Goal: Task Accomplishment & Management: Manage account settings

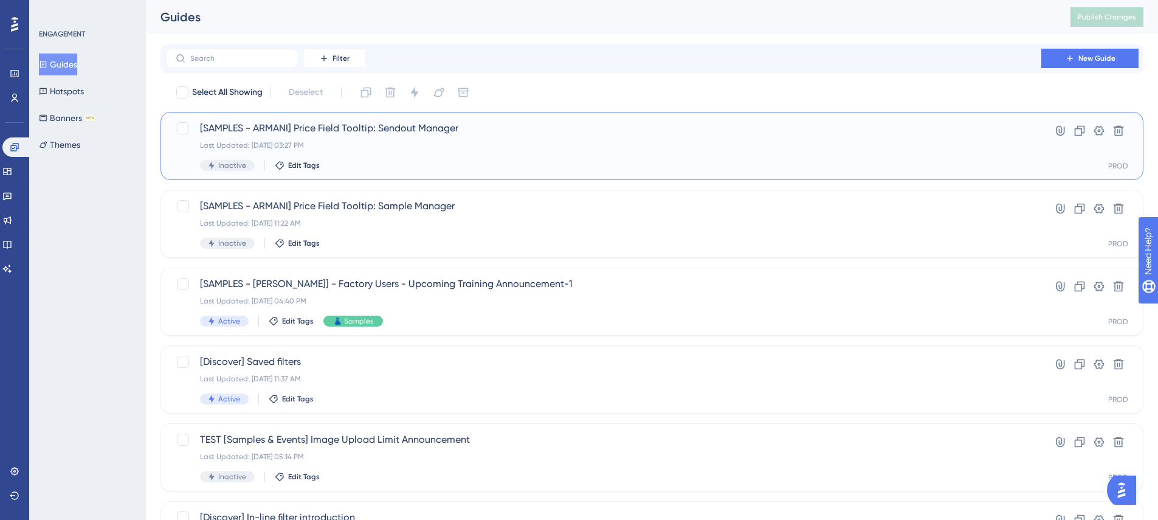
click at [639, 160] on div "Inactive Edit Tags" at bounding box center [603, 165] width 807 height 11
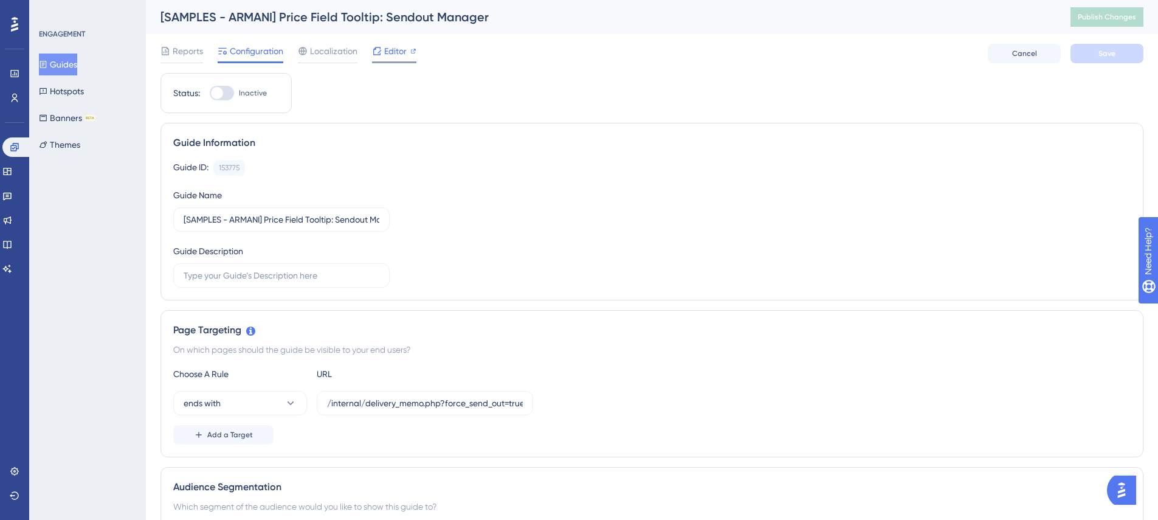
click at [388, 58] on span "Editor" at bounding box center [395, 51] width 22 height 15
click at [382, 49] on div "Editor" at bounding box center [394, 51] width 44 height 15
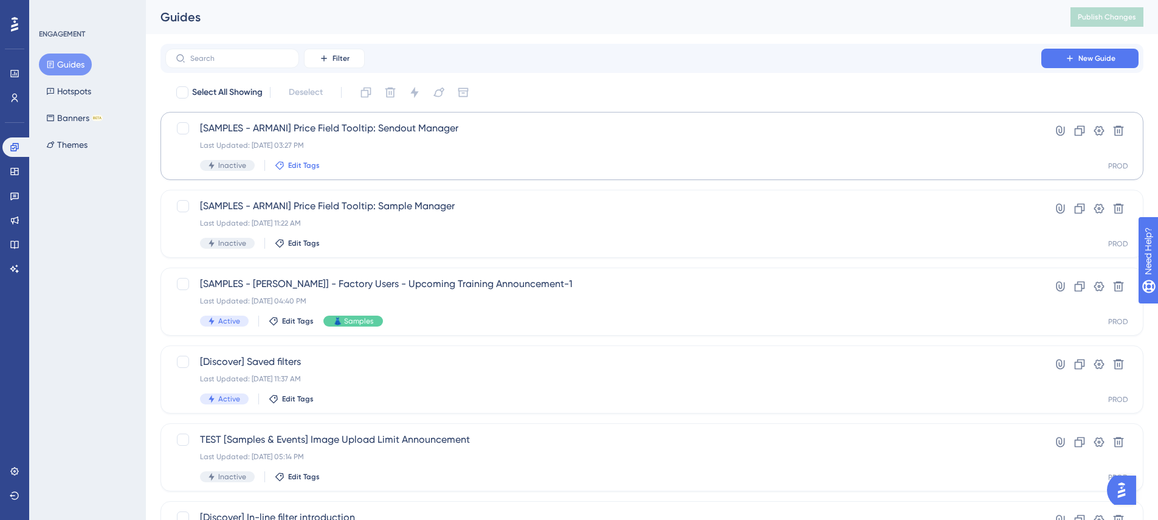
click at [298, 165] on span "Edit Tags" at bounding box center [304, 165] width 32 height 10
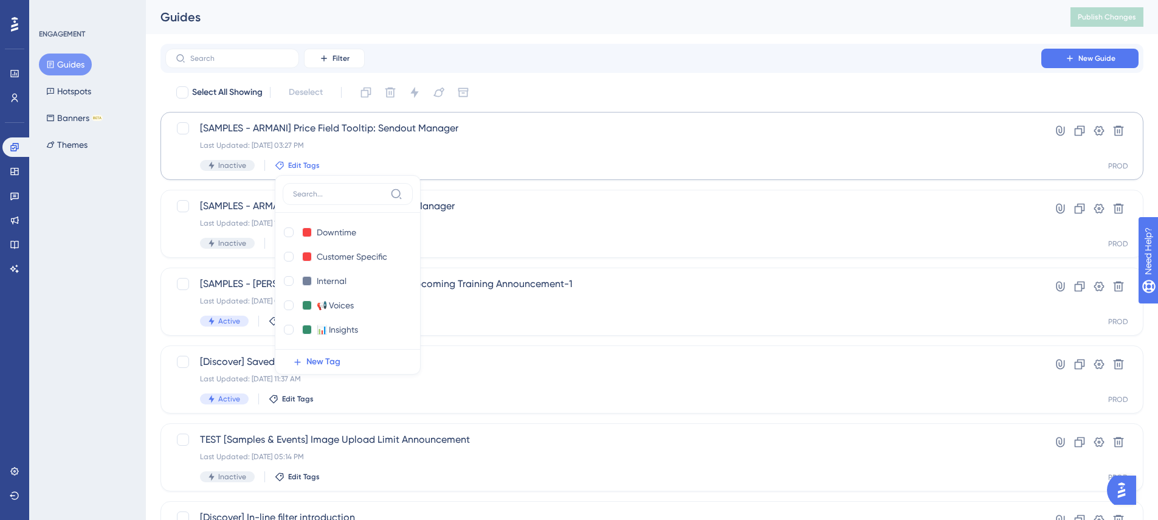
scroll to position [15, 0]
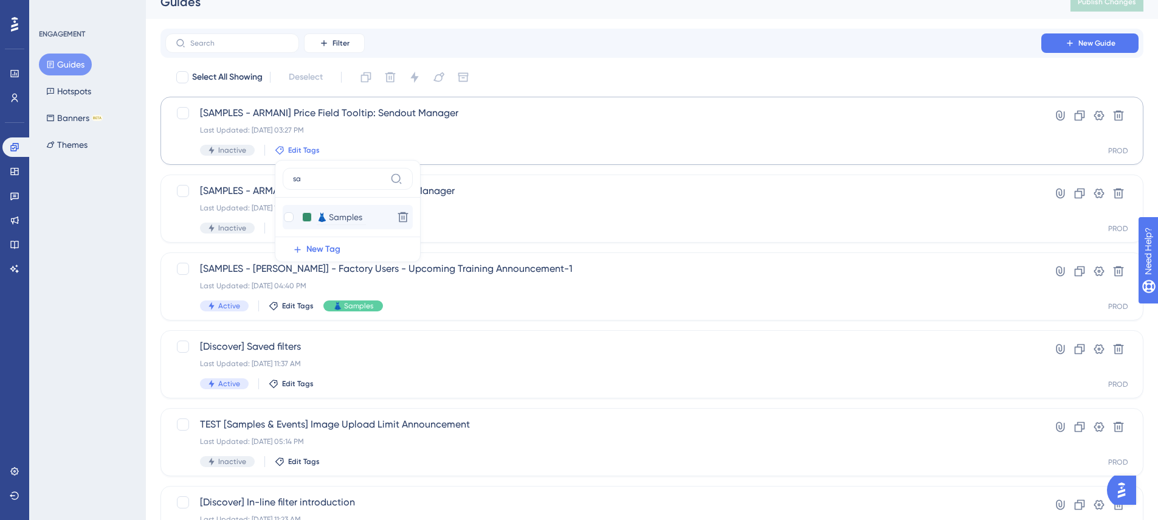
type input "sa"
click at [333, 214] on input "👗 Samples" at bounding box center [341, 217] width 49 height 15
click at [588, 70] on div "Select All Showing Deselect" at bounding box center [659, 76] width 968 height 19
click at [288, 151] on span "Edit Tags" at bounding box center [304, 150] width 32 height 10
type input "sa"
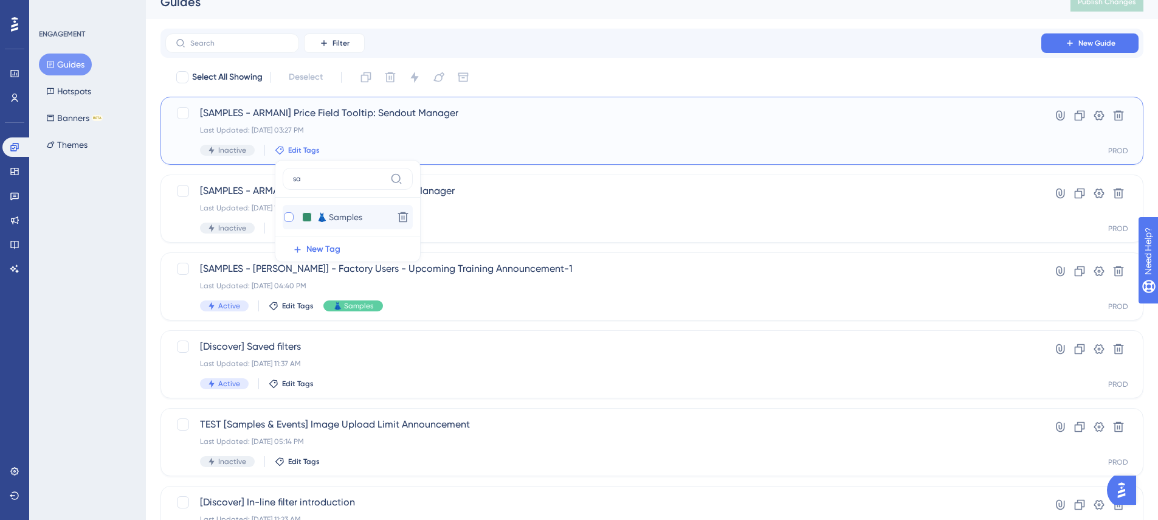
click at [291, 217] on div at bounding box center [289, 217] width 10 height 10
checkbox input "true"
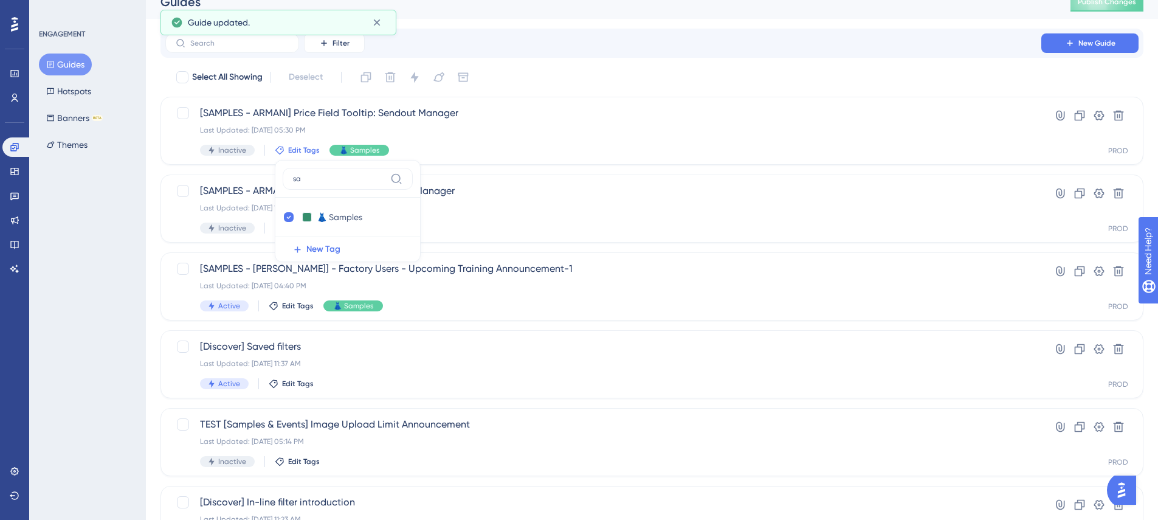
click at [541, 51] on div "Filter New Guide" at bounding box center [651, 42] width 973 height 19
click at [276, 223] on icon at bounding box center [280, 228] width 10 height 10
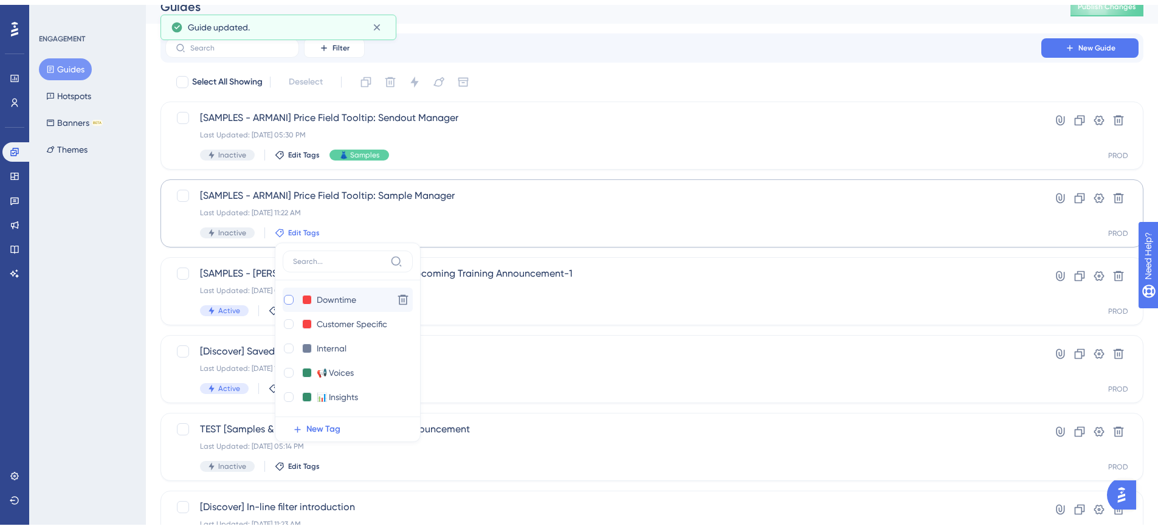
scroll to position [85, 0]
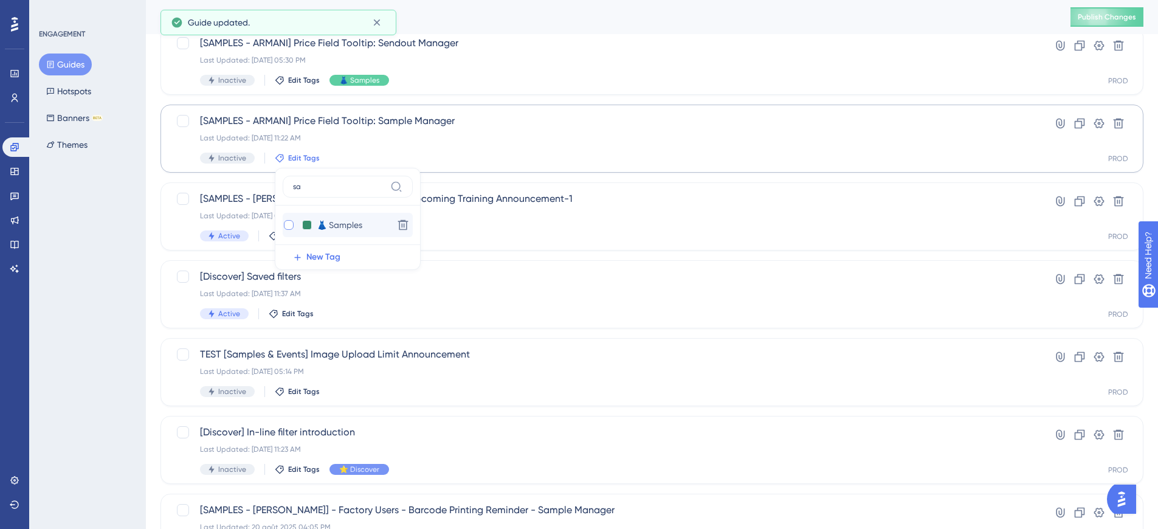
type input "sa"
click at [284, 225] on div at bounding box center [289, 225] width 10 height 10
checkbox input "true"
click at [510, 56] on div "Last Updated: 15 oct. 2025 05:30 PM" at bounding box center [603, 60] width 807 height 10
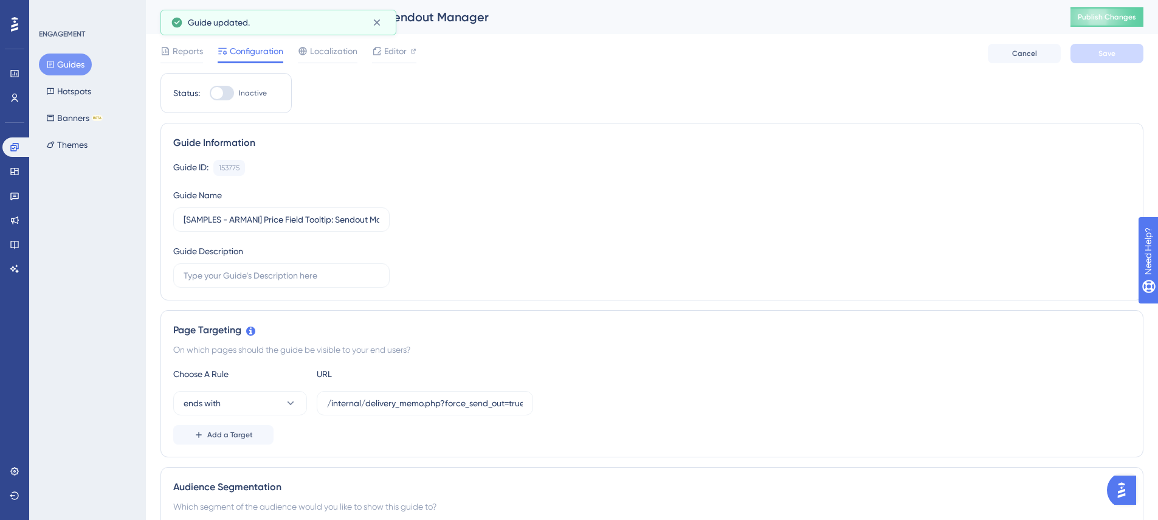
click at [78, 66] on button "Guides" at bounding box center [65, 64] width 53 height 22
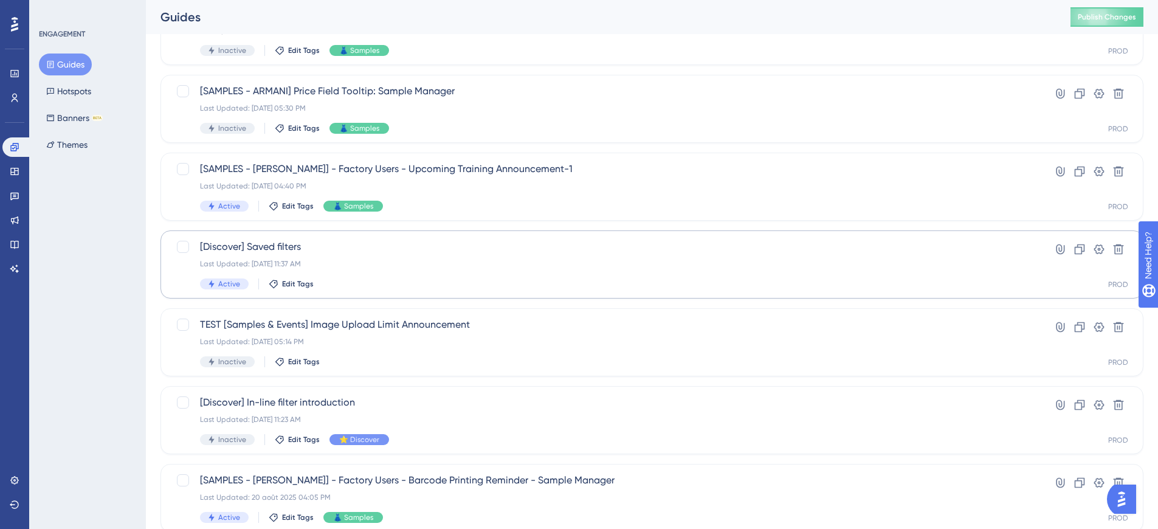
scroll to position [194, 0]
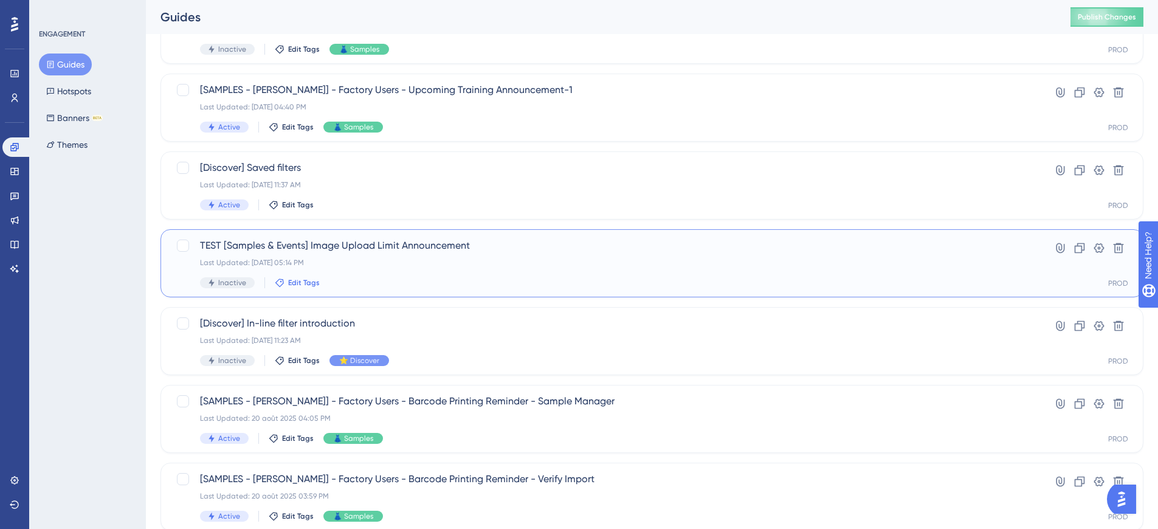
click at [283, 284] on icon at bounding box center [280, 283] width 10 height 10
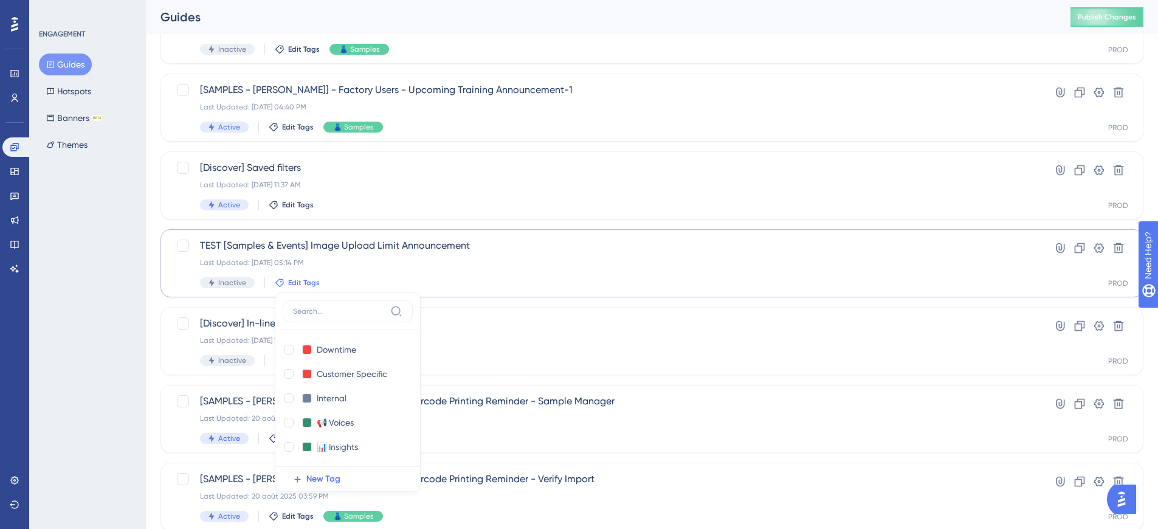
scroll to position [322, 0]
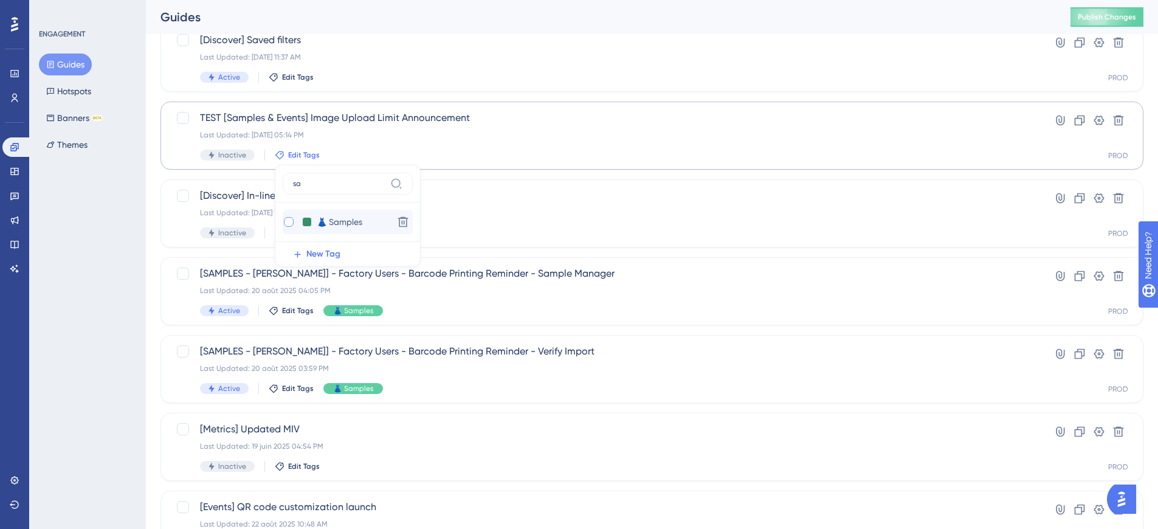
type input "sa"
click at [289, 220] on div at bounding box center [289, 222] width 10 height 10
checkbox input "true"
click at [316, 181] on input "sa" at bounding box center [339, 184] width 92 height 10
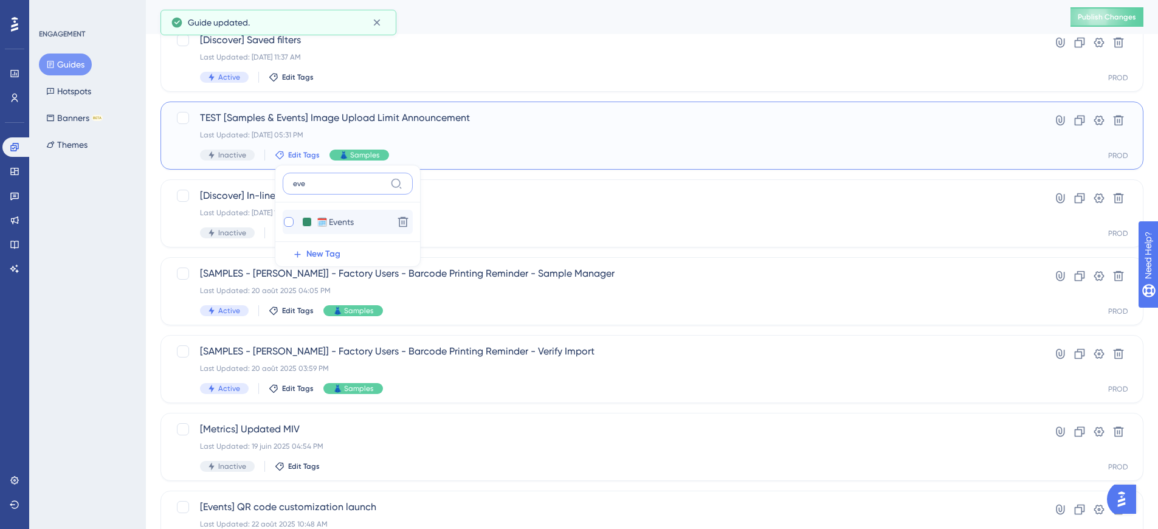
type input "eve"
click at [286, 220] on div at bounding box center [289, 222] width 10 height 10
checkbox input "true"
click at [650, 24] on div "Guides" at bounding box center [599, 17] width 879 height 17
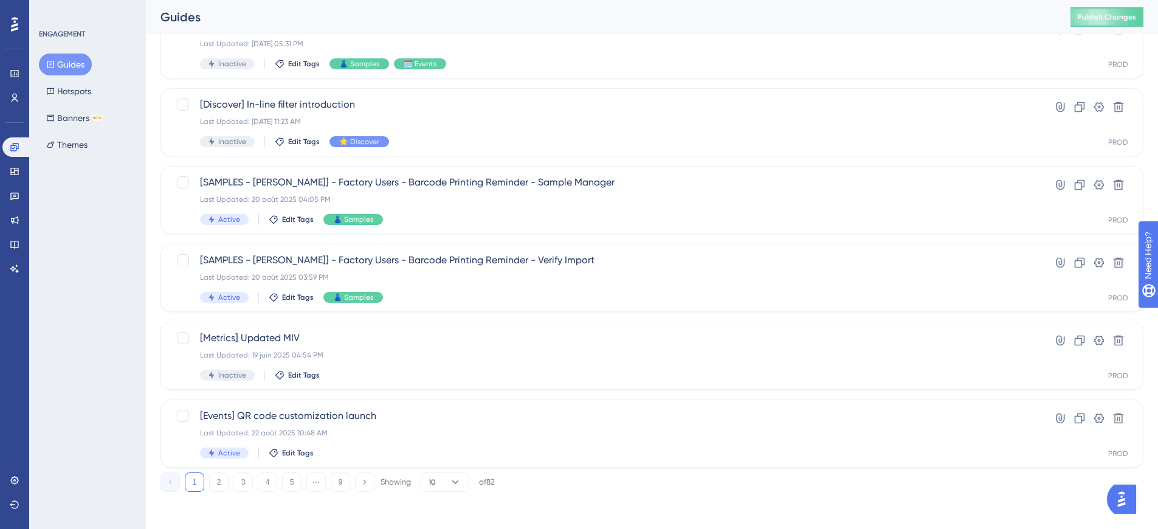
scroll to position [415, 0]
click at [282, 449] on span "Edit Tags" at bounding box center [298, 451] width 32 height 10
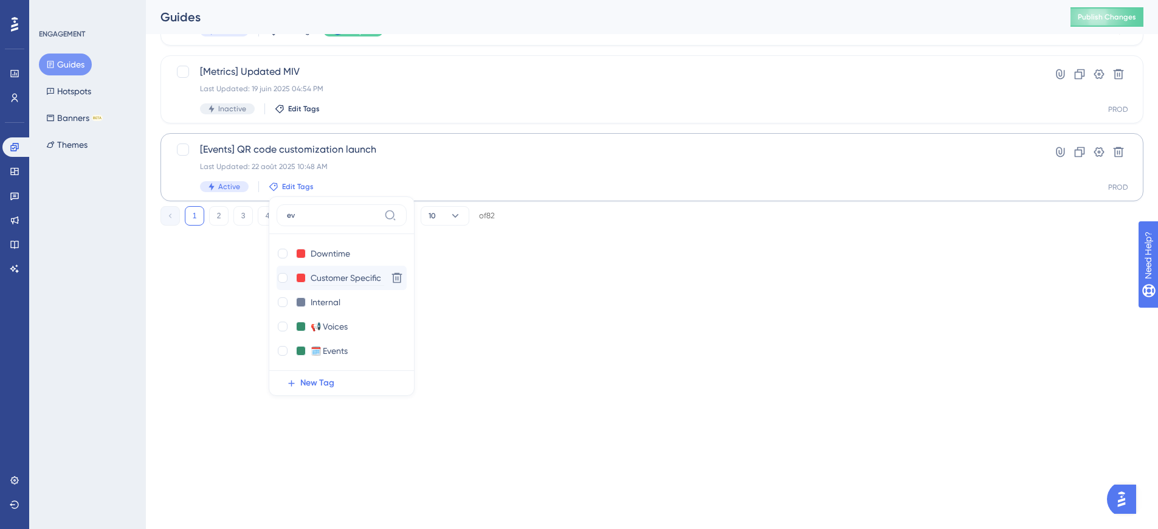
scroll to position [449, 0]
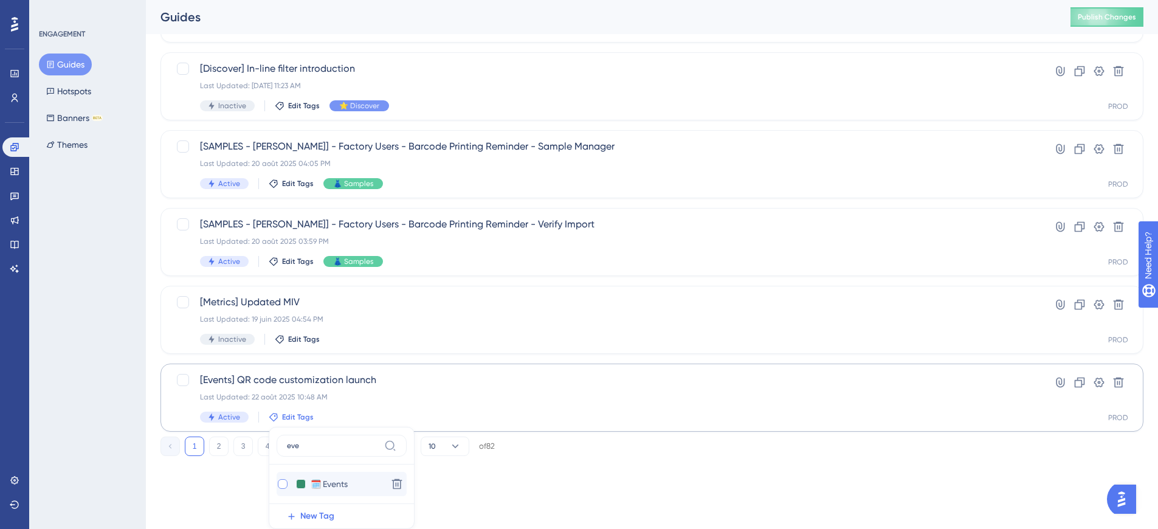
type input "eve"
click at [286, 485] on div at bounding box center [283, 484] width 12 height 12
checkbox input "true"
click at [213, 447] on button "2" at bounding box center [218, 445] width 19 height 19
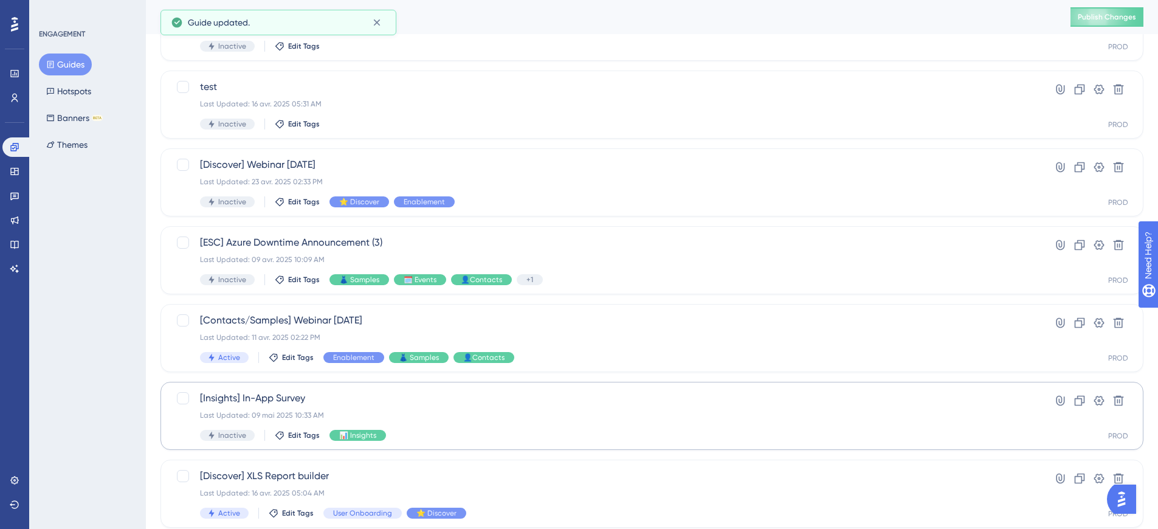
scroll to position [185, 0]
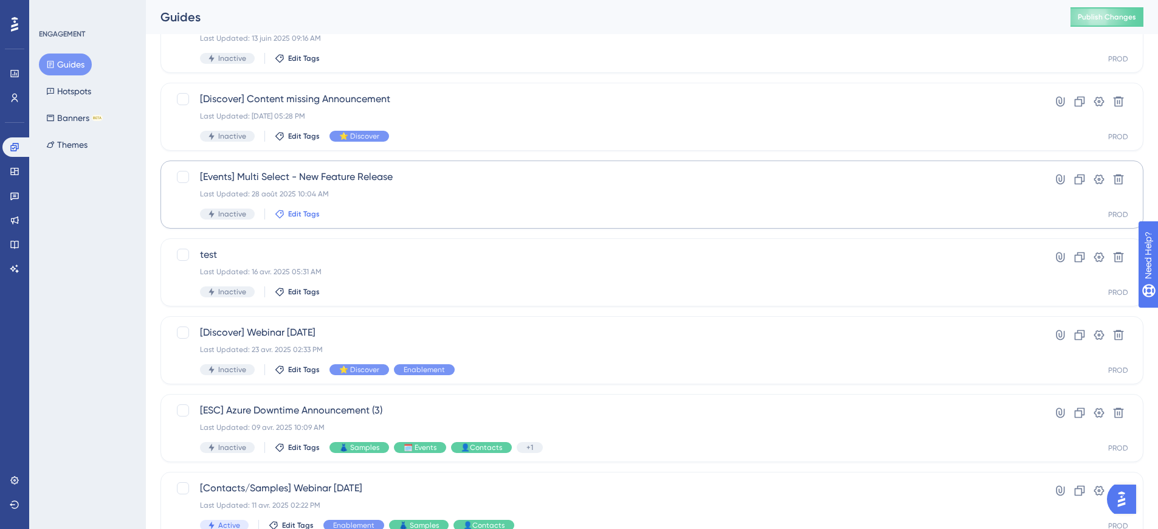
click at [297, 212] on span "Edit Tags" at bounding box center [304, 214] width 32 height 10
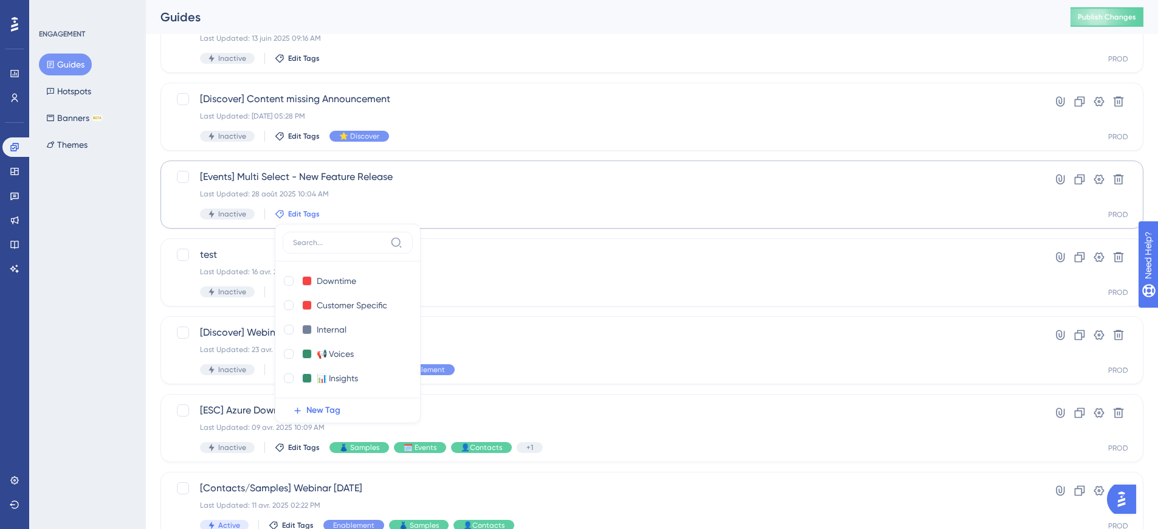
scroll to position [244, 0]
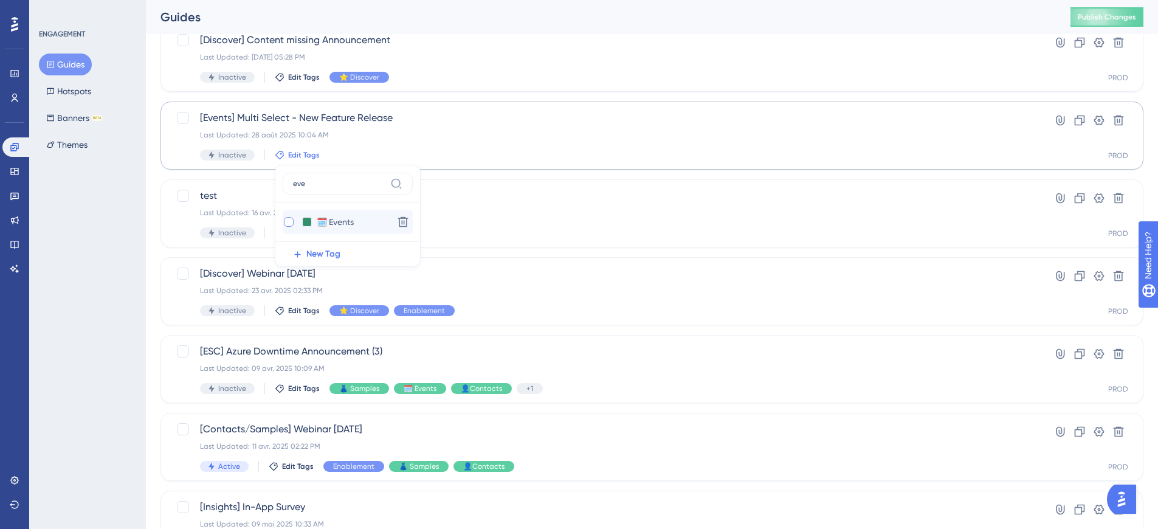
type input "eve"
click at [287, 218] on div at bounding box center [289, 222] width 10 height 10
checkbox input "true"
click at [470, 25] on div "Guides" at bounding box center [599, 17] width 879 height 17
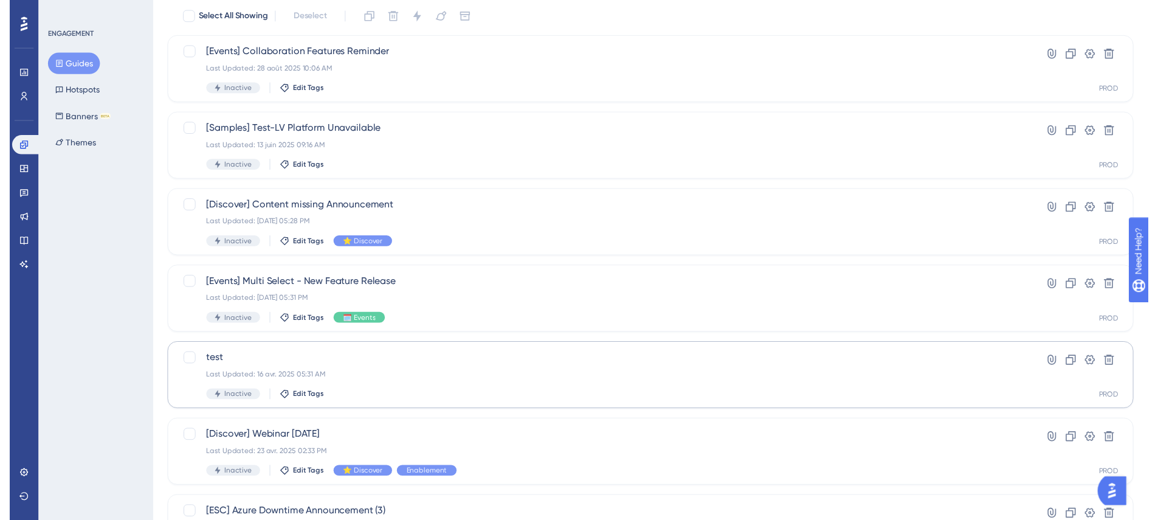
scroll to position [0, 0]
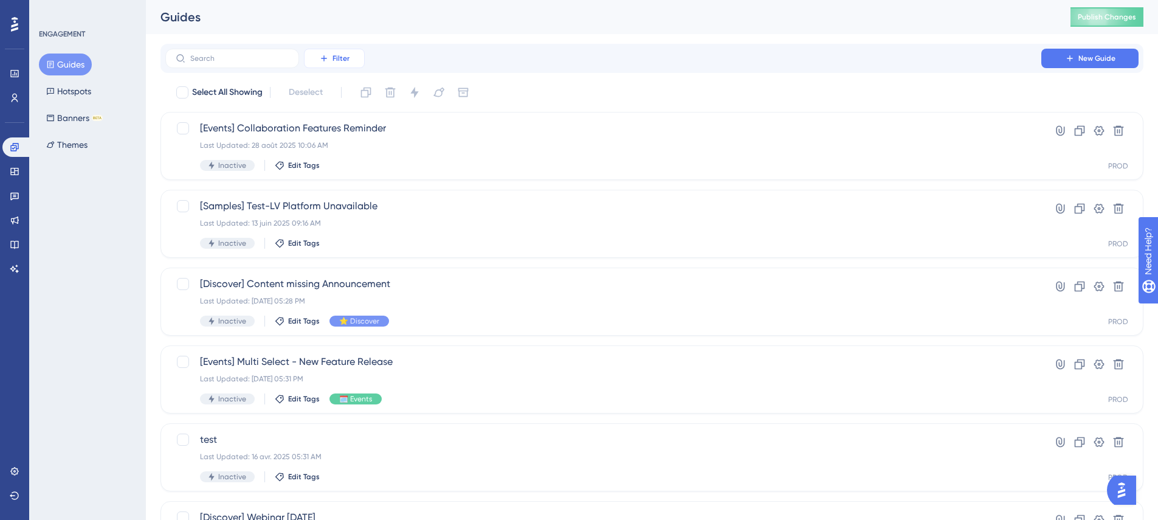
click at [320, 60] on icon at bounding box center [324, 58] width 10 height 10
click at [345, 96] on div "Tags Tags" at bounding box center [347, 93] width 50 height 24
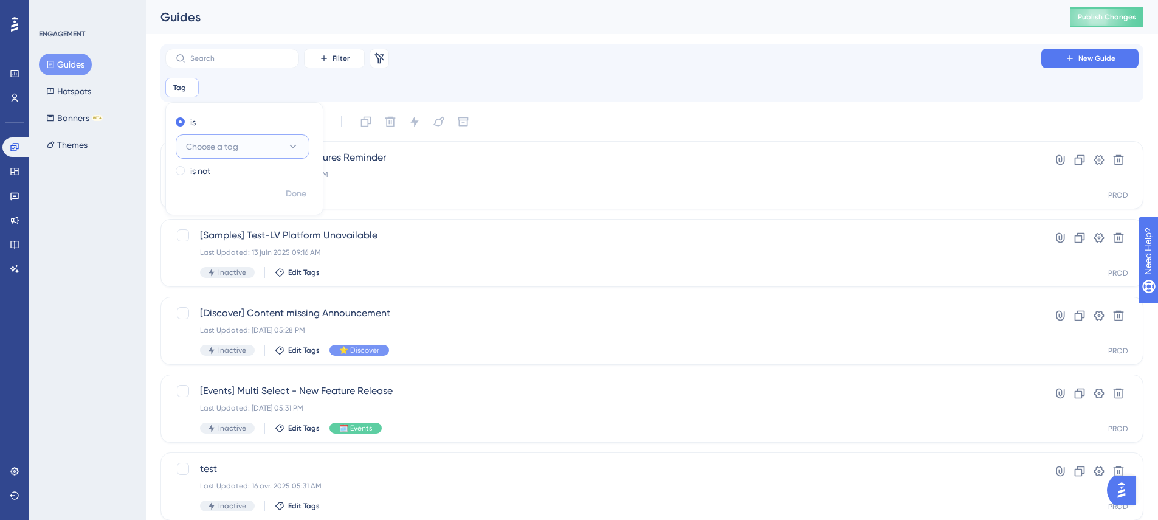
click at [267, 150] on button "Choose a tag" at bounding box center [243, 146] width 134 height 24
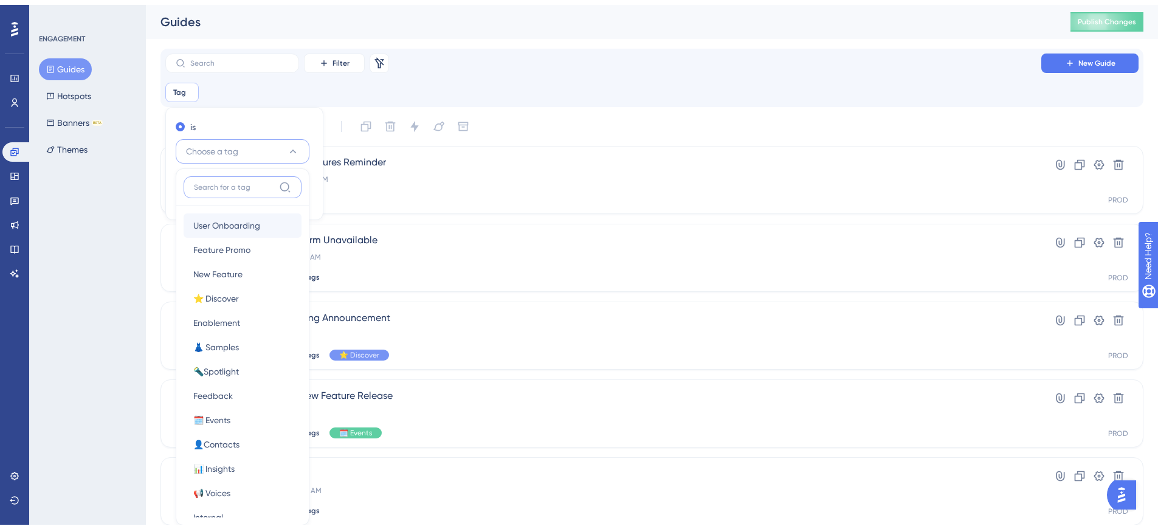
scroll to position [81, 0]
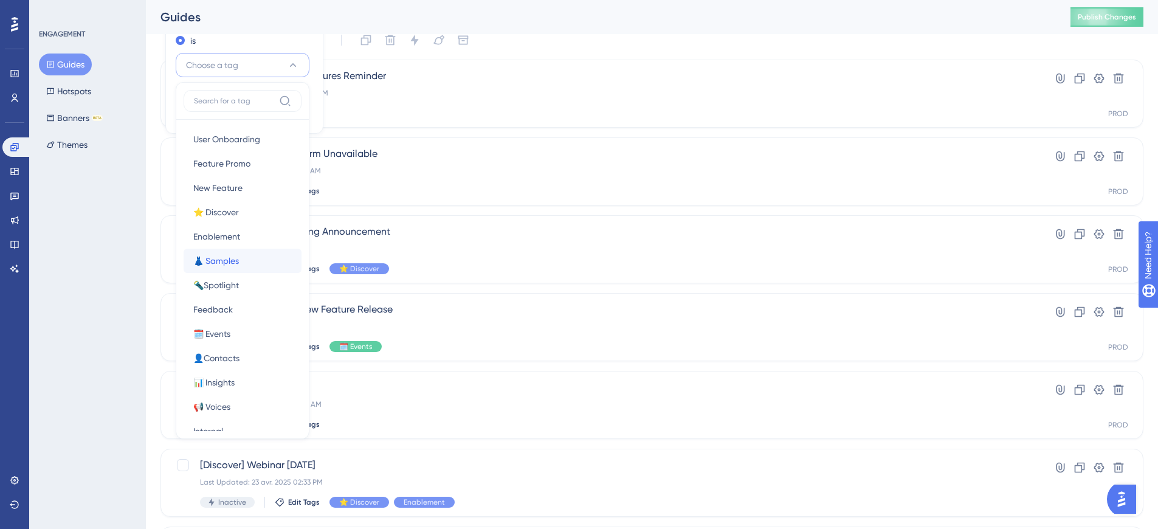
click at [218, 257] on span "👗 Samples" at bounding box center [216, 260] width 46 height 15
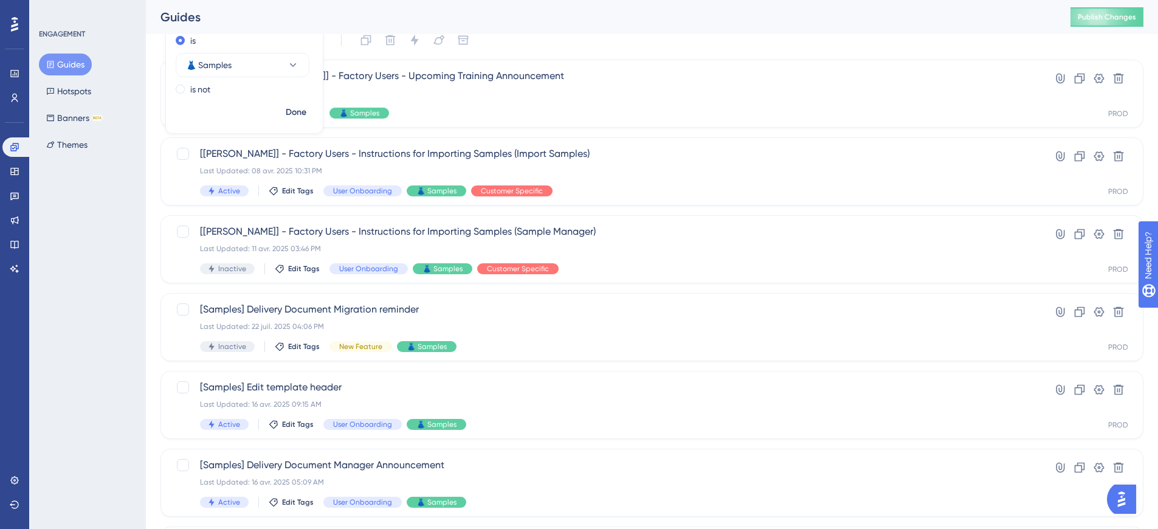
click at [587, 18] on div "Guides" at bounding box center [599, 17] width 879 height 17
click at [309, 114] on span "Edit Tags" at bounding box center [304, 113] width 32 height 10
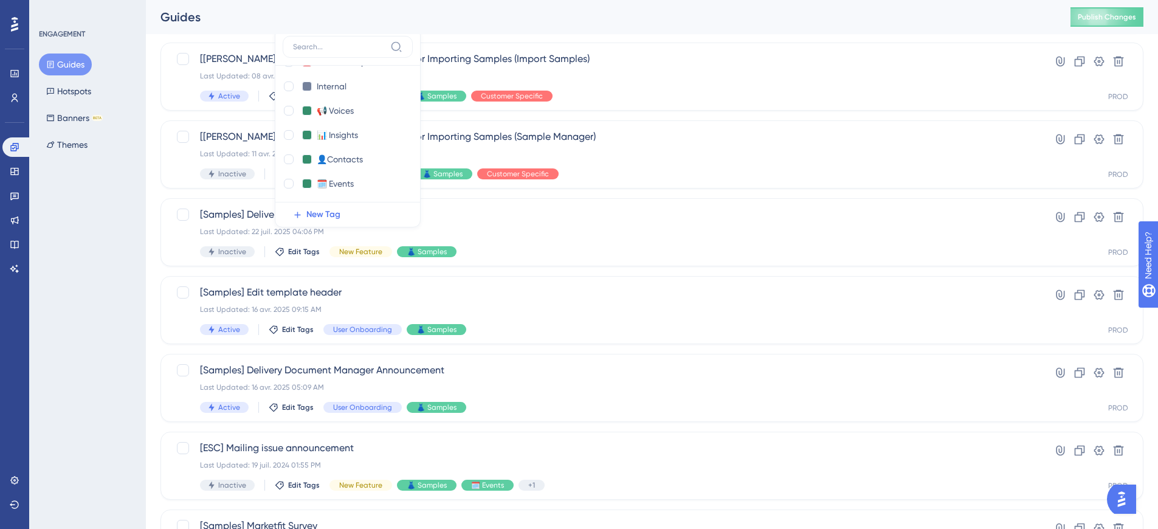
scroll to position [0, 0]
click at [284, 108] on div at bounding box center [289, 110] width 10 height 10
checkbox input "true"
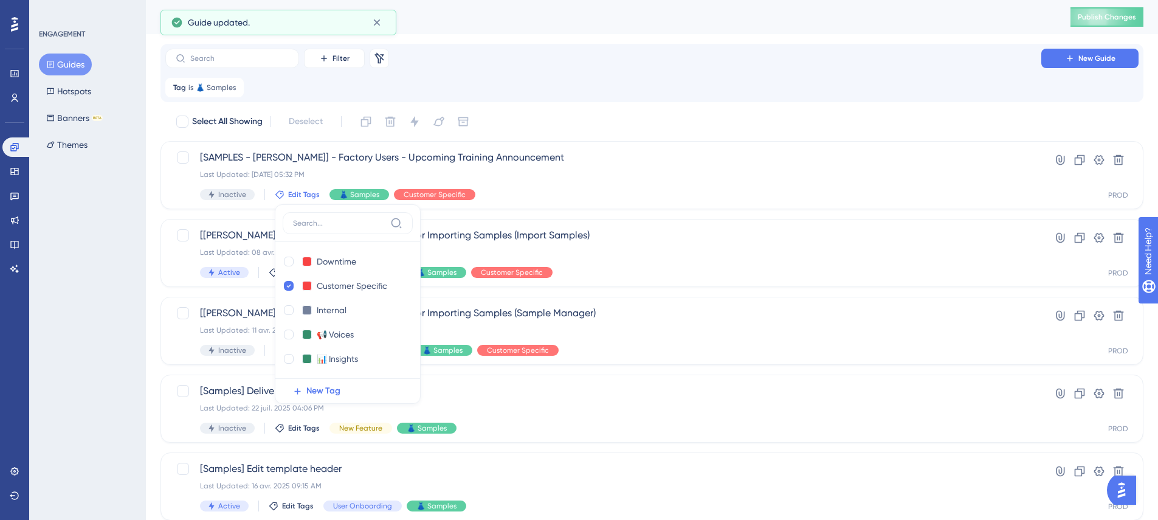
click at [620, 111] on div "Filter Remove Filters New Guide Tag is 👗 Samples 👗 Samples Remove Select All Sh…" at bounding box center [651, 489] width 983 height 890
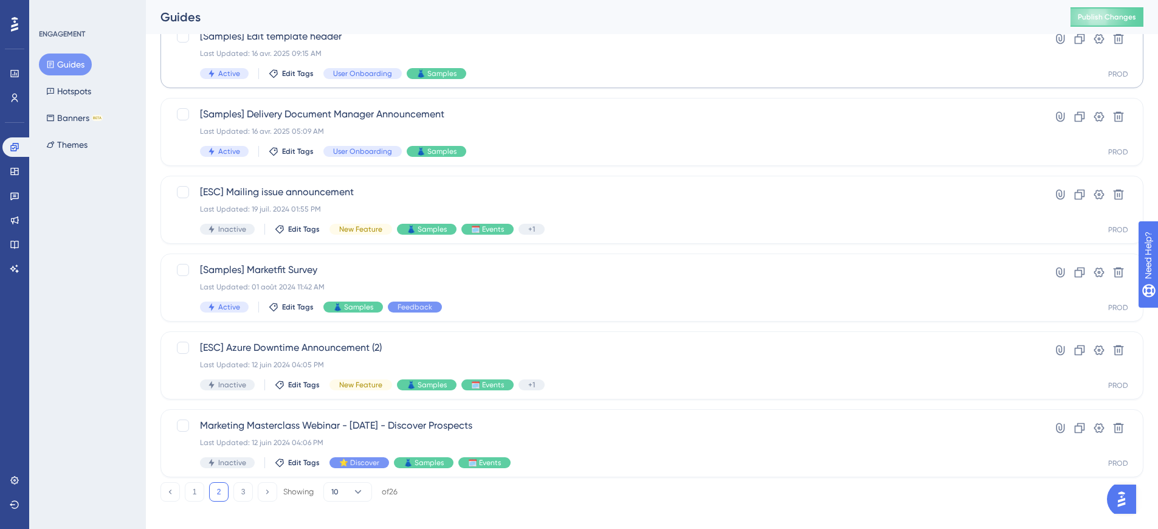
scroll to position [444, 0]
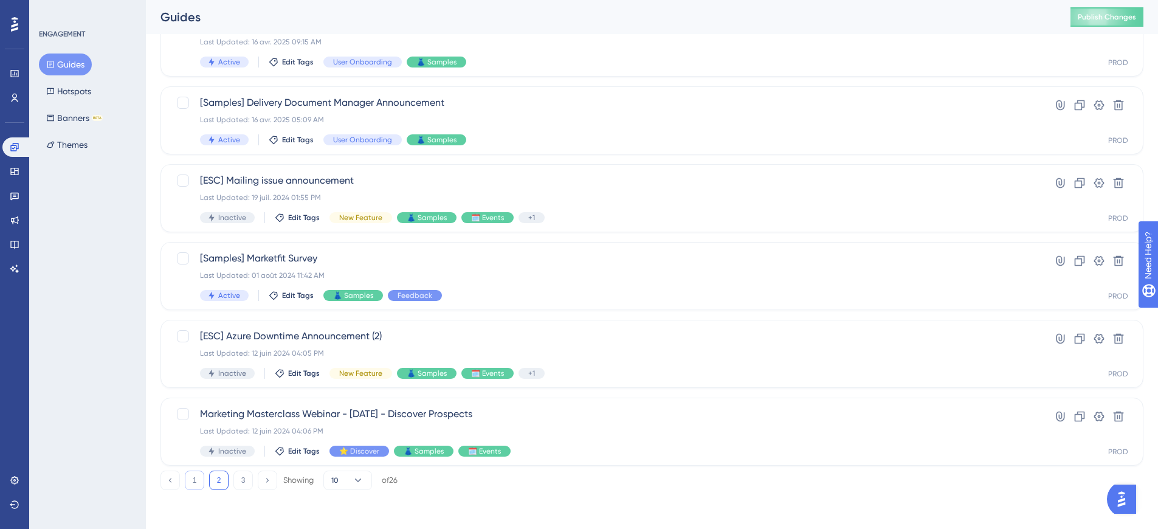
click at [194, 478] on button "1" at bounding box center [194, 479] width 19 height 19
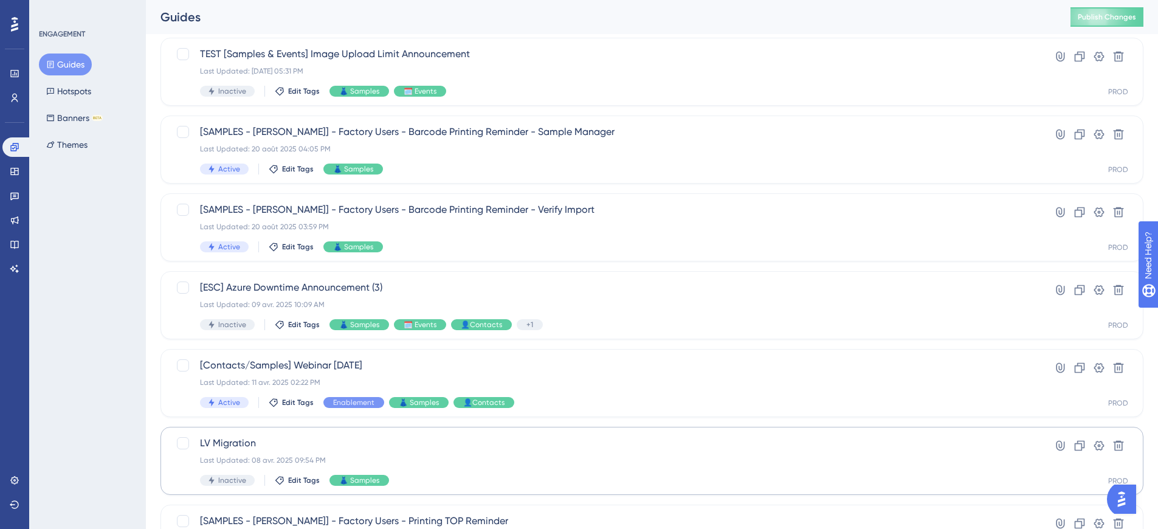
scroll to position [59, 0]
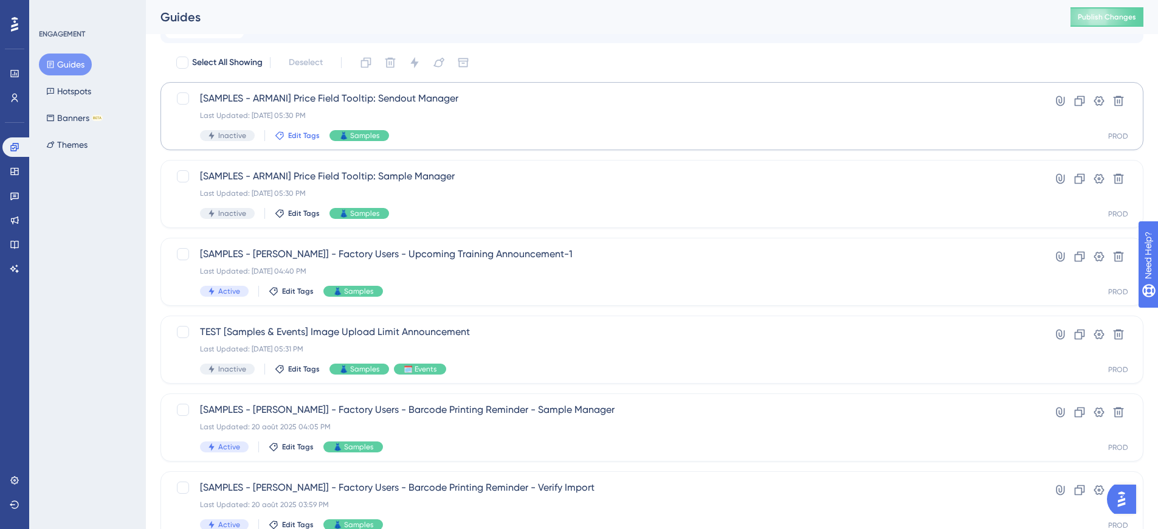
click at [283, 136] on button "Edit Tags" at bounding box center [297, 136] width 45 height 10
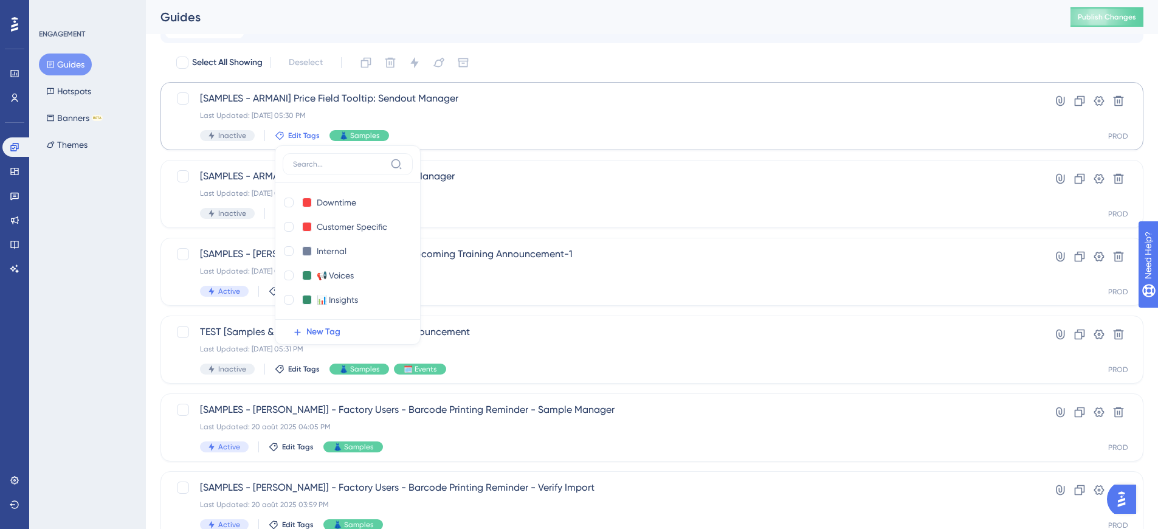
scroll to position [40, 0]
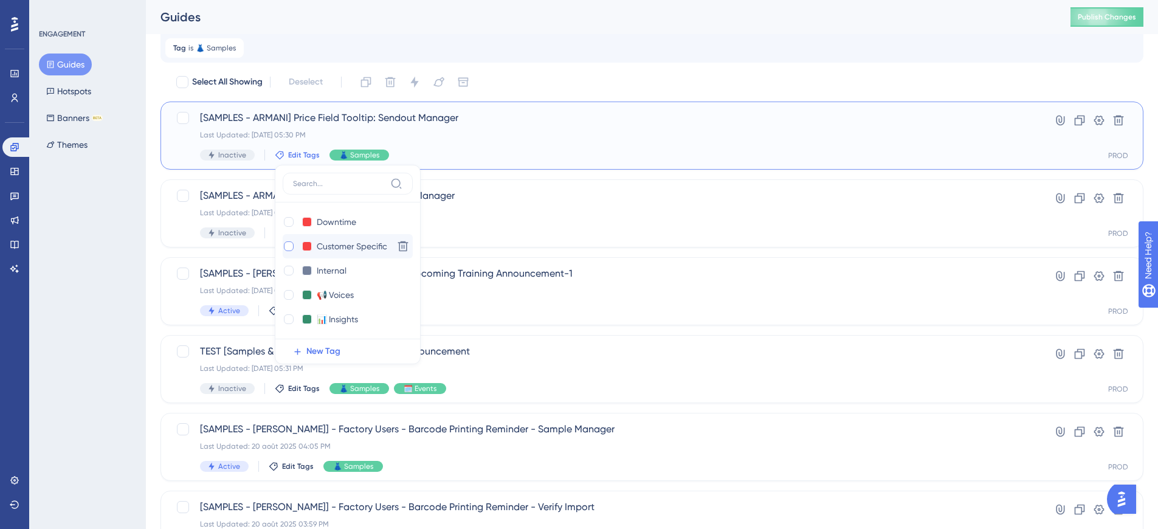
click at [286, 249] on div at bounding box center [289, 246] width 10 height 10
checkbox input "true"
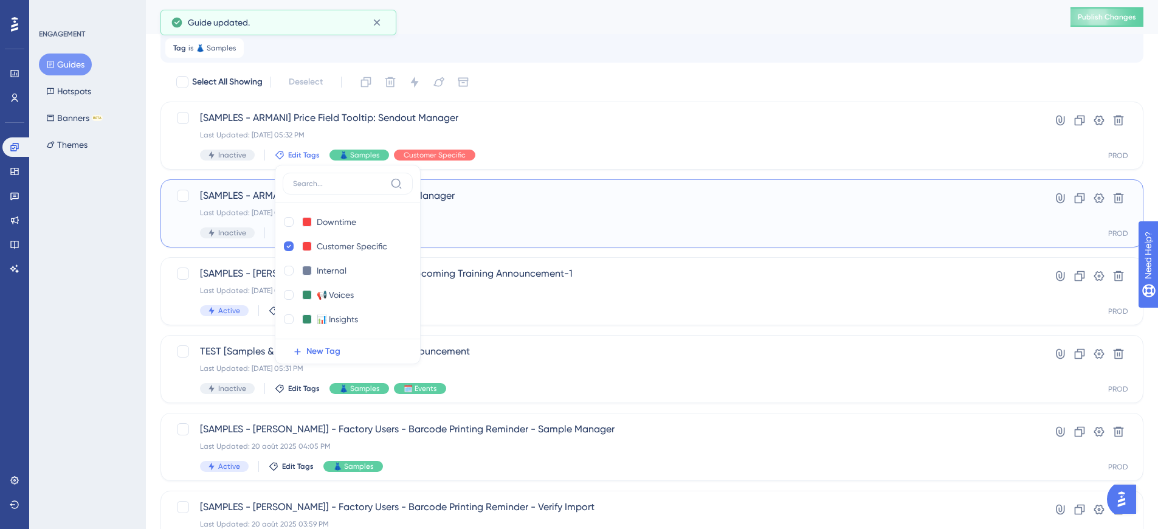
click at [252, 193] on span "[SAMPLES - ARMANI] Price Field Tooltip: Sample Manager" at bounding box center [603, 195] width 807 height 15
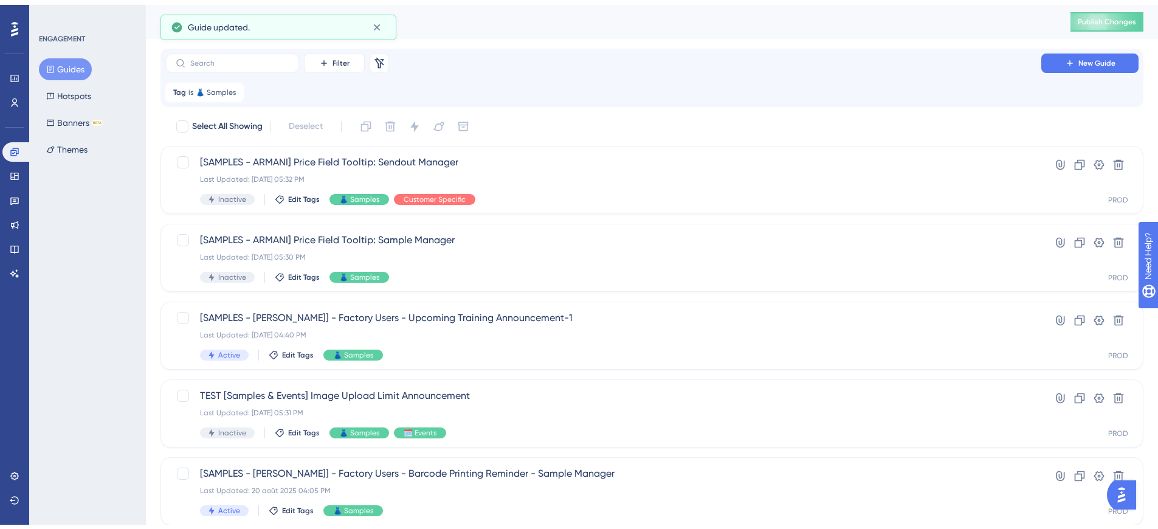
scroll to position [40, 0]
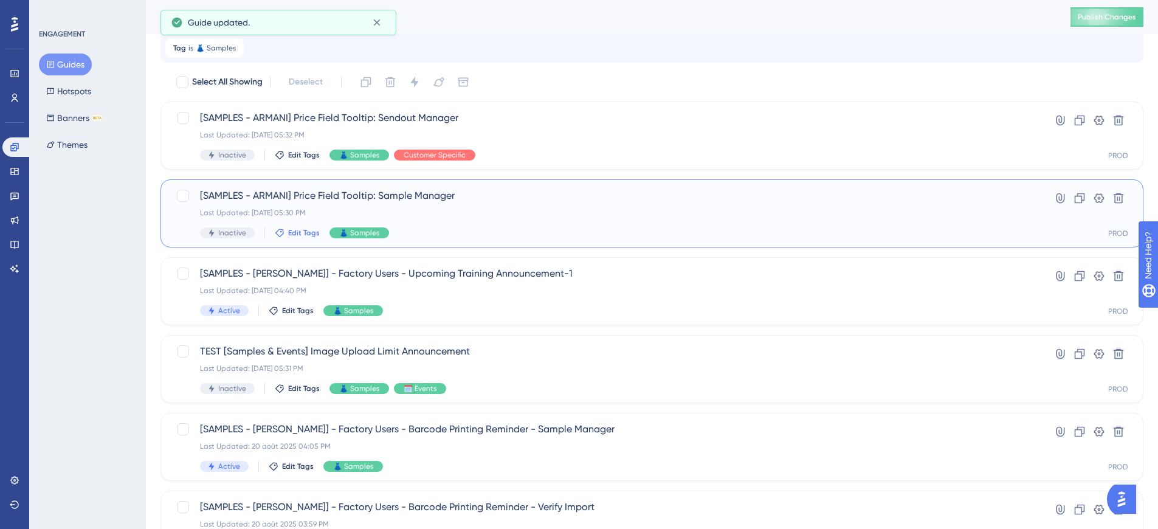
click at [280, 230] on icon at bounding box center [280, 233] width 10 height 10
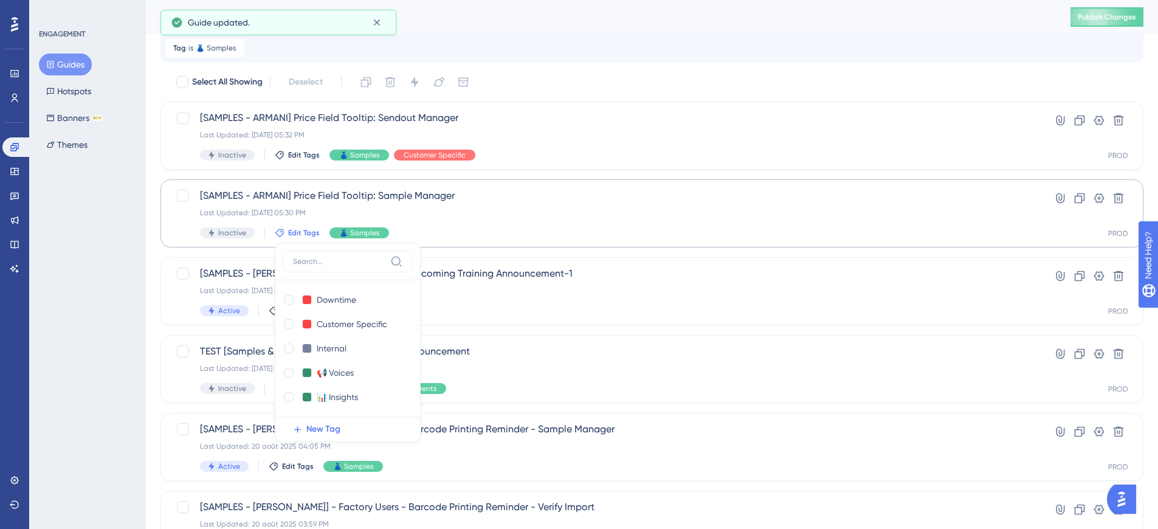
scroll to position [117, 0]
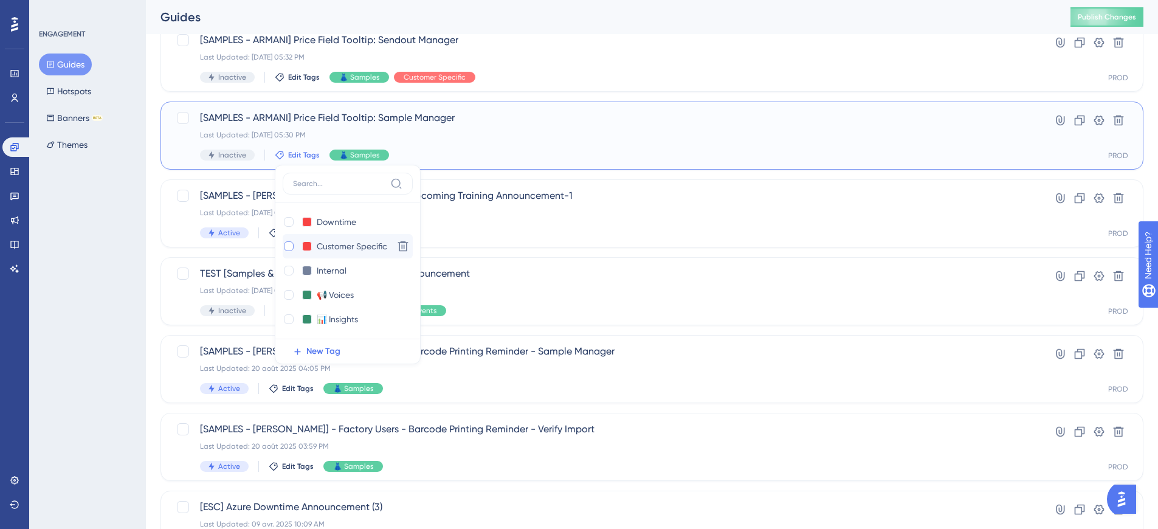
click at [289, 243] on div at bounding box center [289, 246] width 10 height 10
checkbox input "true"
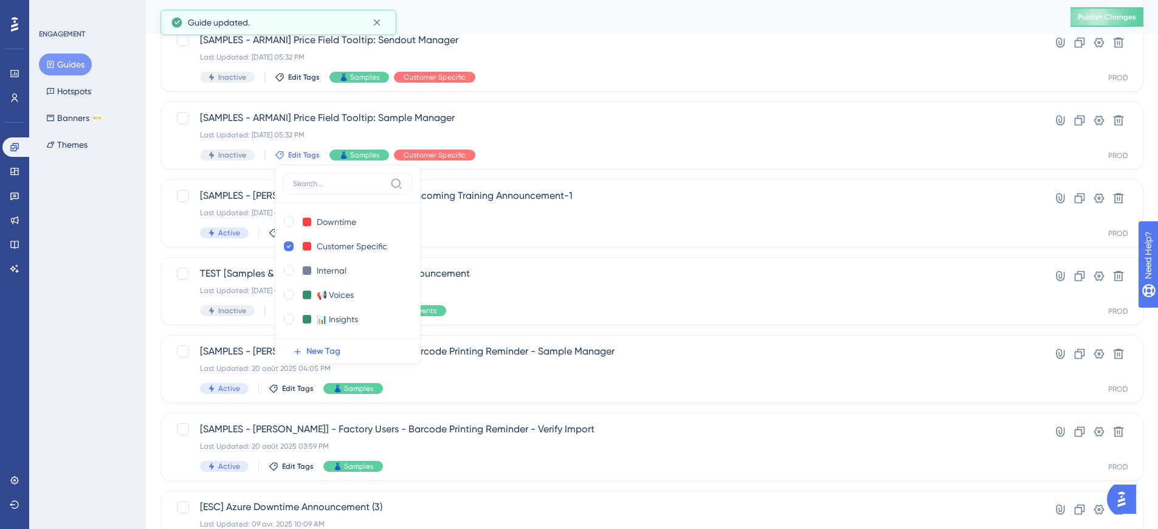
click at [97, 309] on div "ENGAGEMENT Guides Hotspots Banners BETA Themes" at bounding box center [87, 264] width 117 height 529
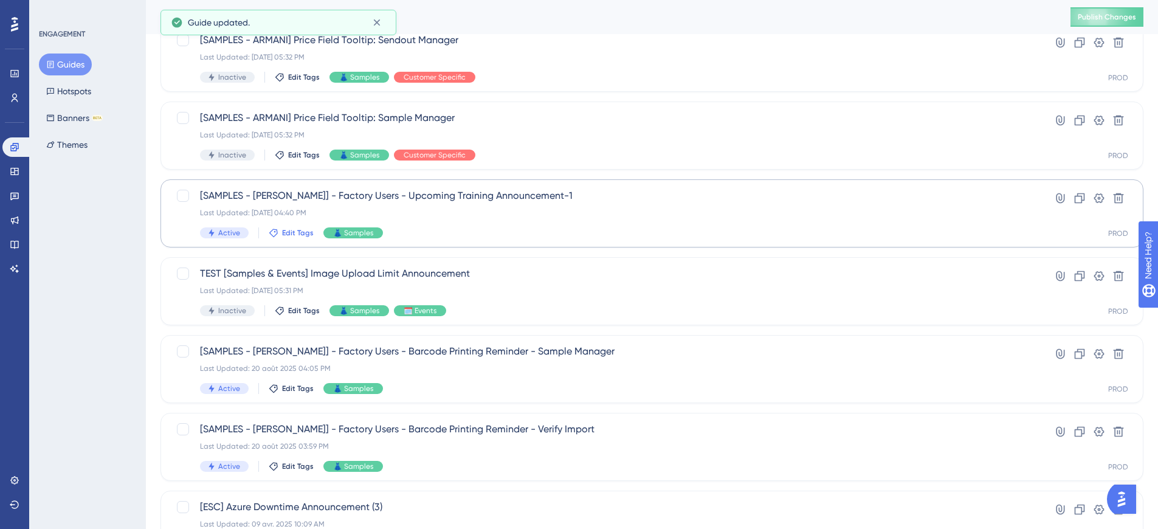
click at [285, 236] on span "Edit Tags" at bounding box center [298, 233] width 32 height 10
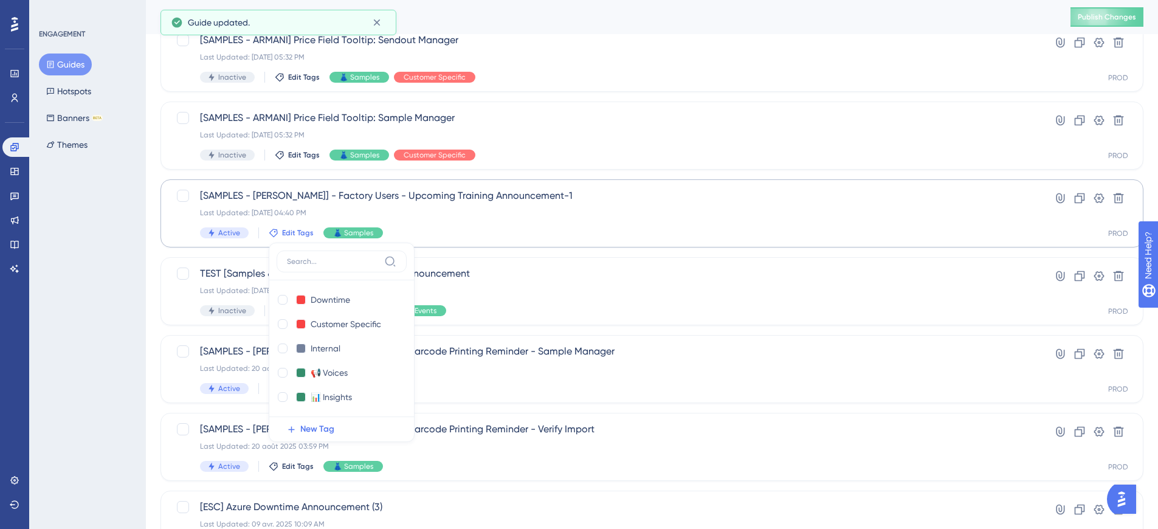
scroll to position [195, 0]
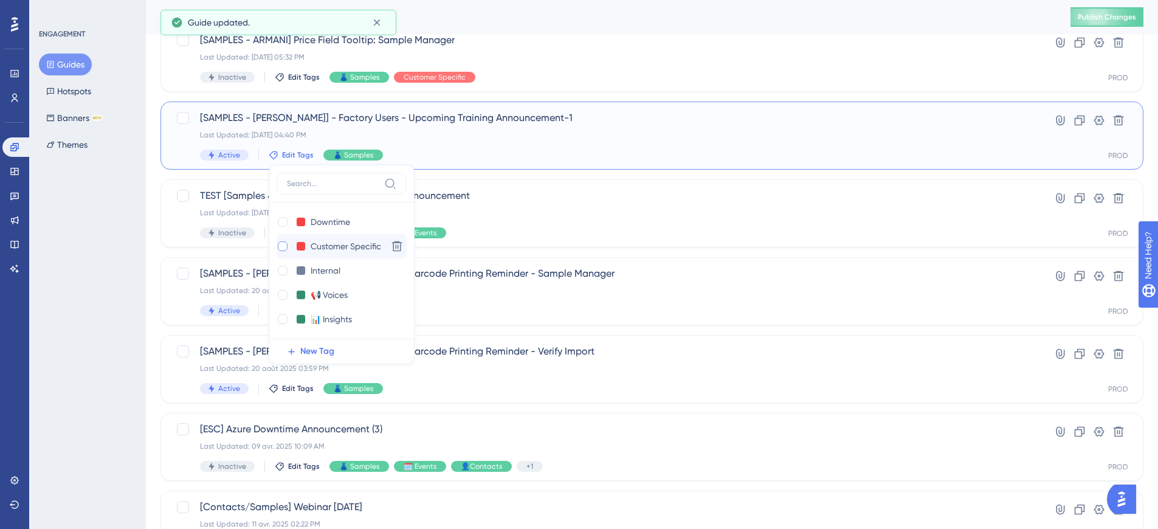
click at [283, 243] on div at bounding box center [283, 246] width 10 height 10
checkbox input "true"
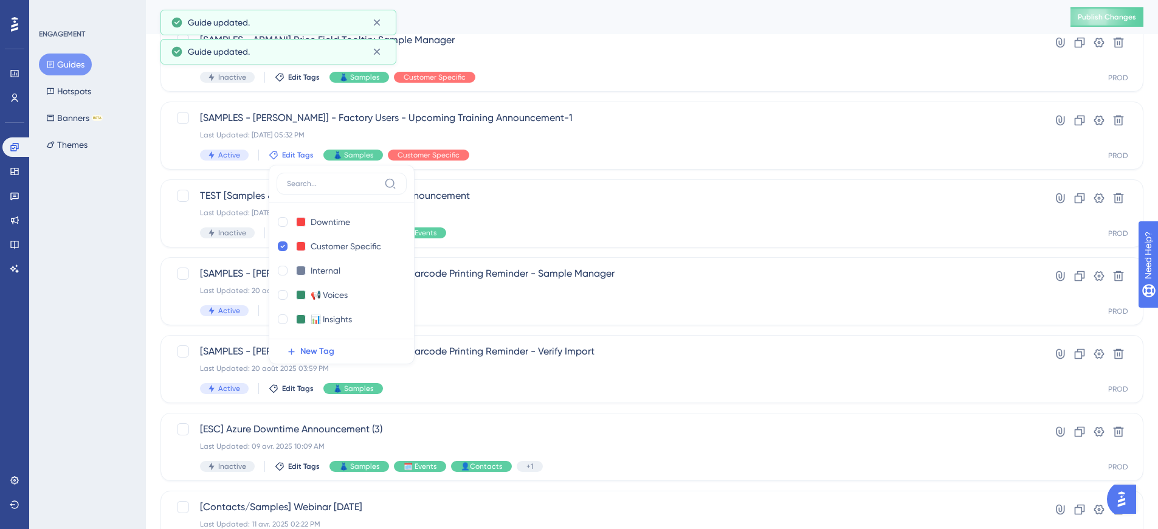
click at [97, 282] on div "ENGAGEMENT Guides Hotspots Banners BETA Themes" at bounding box center [87, 264] width 117 height 529
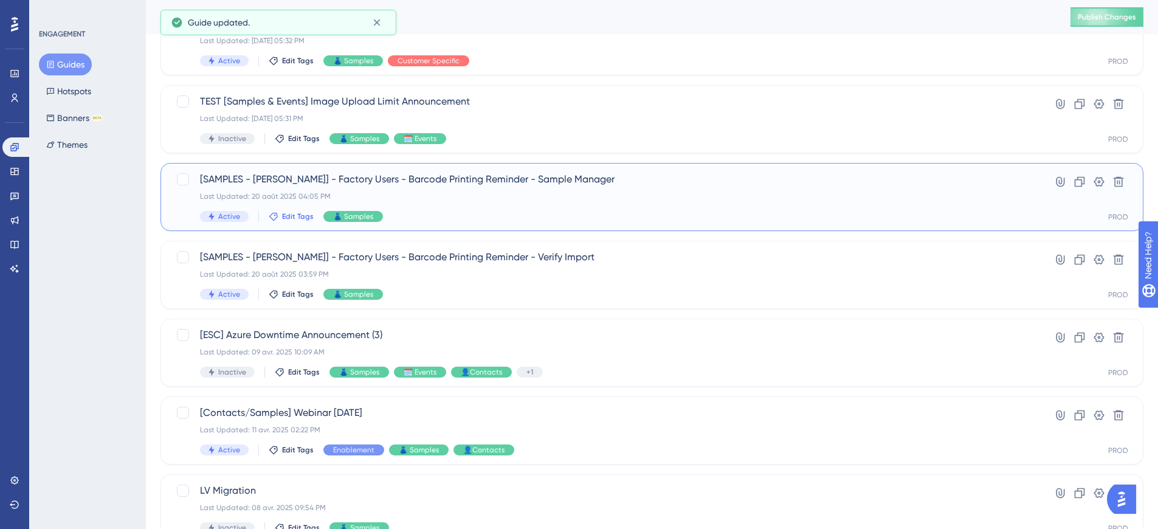
click at [285, 212] on span "Edit Tags" at bounding box center [298, 217] width 32 height 10
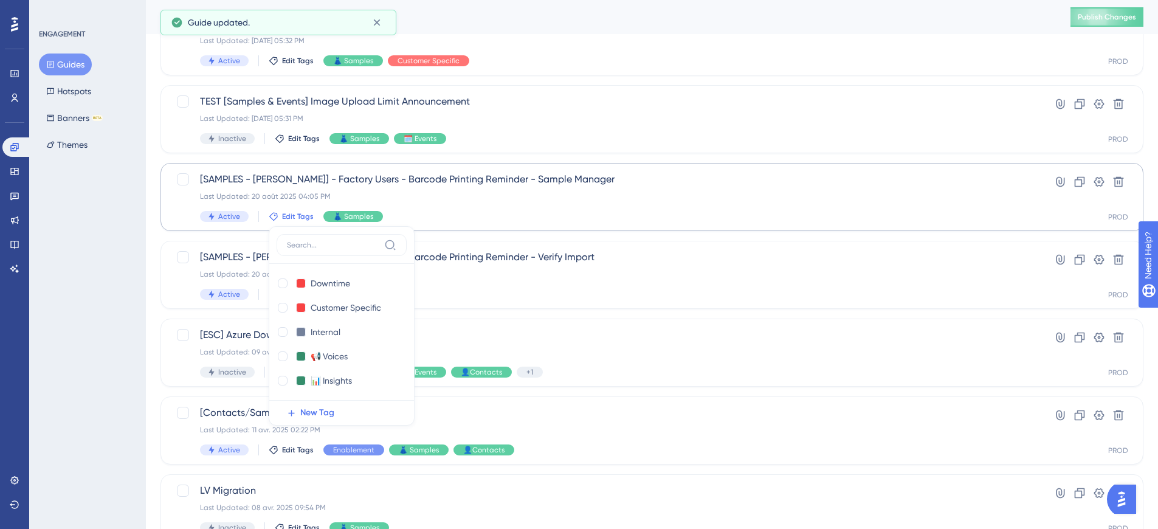
scroll to position [351, 0]
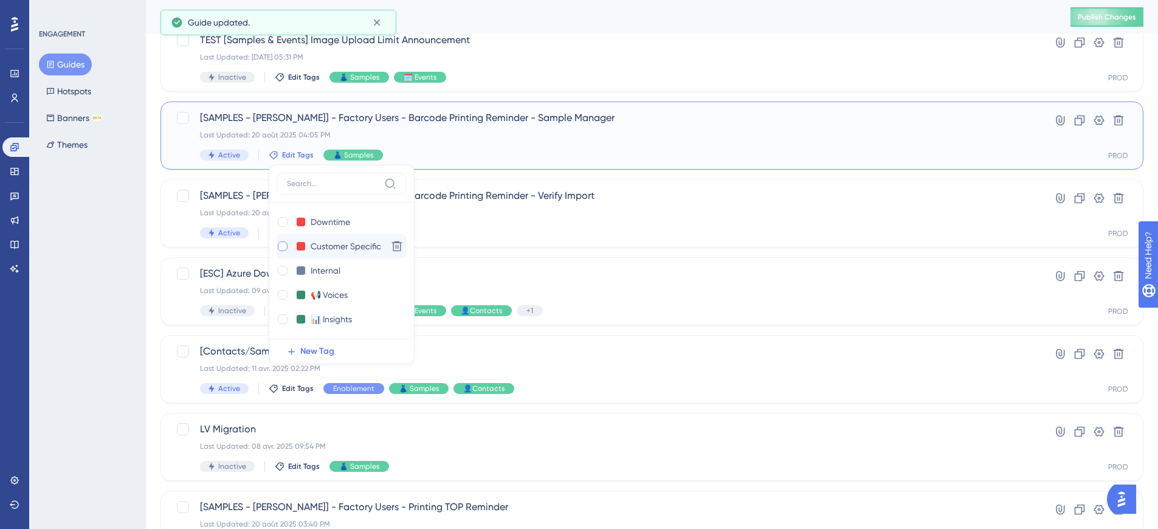
click at [280, 246] on div at bounding box center [283, 246] width 10 height 10
checkbox input "true"
click at [122, 252] on div "ENGAGEMENT Guides Hotspots Banners BETA Themes" at bounding box center [87, 264] width 117 height 529
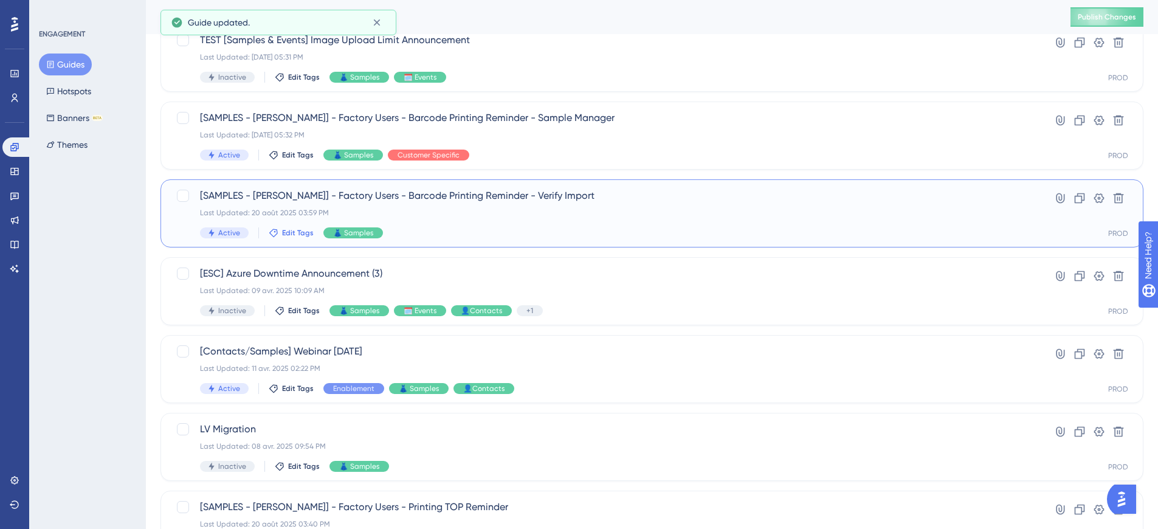
click at [291, 236] on span "Edit Tags" at bounding box center [298, 233] width 32 height 10
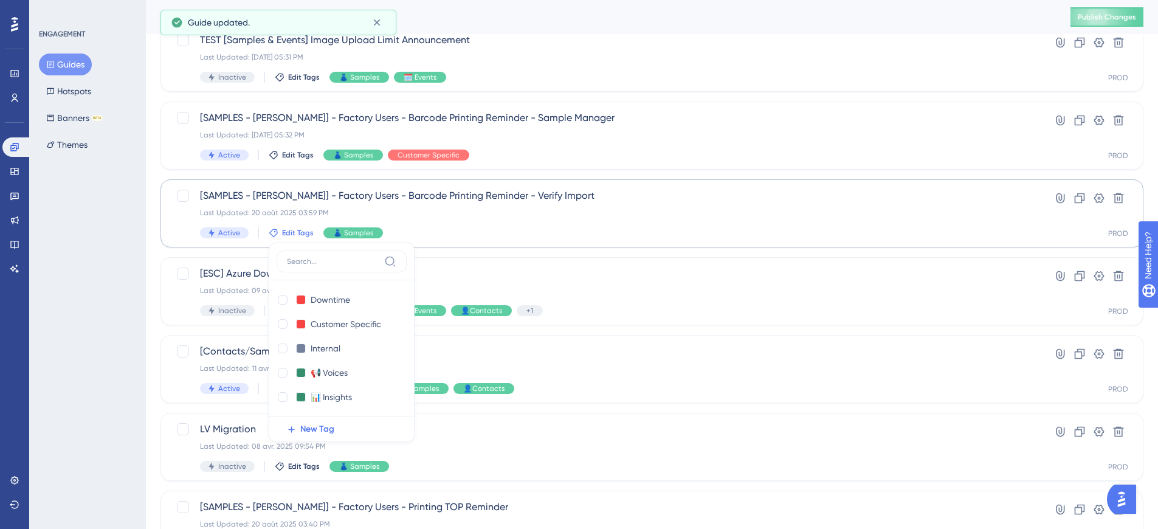
scroll to position [428, 0]
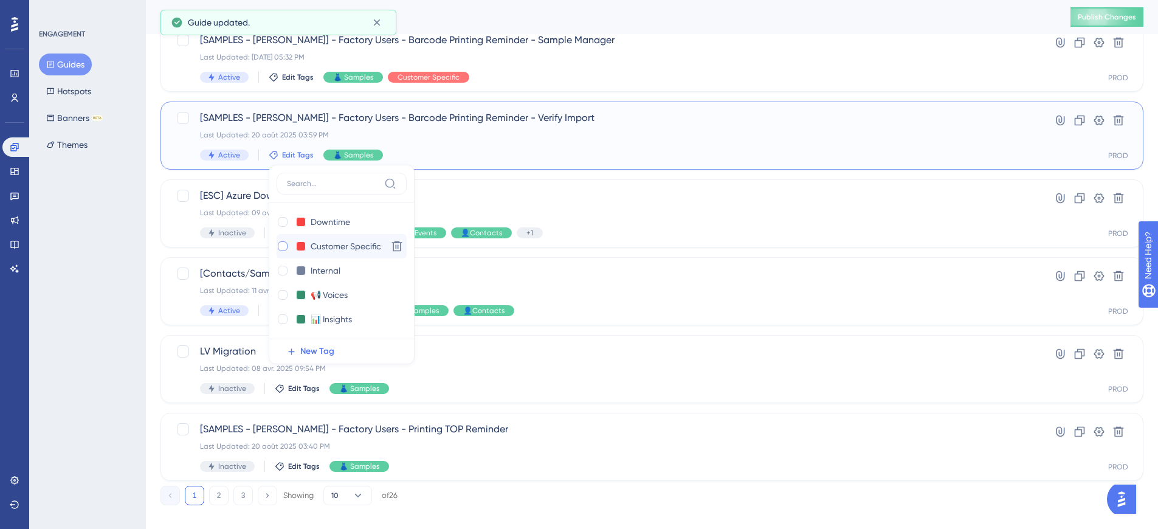
click at [281, 247] on div at bounding box center [283, 246] width 10 height 10
checkbox input "true"
click at [89, 275] on div "ENGAGEMENT Guides Hotspots Banners BETA Themes" at bounding box center [87, 264] width 117 height 529
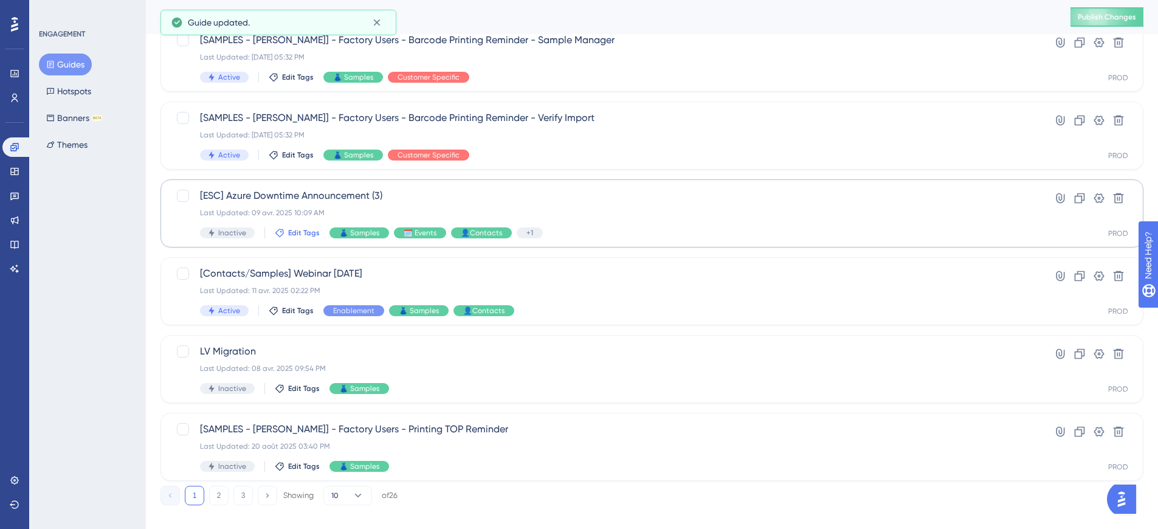
click at [296, 232] on span "Edit Tags" at bounding box center [304, 233] width 32 height 10
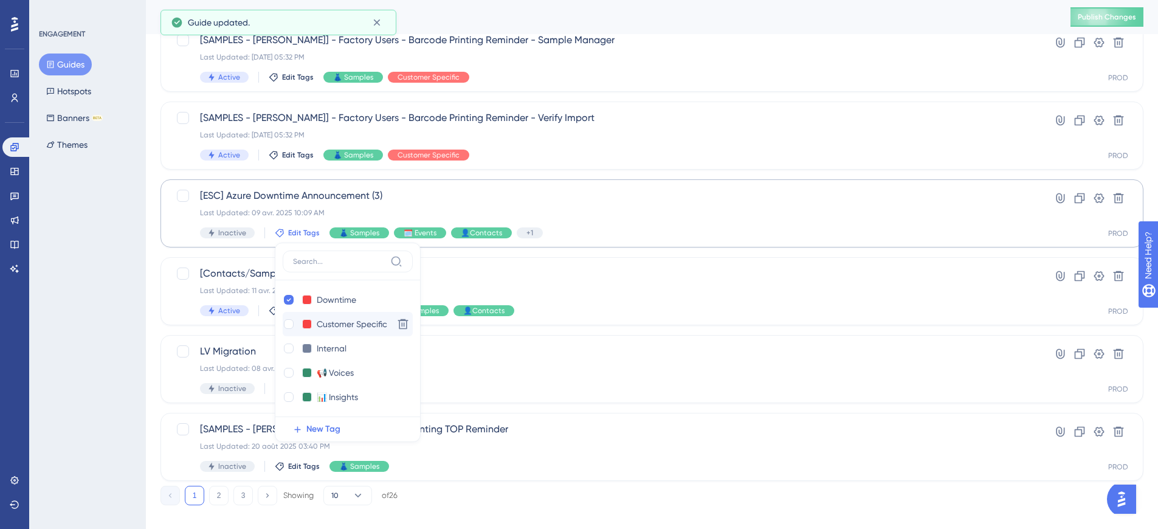
scroll to position [506, 0]
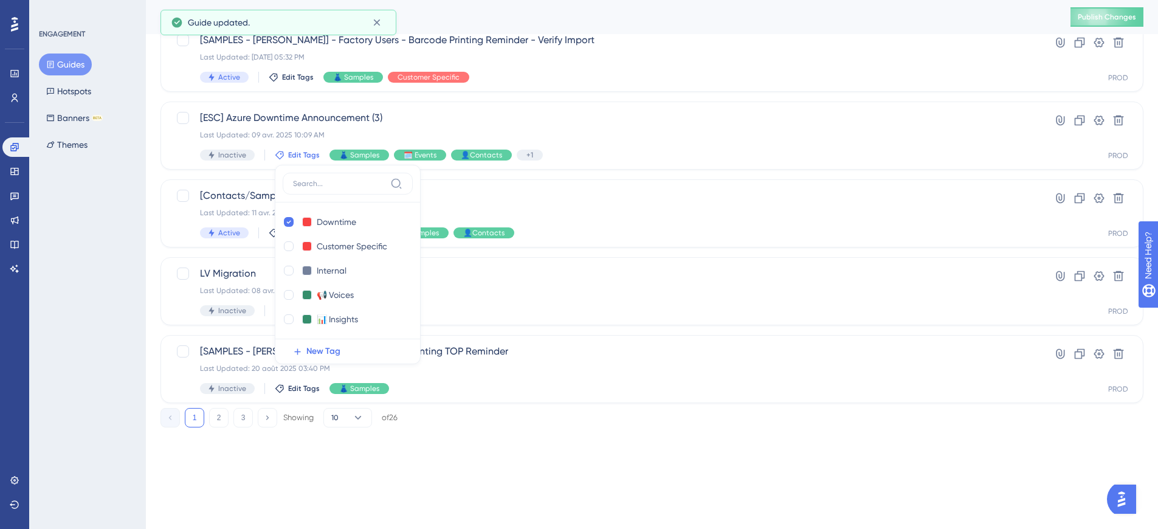
click at [58, 243] on div "ENGAGEMENT Guides Hotspots Banners BETA Themes" at bounding box center [87, 264] width 117 height 529
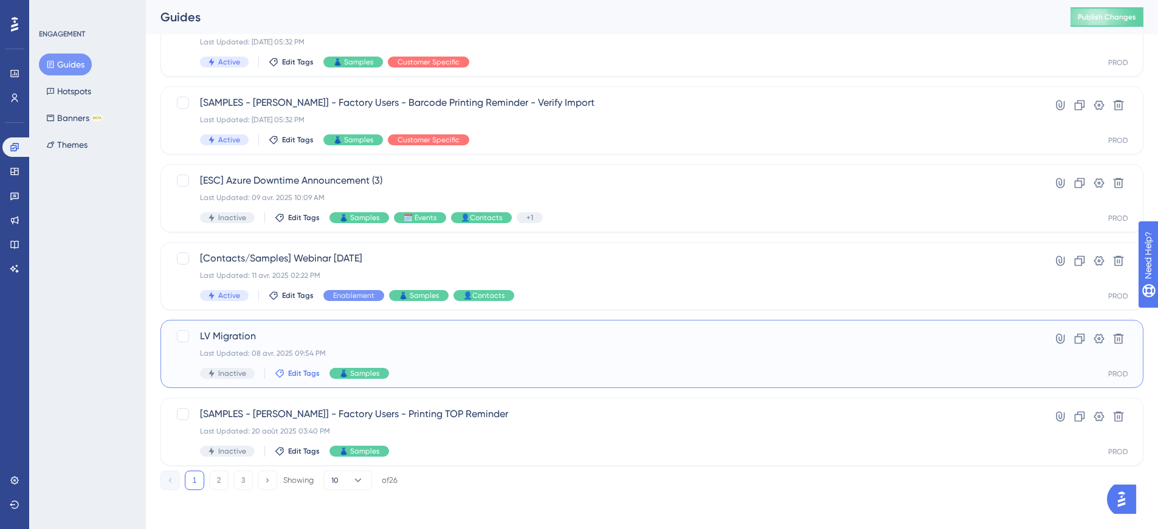
click at [293, 374] on span "Edit Tags" at bounding box center [304, 373] width 32 height 10
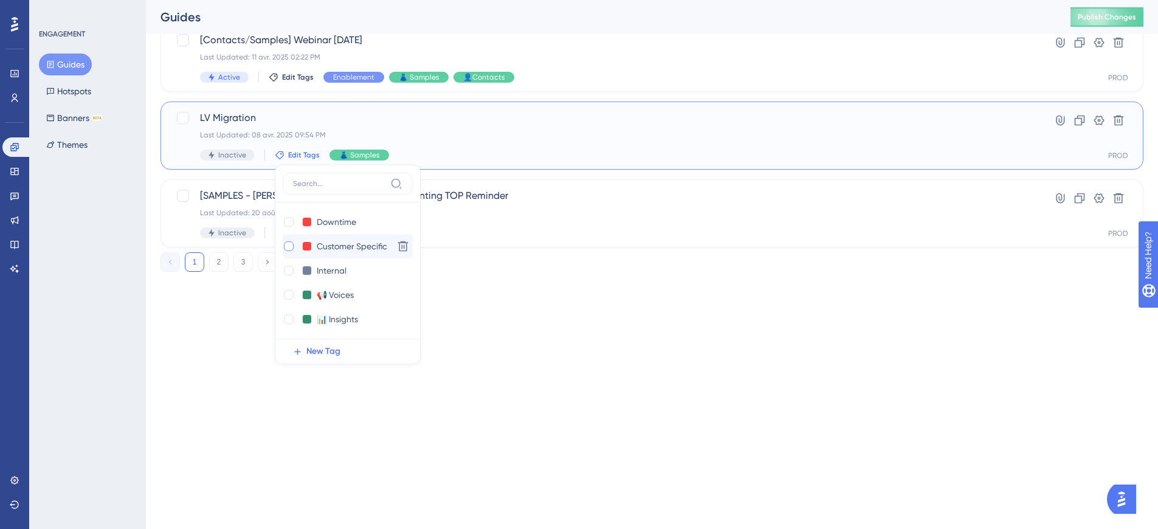
click at [289, 248] on div at bounding box center [289, 246] width 10 height 10
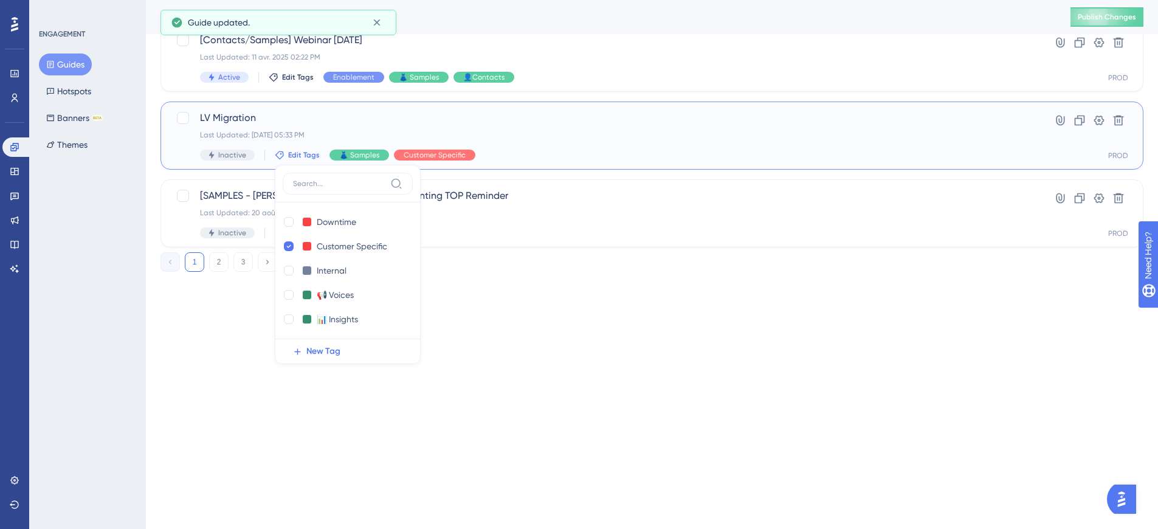
checkbox input "true"
click at [88, 318] on div "ENGAGEMENT Guides Hotspots Banners BETA Themes" at bounding box center [87, 264] width 117 height 529
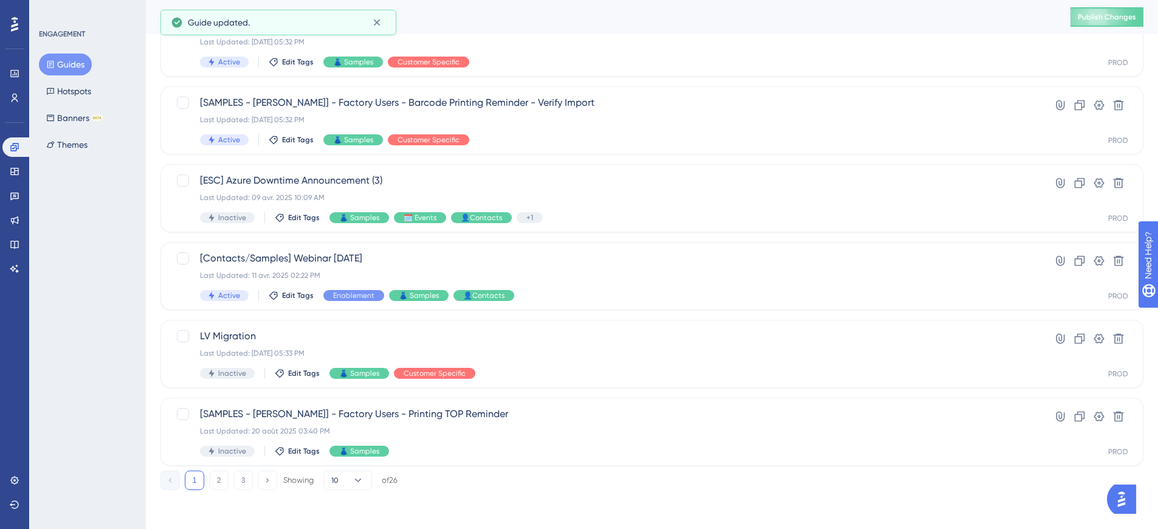
scroll to position [444, 0]
click at [297, 446] on span "Edit Tags" at bounding box center [304, 451] width 32 height 10
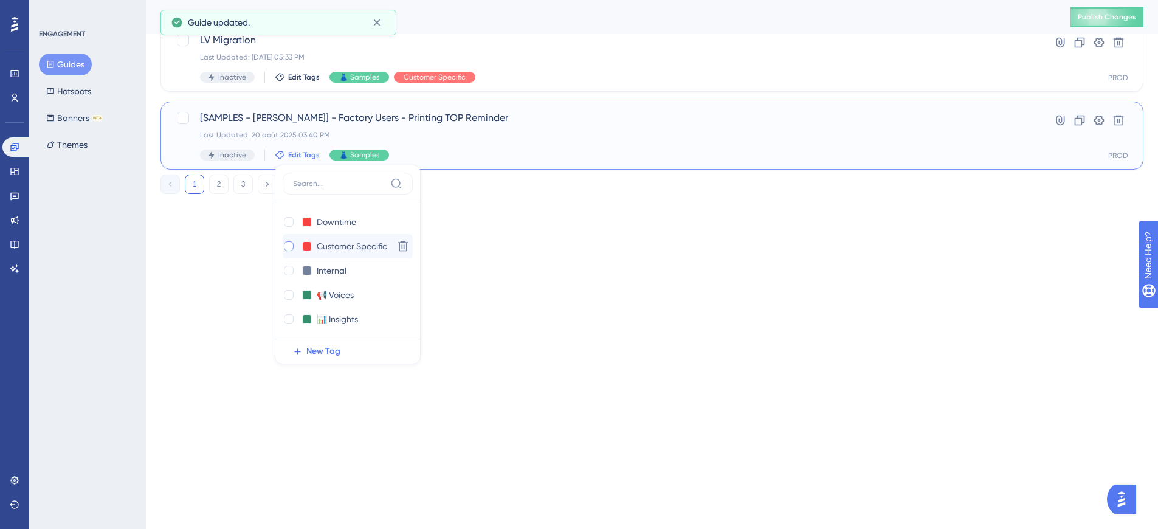
click at [291, 246] on div at bounding box center [289, 246] width 10 height 10
checkbox input "true"
click at [62, 397] on div "ENGAGEMENT Guides Hotspots Banners BETA Themes" at bounding box center [87, 264] width 117 height 529
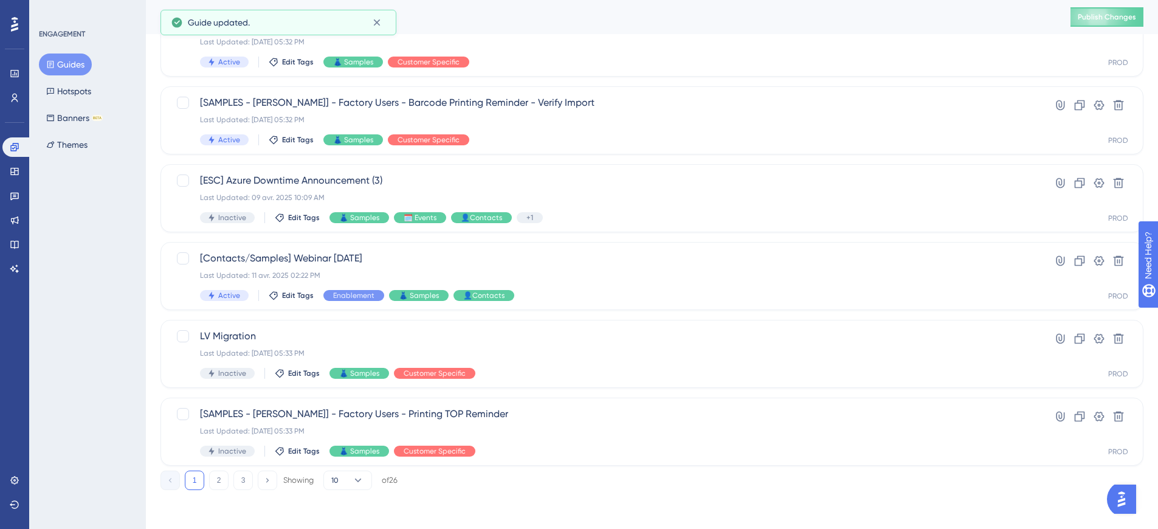
scroll to position [444, 0]
click at [242, 479] on button "3" at bounding box center [242, 479] width 19 height 19
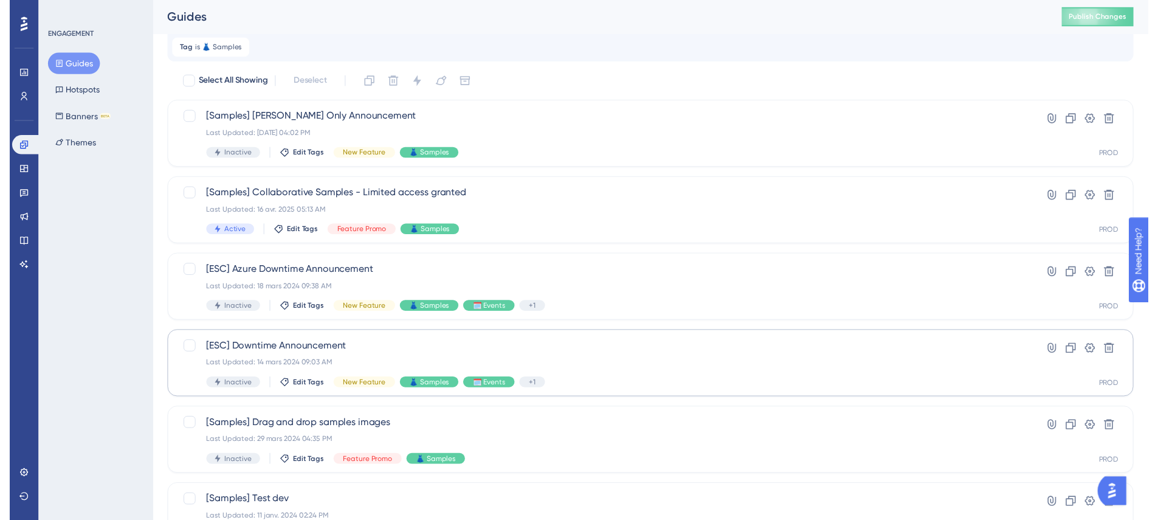
scroll to position [0, 0]
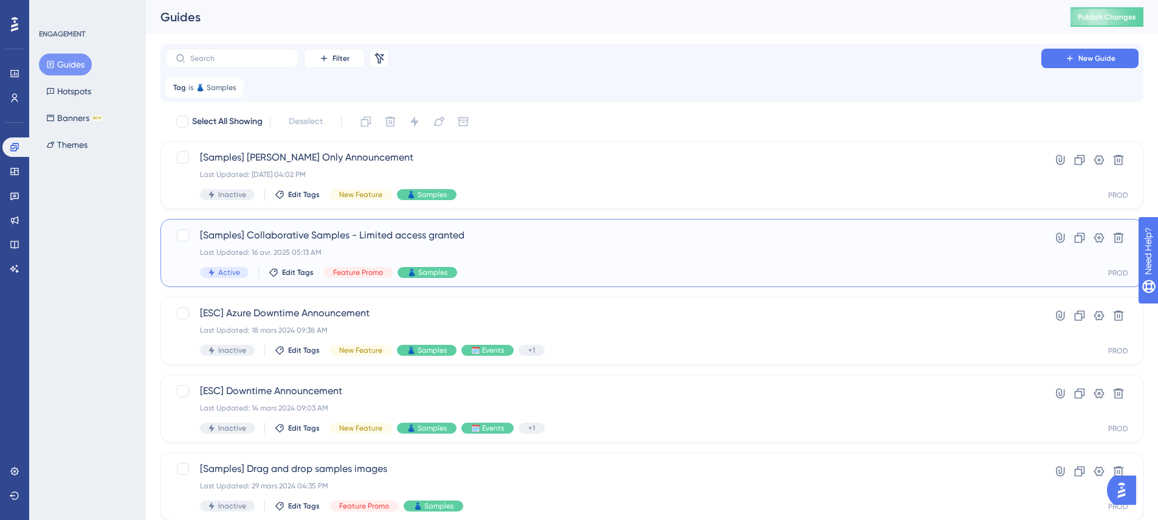
click at [380, 233] on span "[Samples] Collaborative Samples - Limited access granted" at bounding box center [603, 235] width 807 height 15
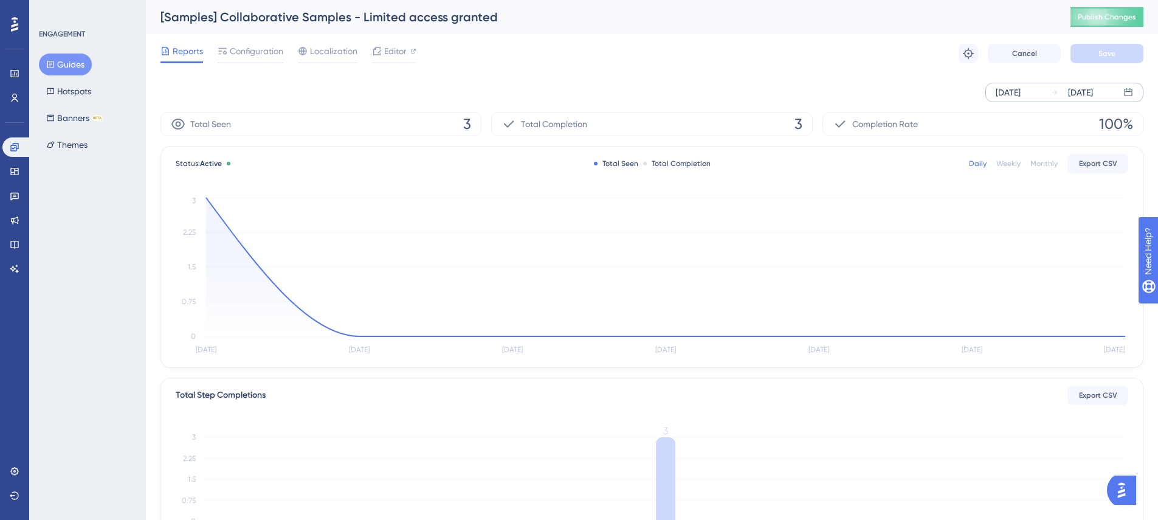
click at [1016, 95] on div "[DATE]" at bounding box center [1008, 92] width 25 height 15
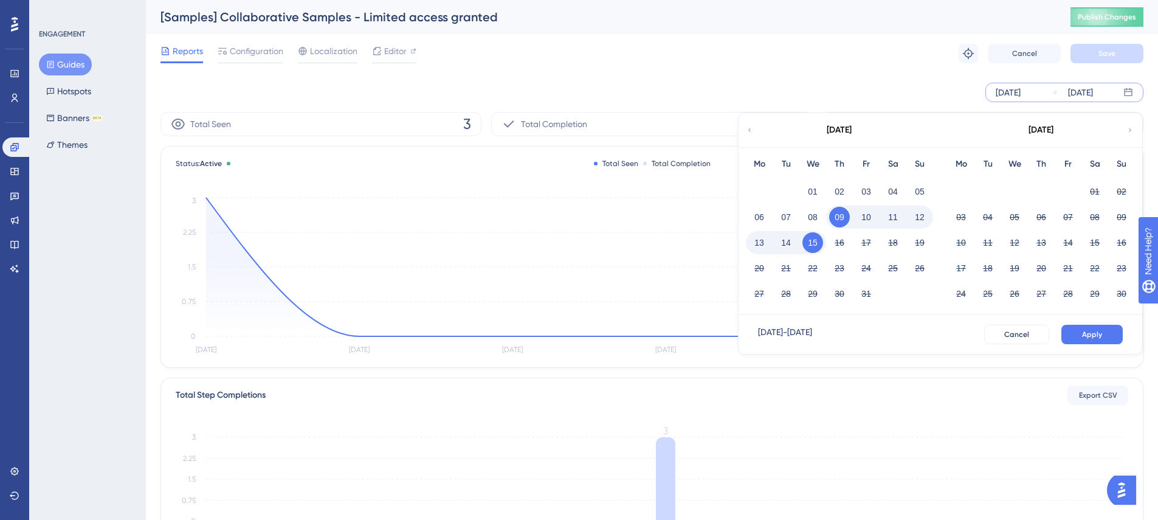
click at [746, 131] on icon at bounding box center [749, 130] width 7 height 11
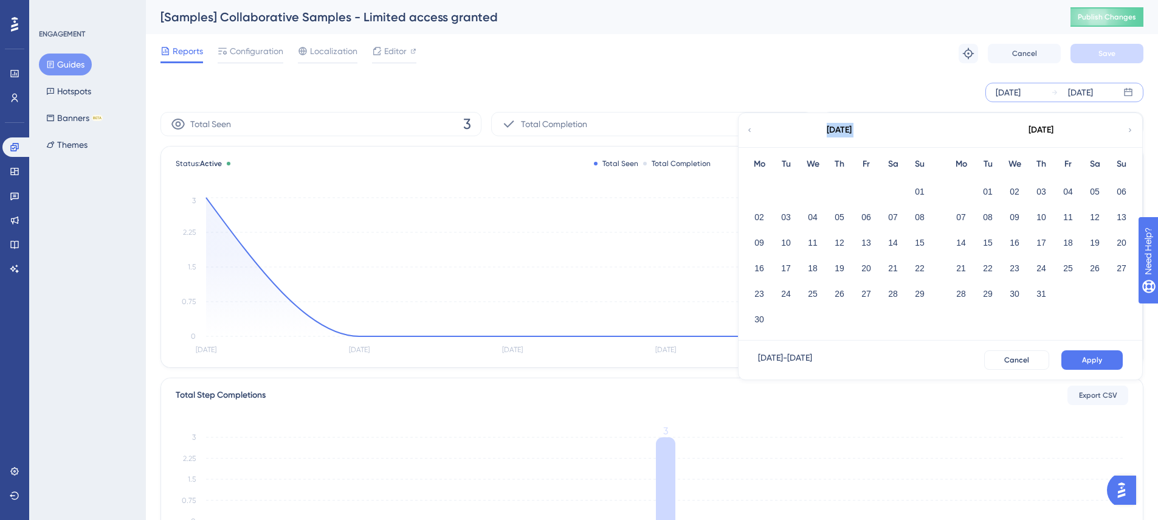
click at [746, 131] on icon at bounding box center [749, 130] width 7 height 11
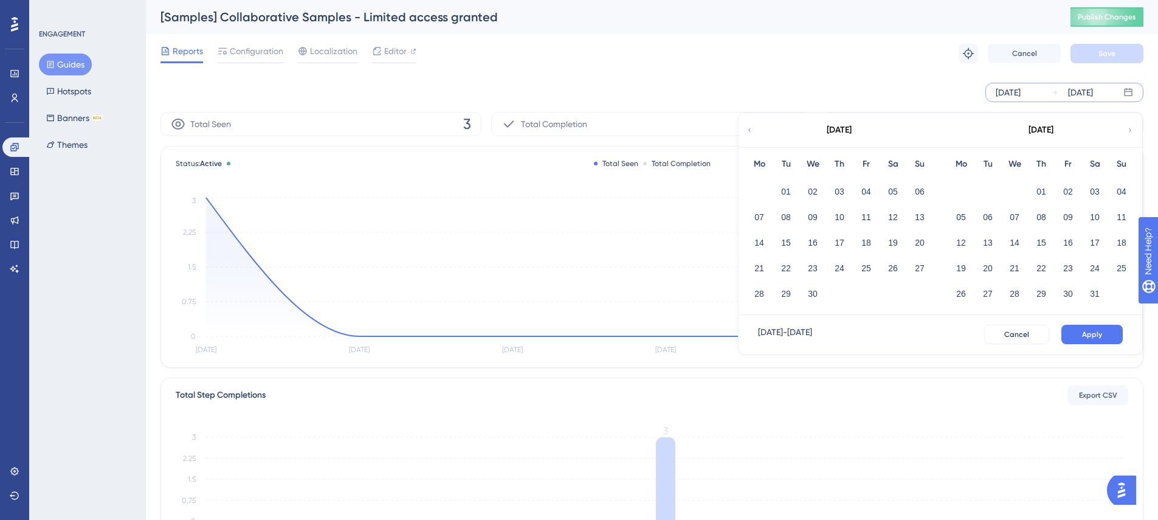
click at [746, 131] on icon at bounding box center [749, 130] width 7 height 11
click at [1125, 126] on div "November 2024" at bounding box center [1040, 130] width 201 height 34
click at [1127, 128] on icon at bounding box center [1129, 130] width 7 height 11
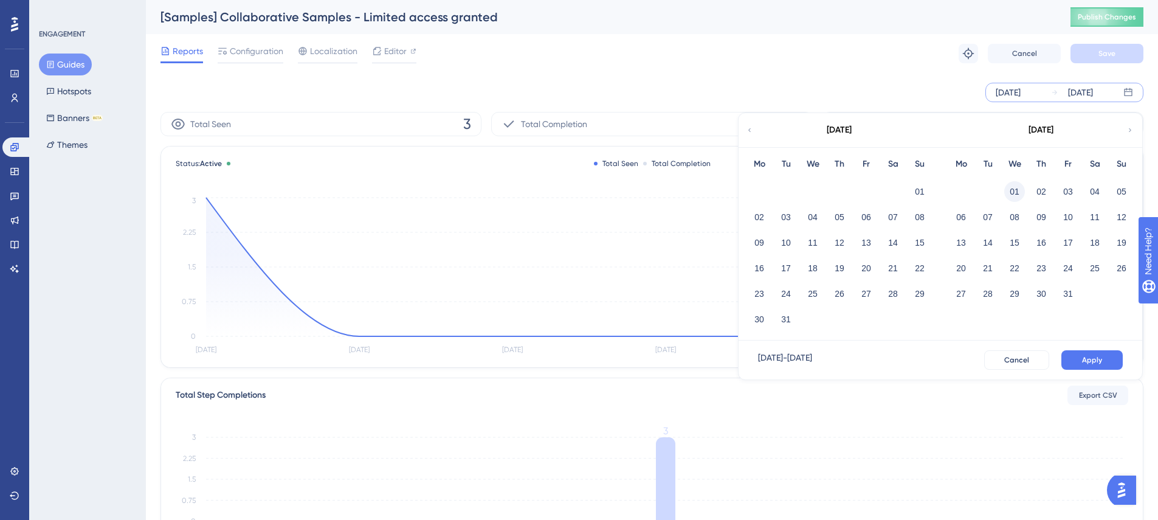
click at [1013, 192] on button "01" at bounding box center [1014, 191] width 21 height 21
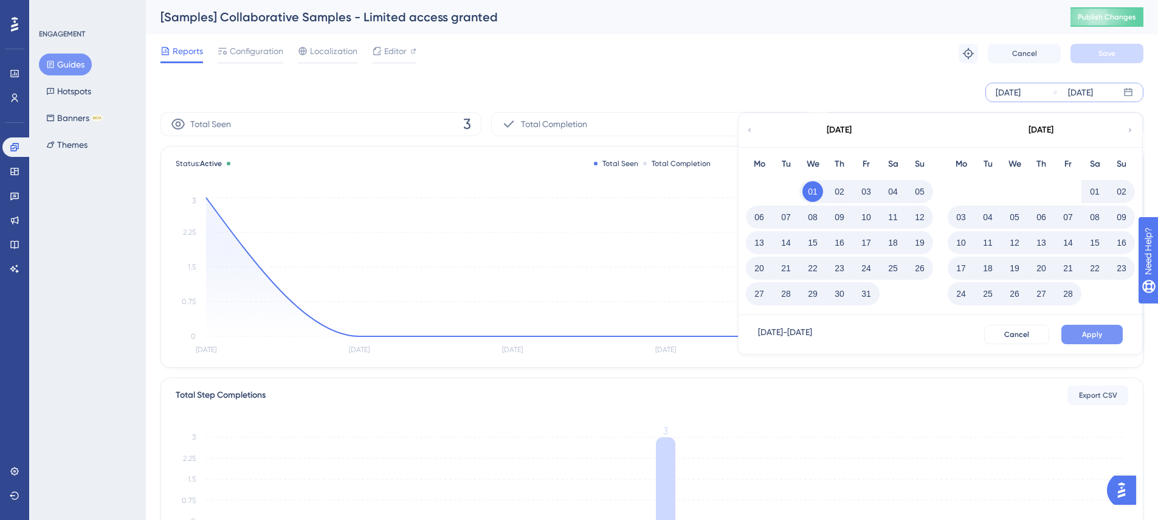
click at [1096, 332] on span "Apply" at bounding box center [1092, 334] width 20 height 10
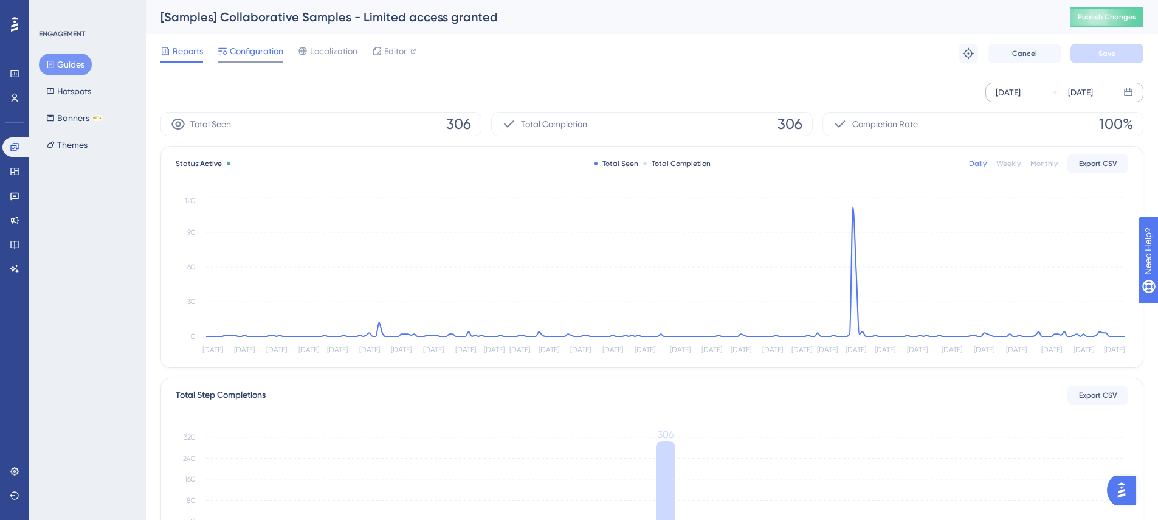
click at [235, 52] on span "Configuration" at bounding box center [256, 51] width 53 height 15
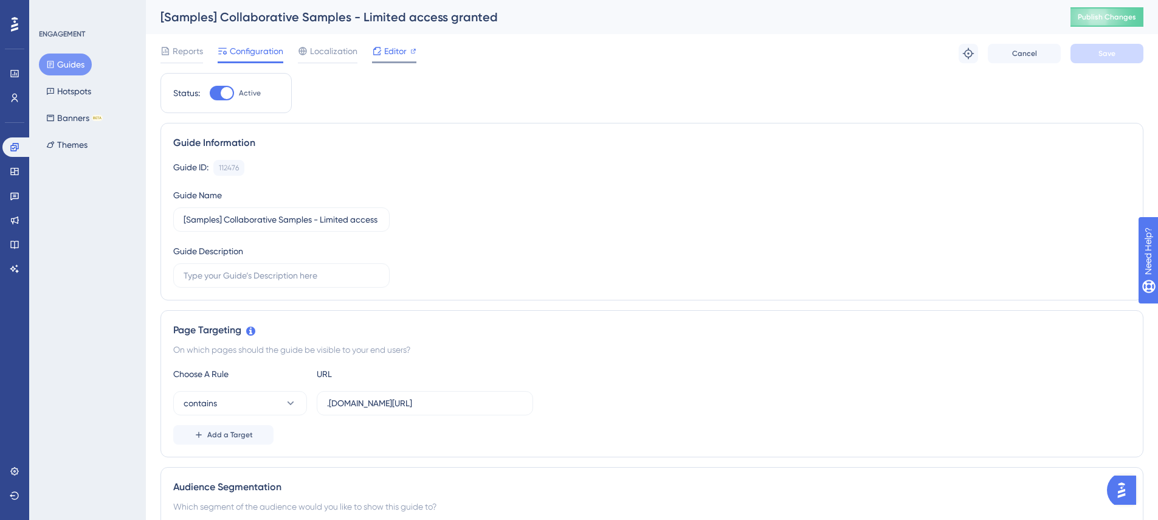
click at [402, 46] on span "Editor" at bounding box center [395, 51] width 22 height 15
click at [379, 18] on div "[Samples] Collaborative Samples - Limited access granted" at bounding box center [599, 17] width 879 height 17
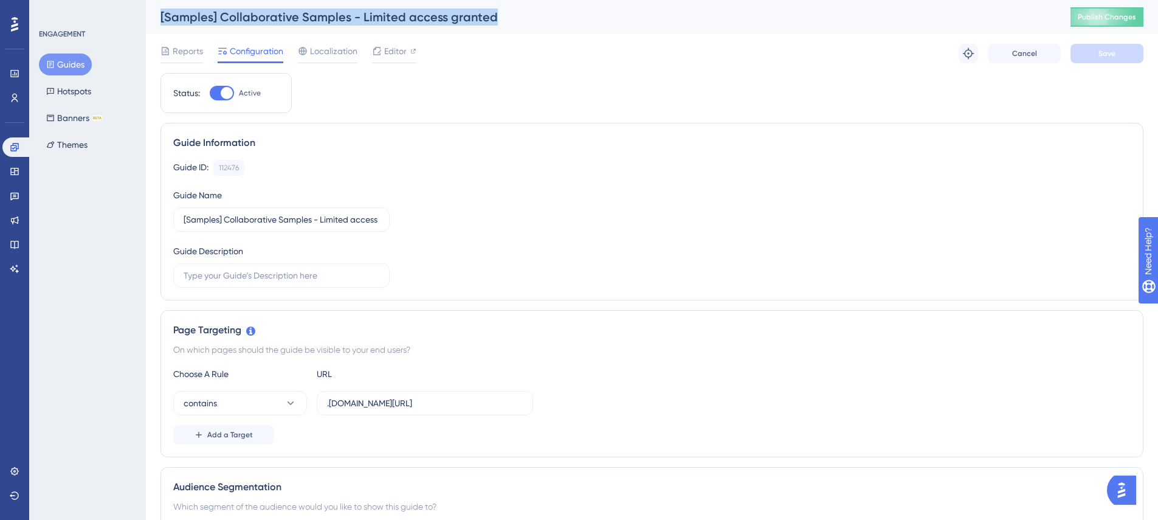
click at [379, 18] on div "[Samples] Collaborative Samples - Limited access granted" at bounding box center [599, 17] width 879 height 17
copy div "[Samples] Collaborative Samples - Limited access granted"
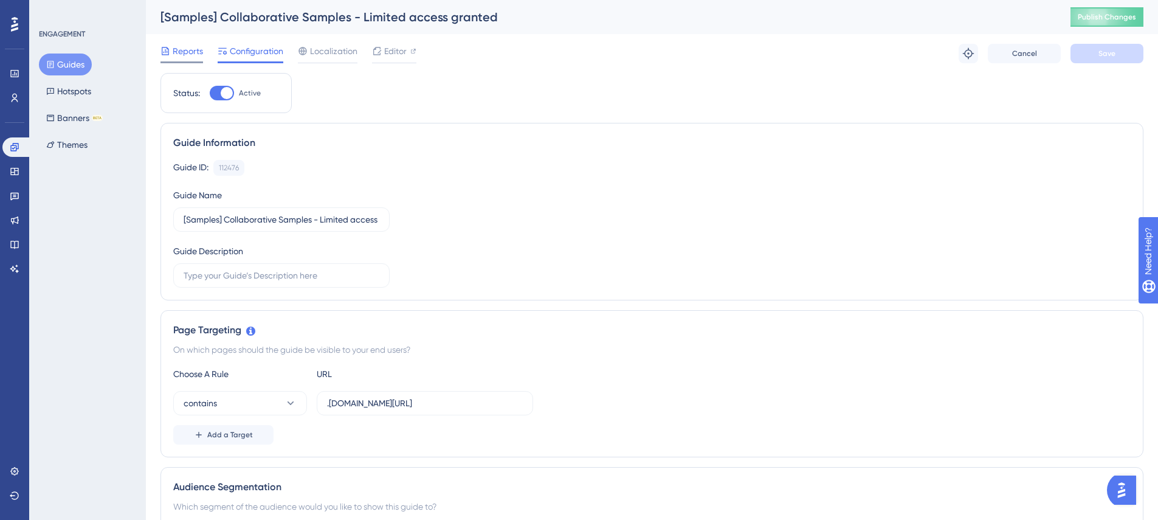
click at [182, 49] on span "Reports" at bounding box center [188, 51] width 30 height 15
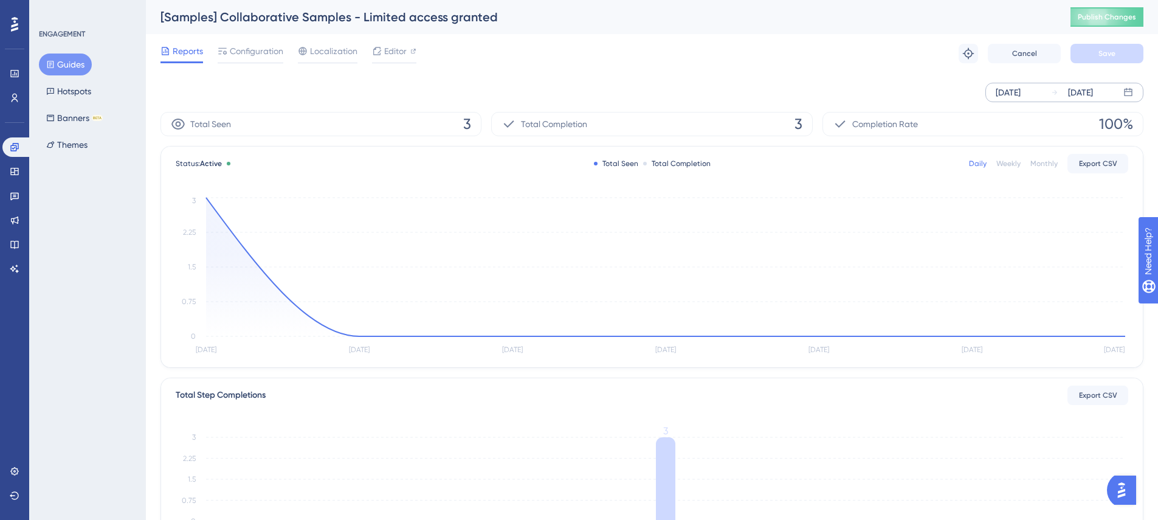
click at [997, 95] on div "[DATE]" at bounding box center [1008, 92] width 25 height 15
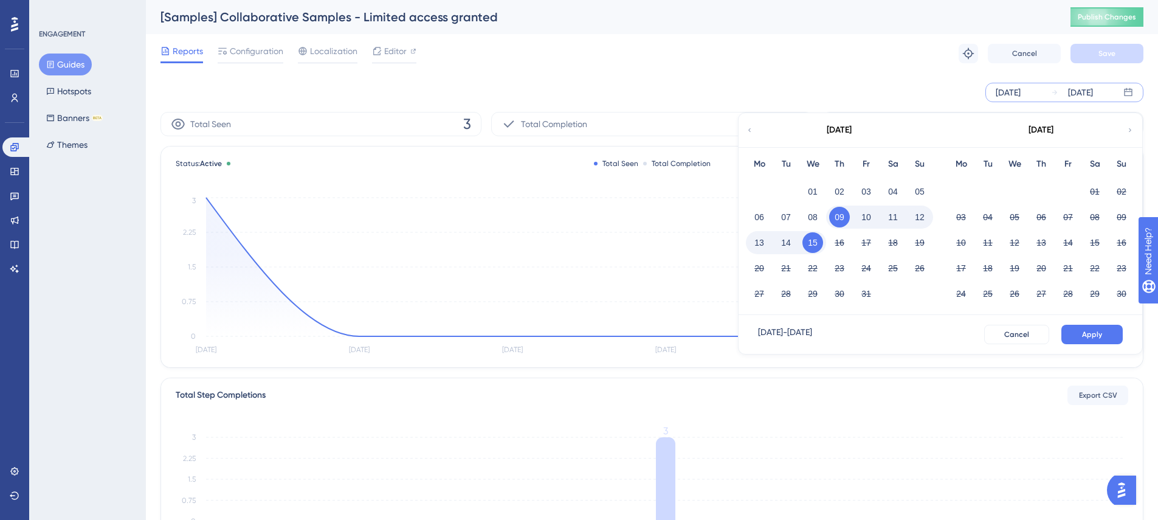
click at [745, 132] on div "October 2025" at bounding box center [838, 130] width 201 height 34
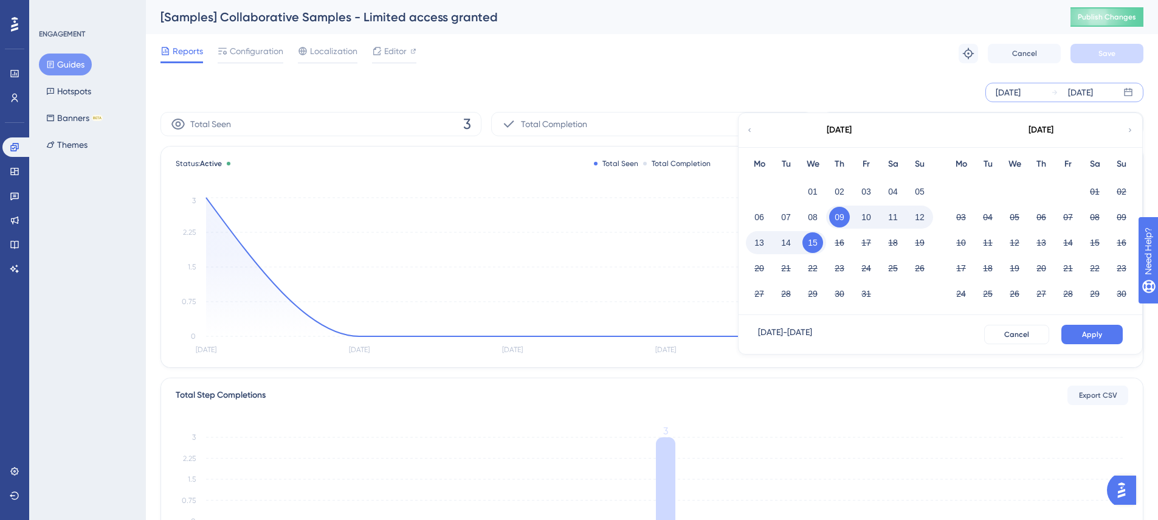
click at [751, 128] on icon at bounding box center [749, 130] width 7 height 11
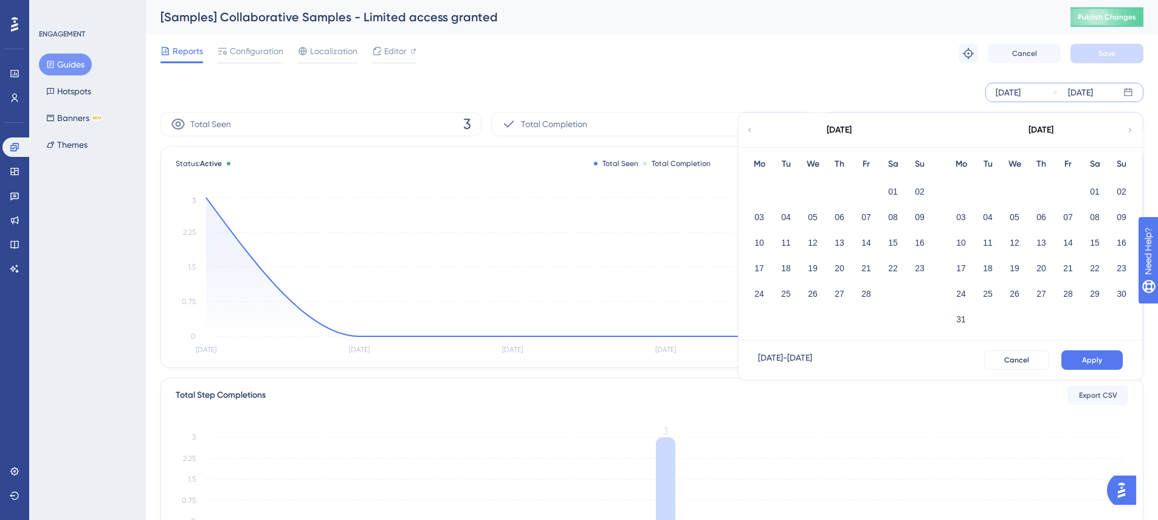
click at [751, 128] on icon at bounding box center [749, 130] width 7 height 11
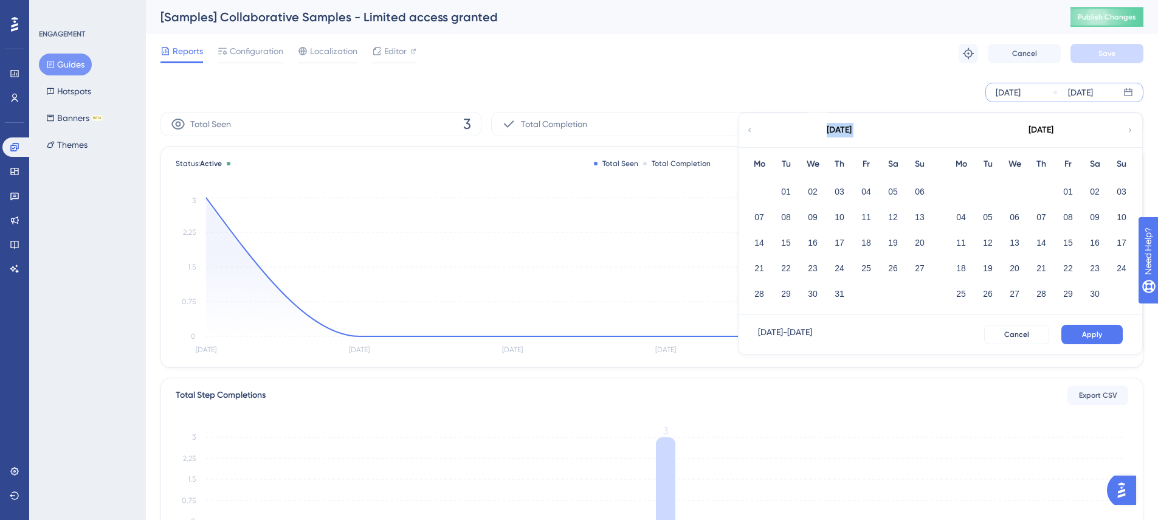
click at [751, 128] on icon at bounding box center [749, 130] width 7 height 11
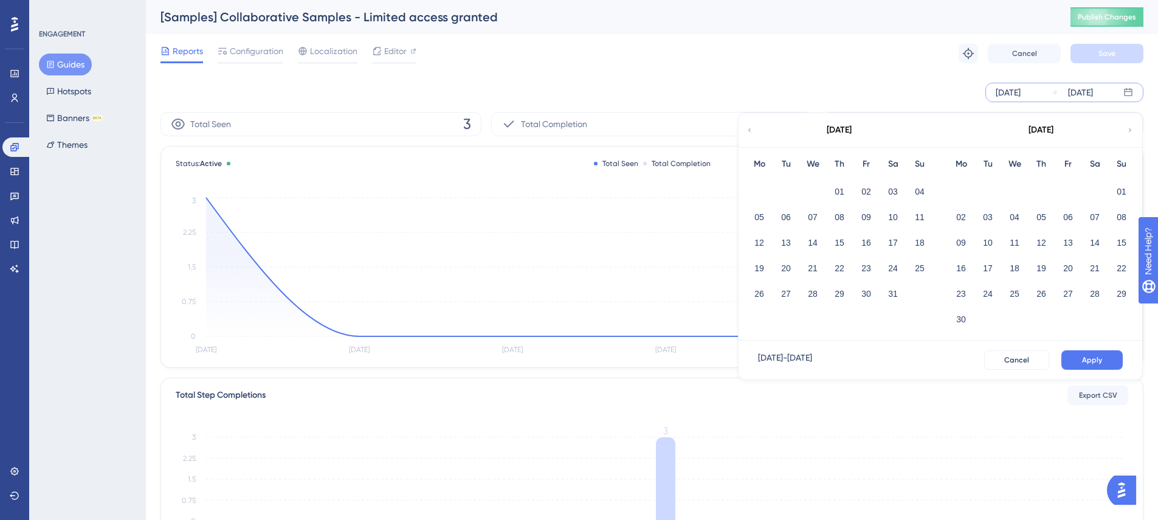
click at [751, 128] on icon at bounding box center [749, 130] width 7 height 11
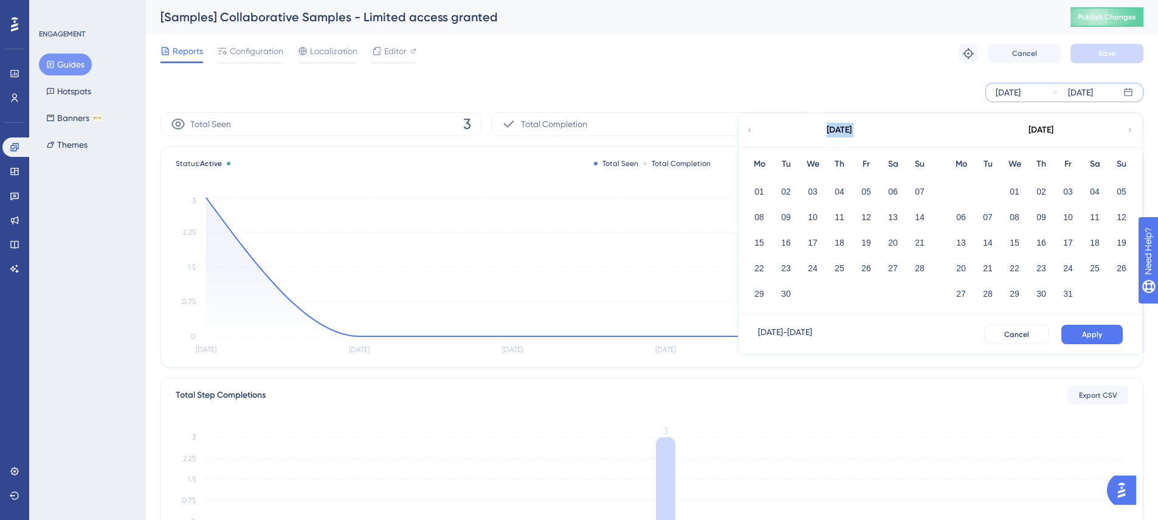
click at [751, 128] on icon at bounding box center [749, 130] width 7 height 11
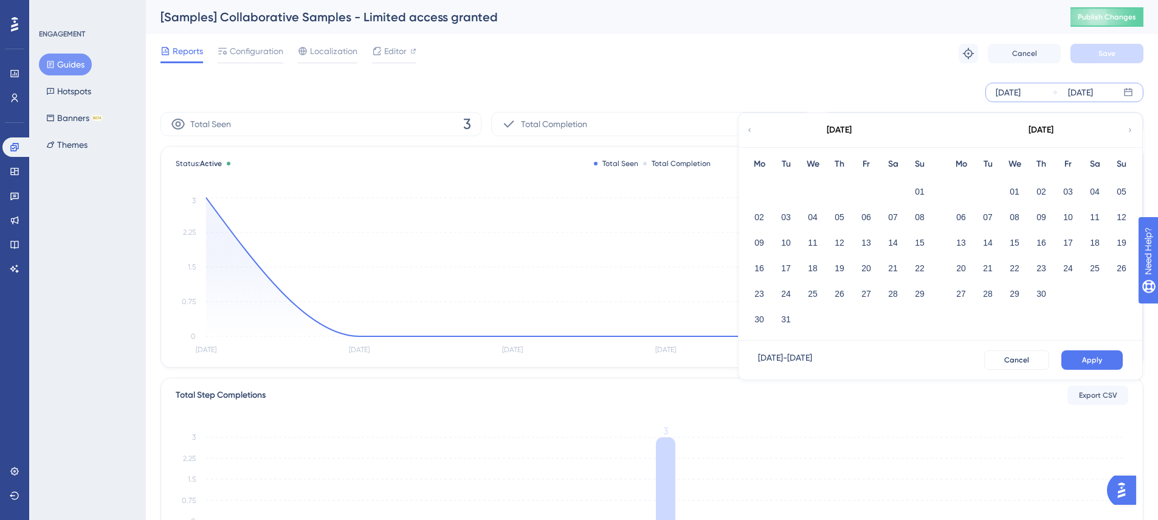
click at [751, 128] on icon at bounding box center [749, 130] width 7 height 11
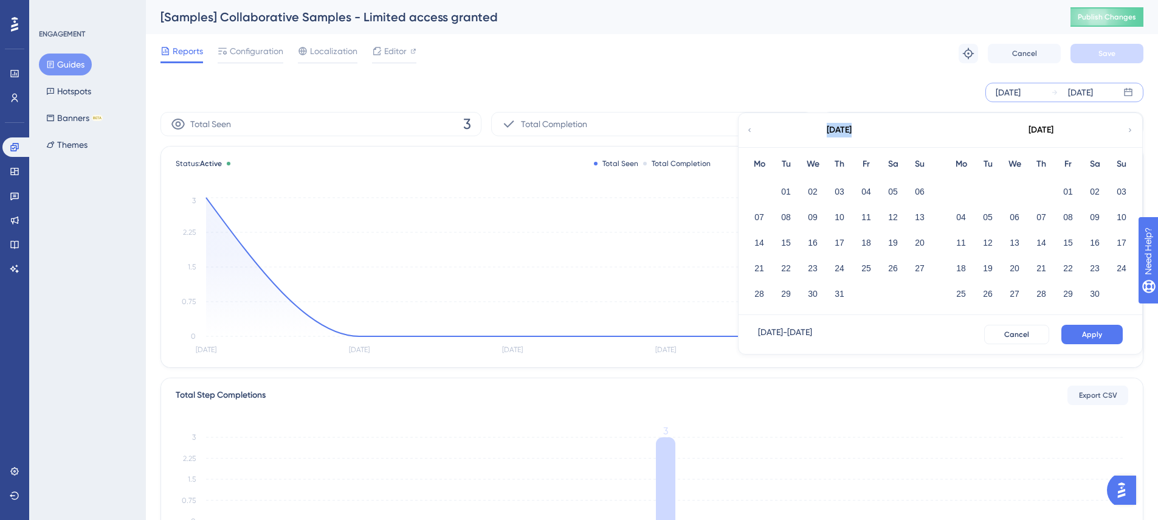
click at [751, 128] on icon at bounding box center [749, 130] width 7 height 11
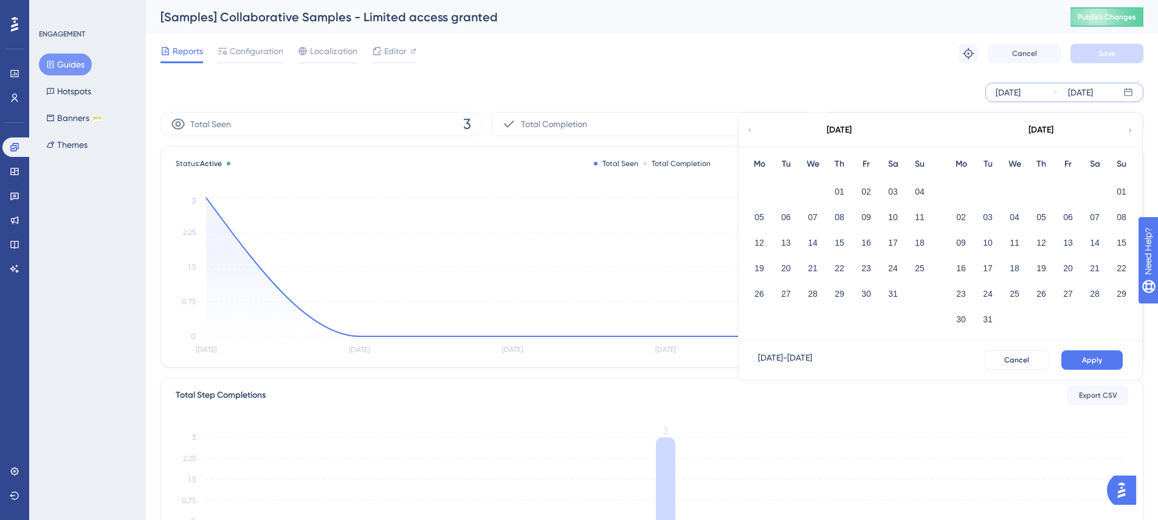
click at [1131, 126] on icon at bounding box center [1129, 130] width 7 height 11
click at [757, 129] on div "February 2023" at bounding box center [838, 130] width 201 height 34
click at [748, 128] on icon at bounding box center [749, 130] width 7 height 11
click at [1118, 193] on button "01" at bounding box center [1121, 191] width 21 height 21
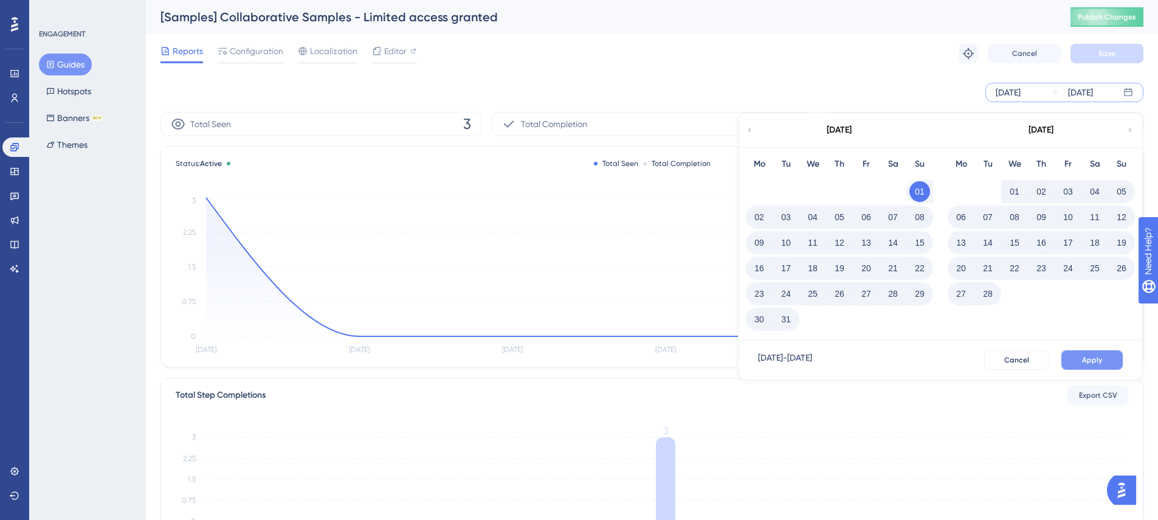
click at [1087, 360] on span "Apply" at bounding box center [1092, 360] width 20 height 10
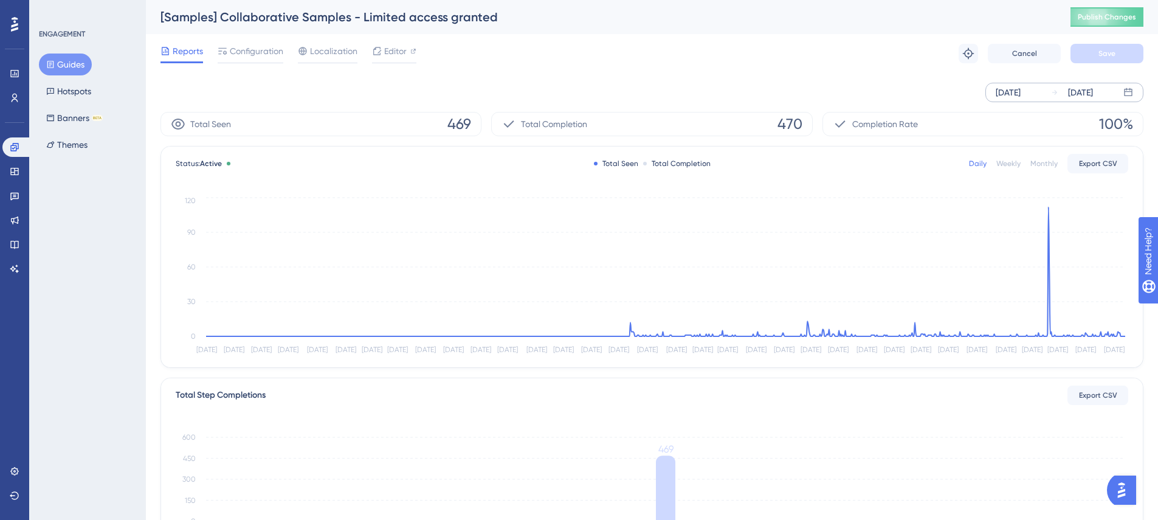
click at [61, 64] on button "Guides" at bounding box center [65, 64] width 53 height 22
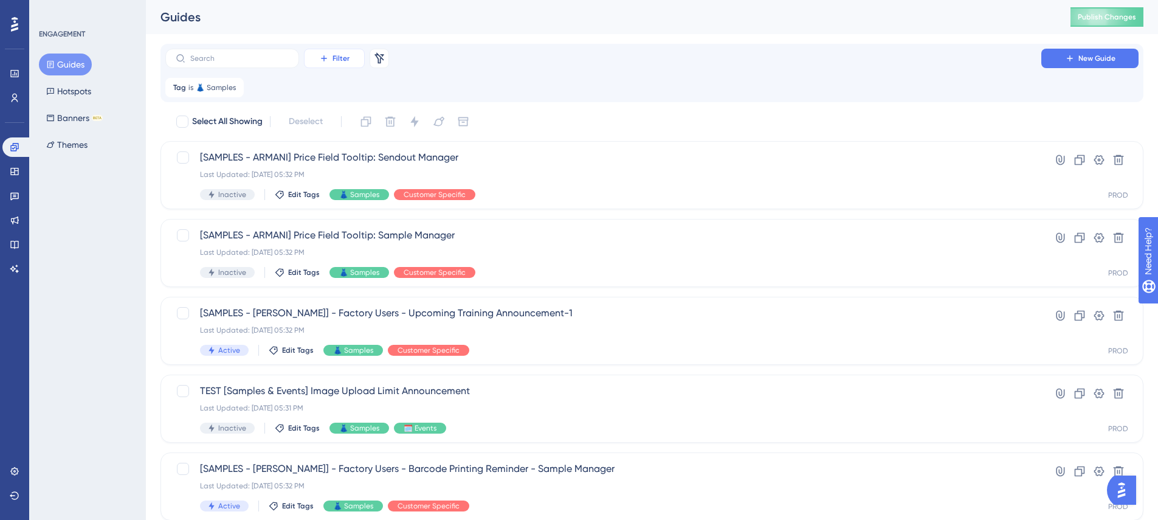
click at [324, 63] on button "Filter" at bounding box center [334, 58] width 61 height 19
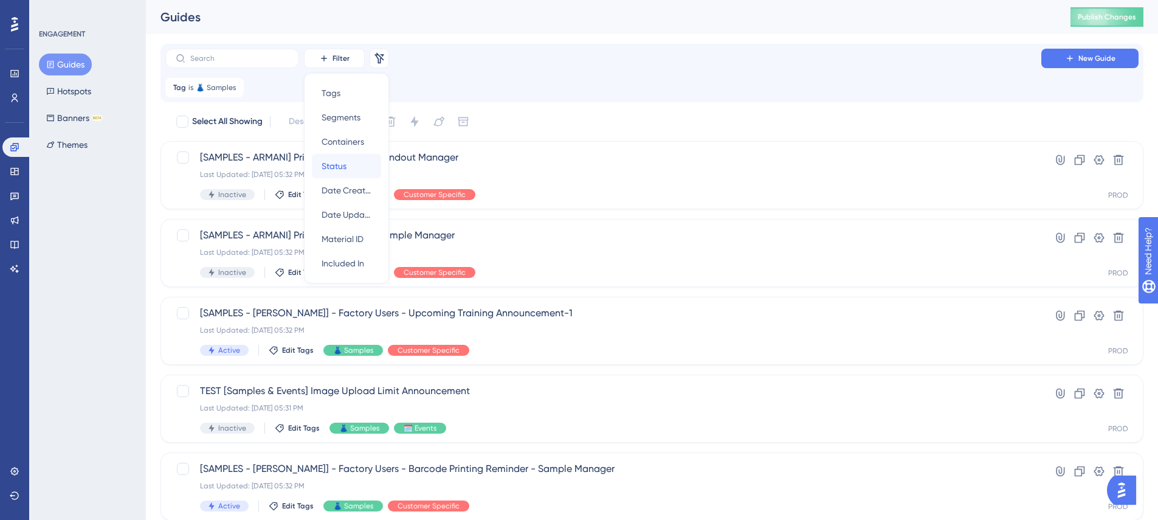
click at [355, 166] on div "Status Status" at bounding box center [347, 166] width 50 height 24
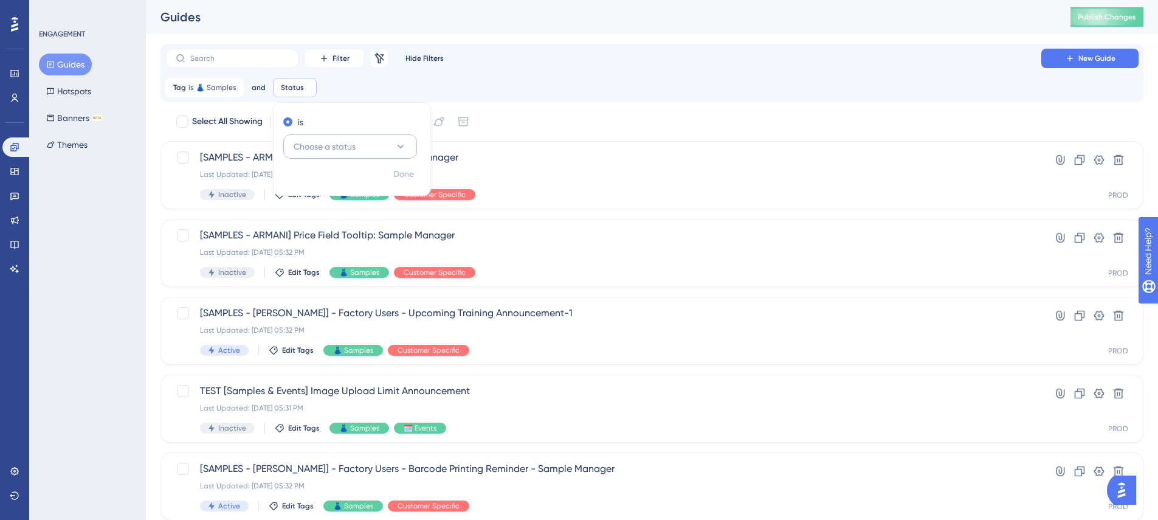
click at [358, 146] on button "Choose a status" at bounding box center [350, 146] width 134 height 24
click at [332, 182] on div "Active Active" at bounding box center [350, 183] width 98 height 24
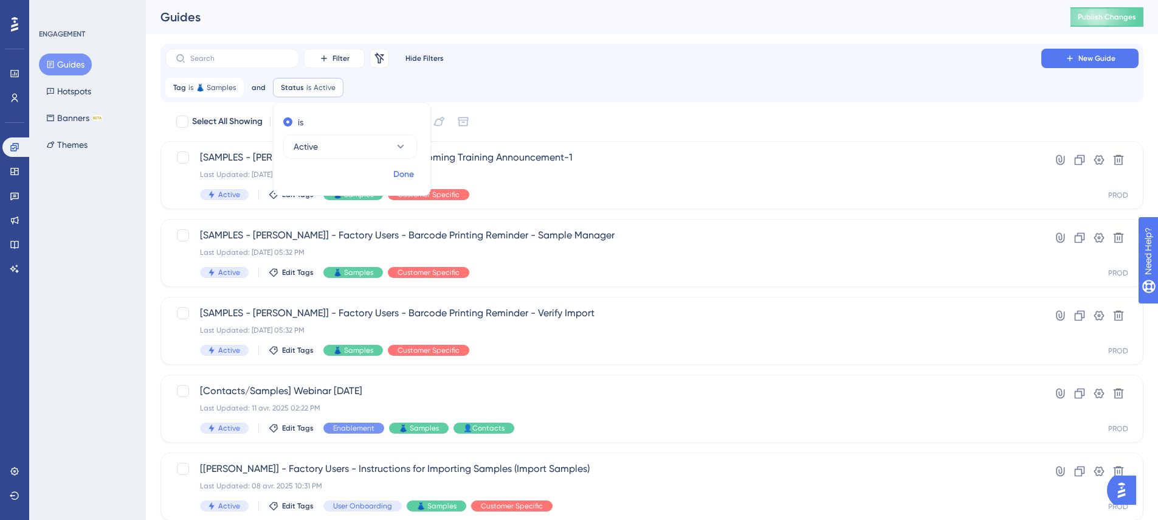
click at [408, 171] on span "Done" at bounding box center [403, 174] width 21 height 15
click at [597, 89] on div "Tag is 👗 Samples 👗 Samples Remove and Status is Active Active Remove" at bounding box center [651, 87] width 973 height 19
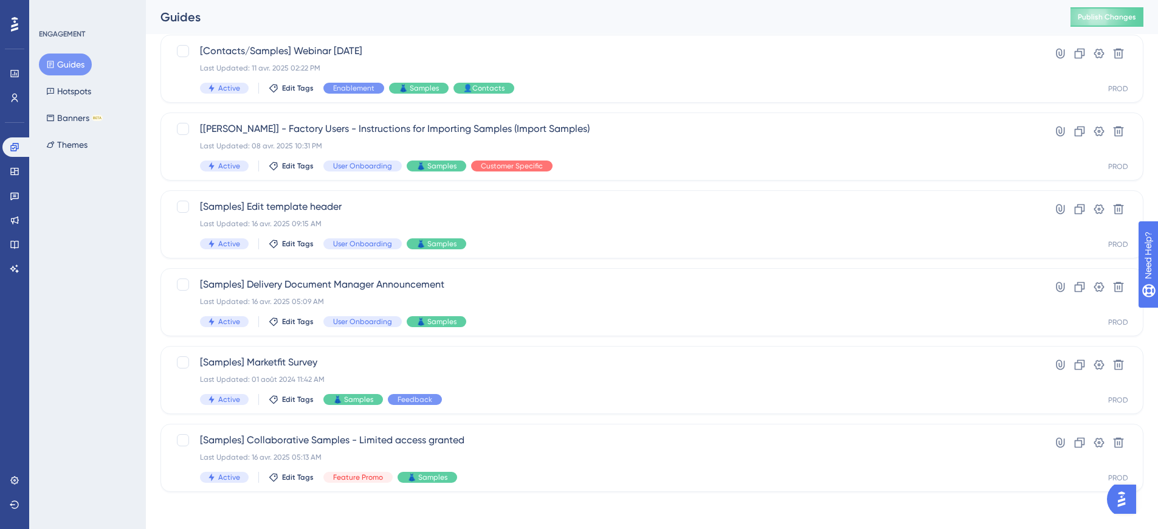
scroll to position [342, 0]
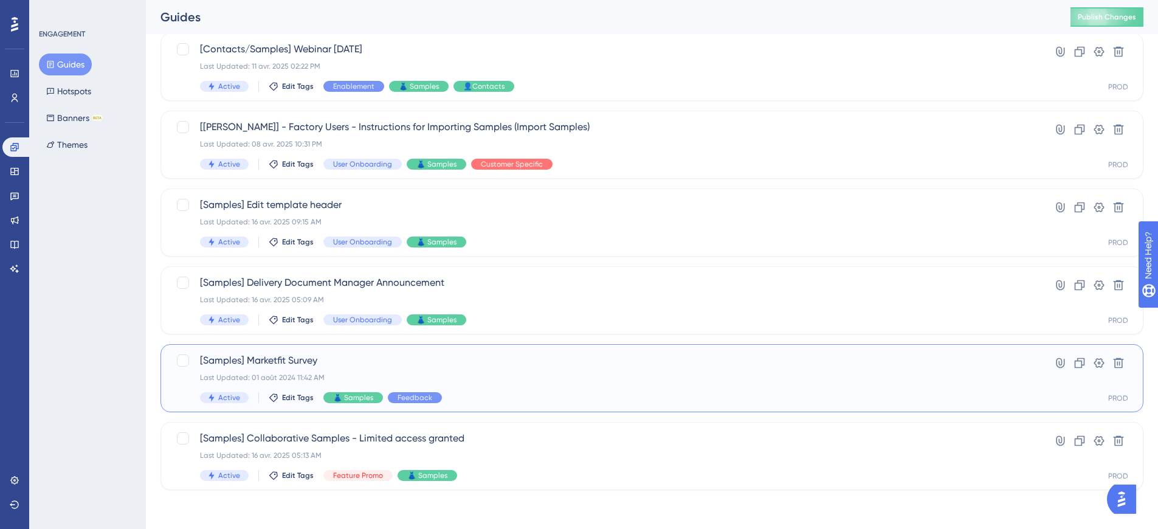
click at [282, 360] on span "[Samples] Marketfit Survey" at bounding box center [603, 360] width 807 height 15
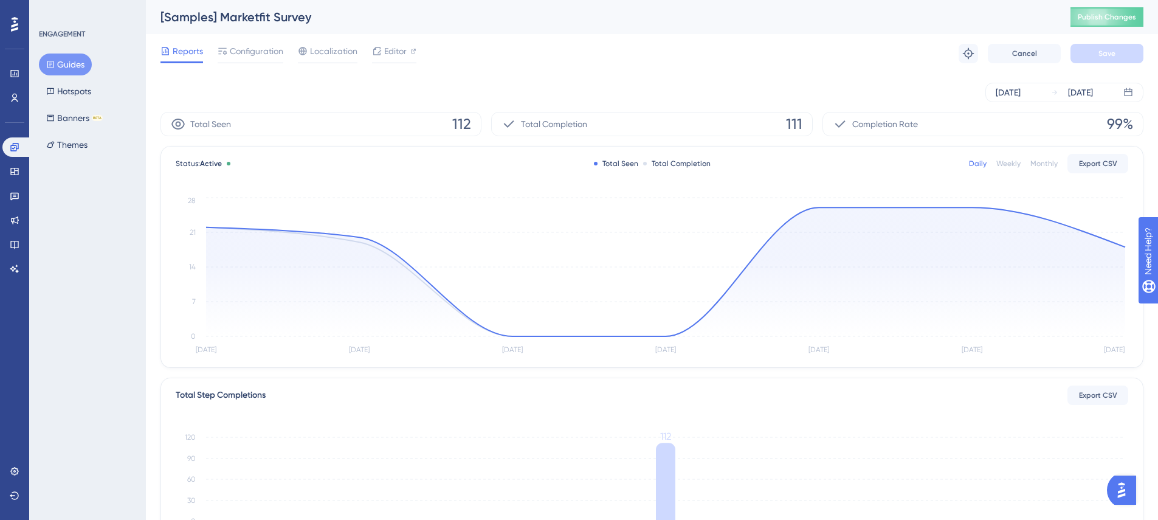
click at [313, 19] on div "[Samples] Marketfit Survey" at bounding box center [599, 17] width 879 height 17
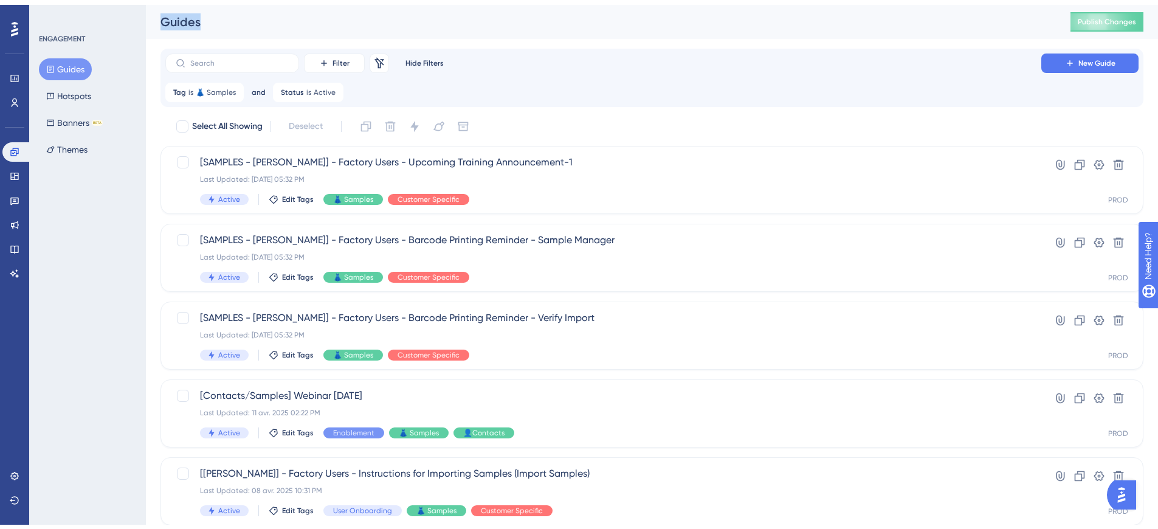
scroll to position [303, 0]
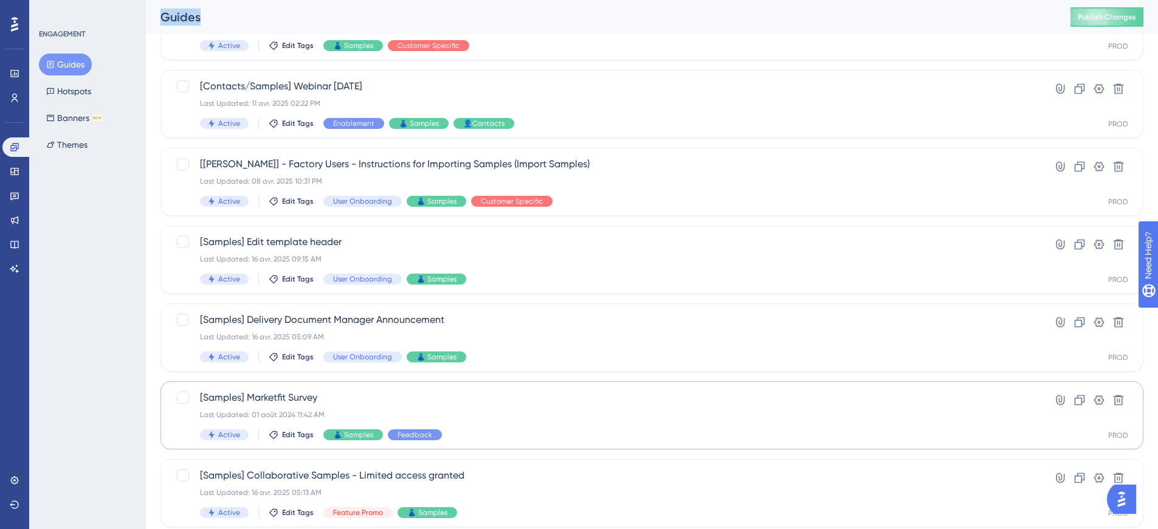
scroll to position [342, 0]
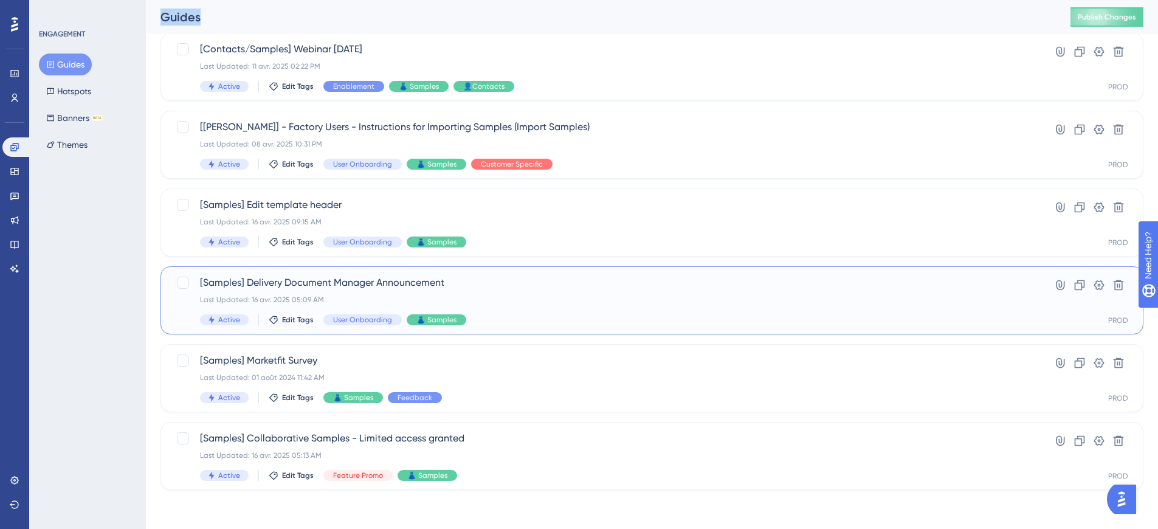
click at [290, 288] on span "[Samples] Delivery Document Manager Announcement" at bounding box center [603, 282] width 807 height 15
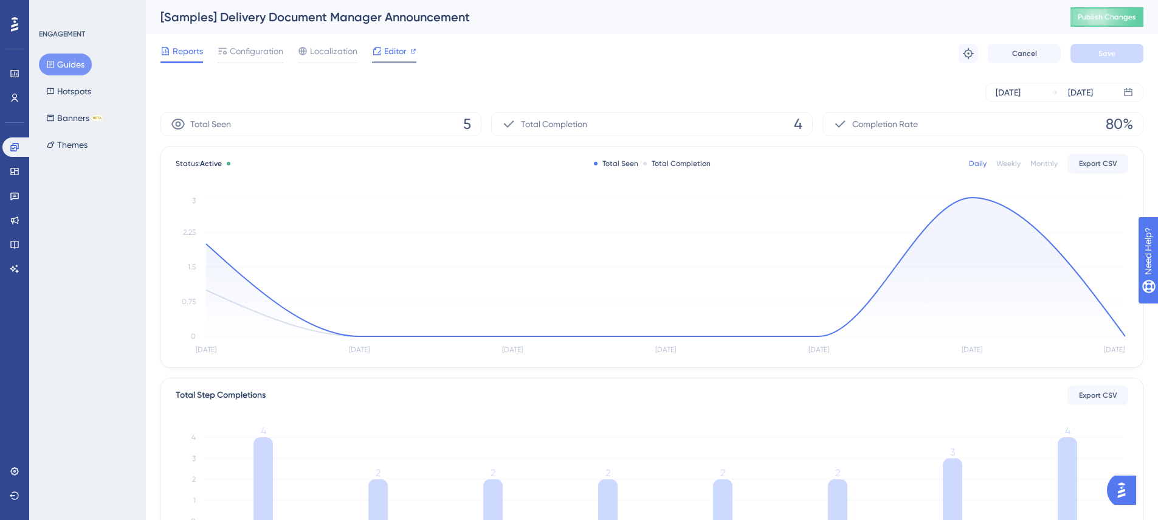
click at [395, 56] on span "Editor" at bounding box center [395, 51] width 22 height 15
click at [272, 49] on span "Configuration" at bounding box center [256, 51] width 53 height 15
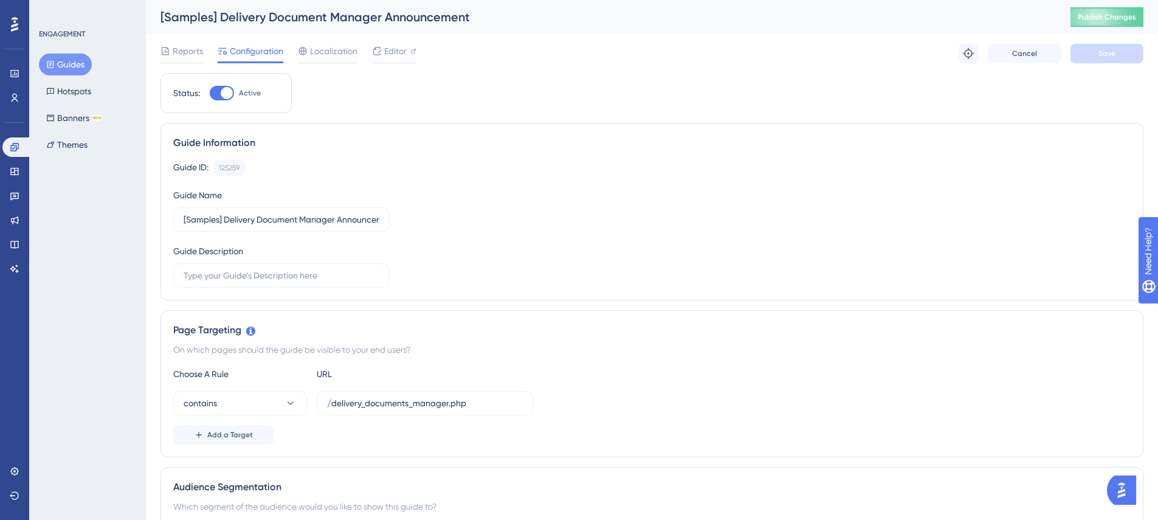
click at [207, 14] on div "[Samples] Delivery Document Manager Announcement" at bounding box center [599, 17] width 879 height 17
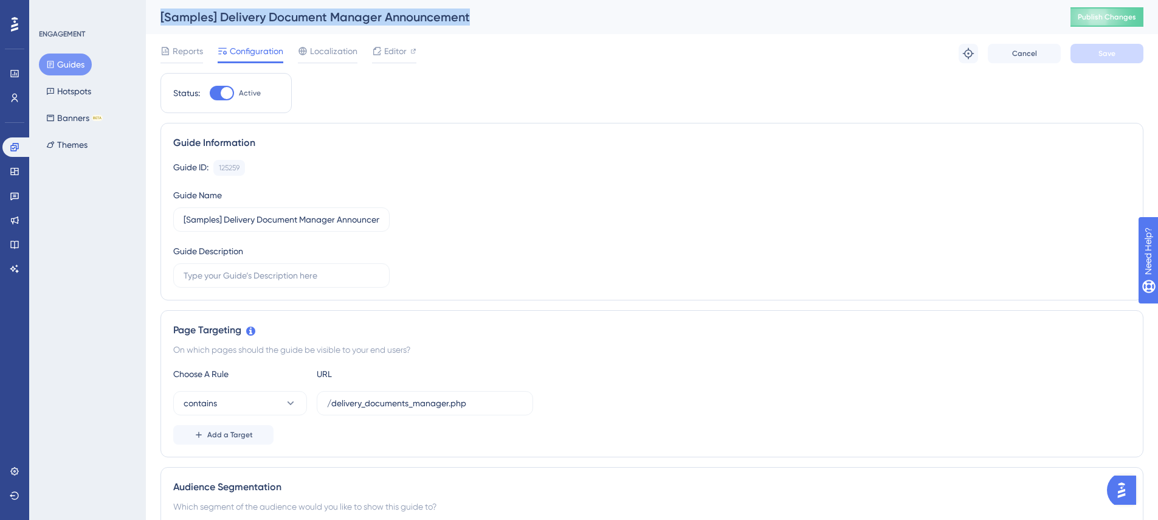
click at [207, 14] on div "[Samples] Delivery Document Manager Announcement" at bounding box center [599, 17] width 879 height 17
copy div "[Samples] Delivery Document Manager Announcement"
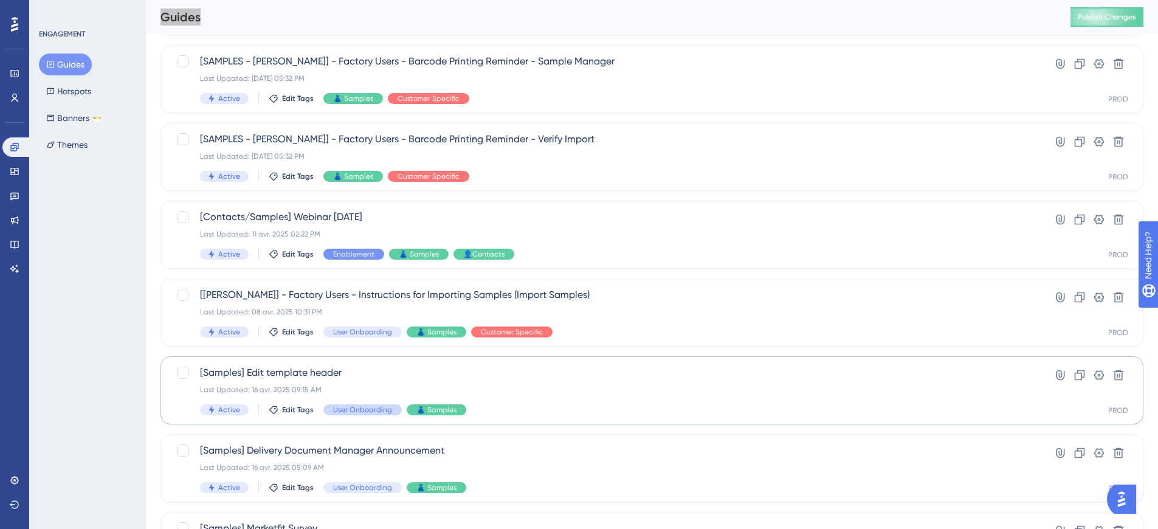
scroll to position [165, 0]
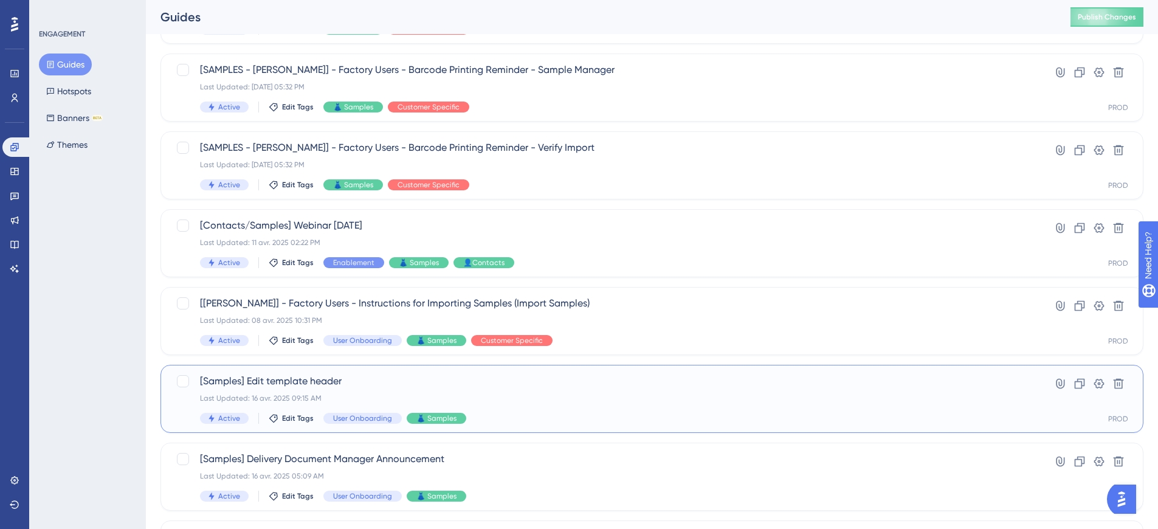
click at [392, 388] on div "[Samples] Edit template header Last Updated: 16 avr. 2025 09:15 AM Active Edit …" at bounding box center [603, 399] width 807 height 50
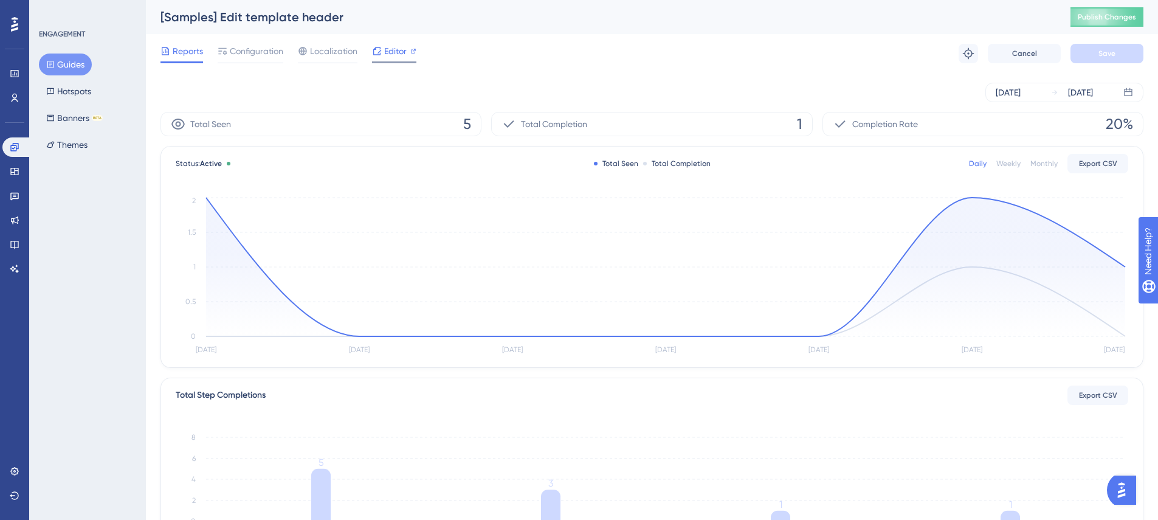
click at [404, 56] on span "Editor" at bounding box center [395, 51] width 22 height 15
click at [261, 21] on div "[Samples] Edit template header" at bounding box center [599, 17] width 879 height 17
copy div "[Samples] Edit template header"
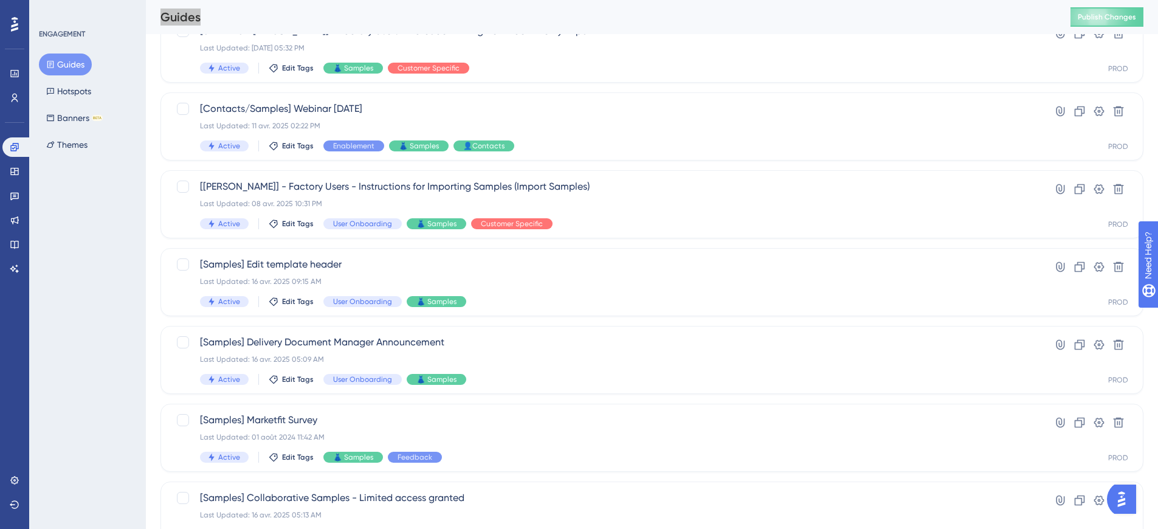
scroll to position [342, 0]
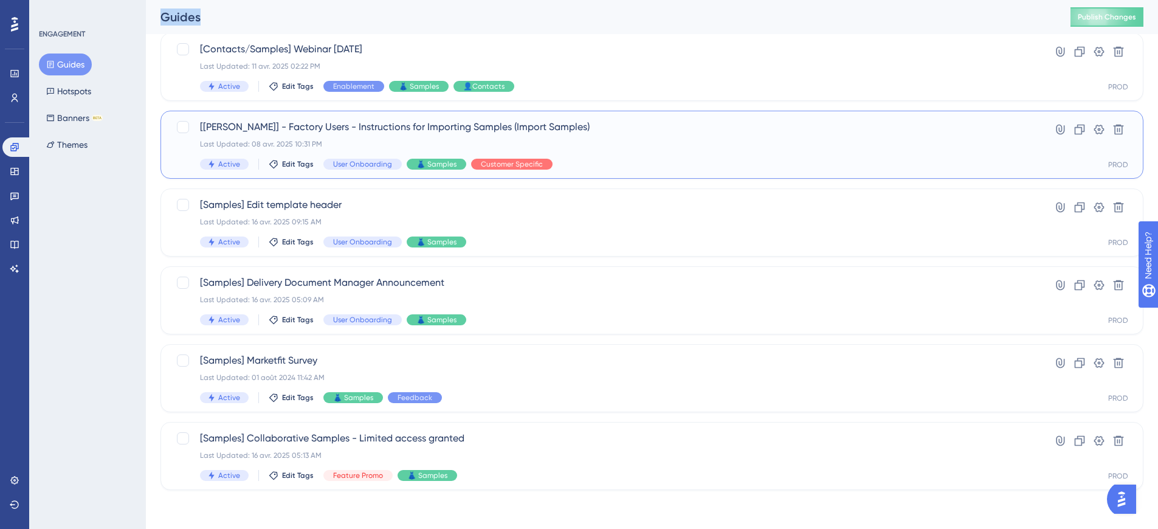
click at [470, 131] on span "[Vineyard Vines] - Factory Users - Instructions for Importing Samples (Import S…" at bounding box center [603, 127] width 807 height 15
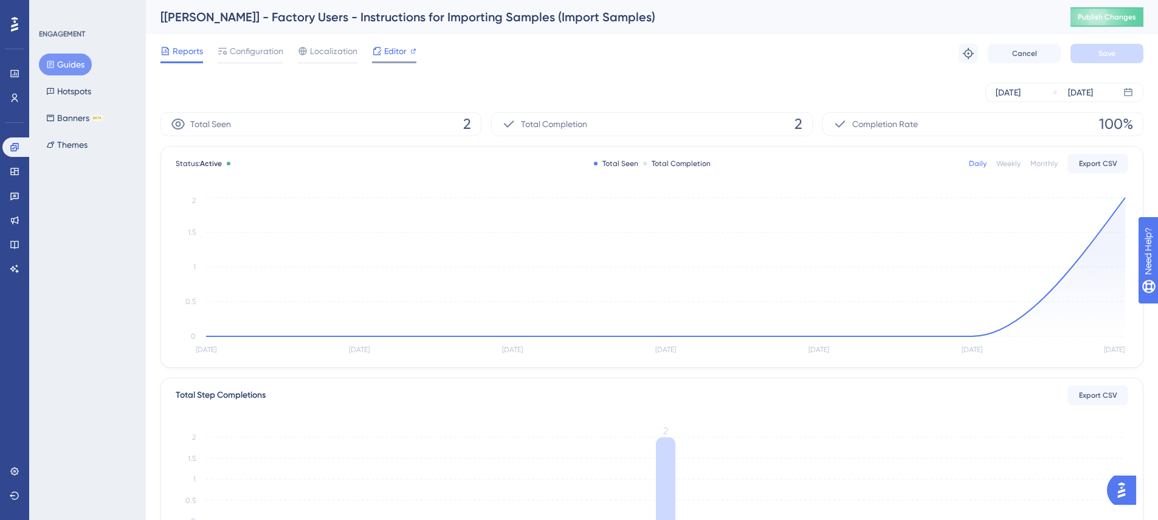
click at [398, 57] on span "Editor" at bounding box center [395, 51] width 22 height 15
click at [227, 45] on div "Configuration" at bounding box center [251, 51] width 66 height 15
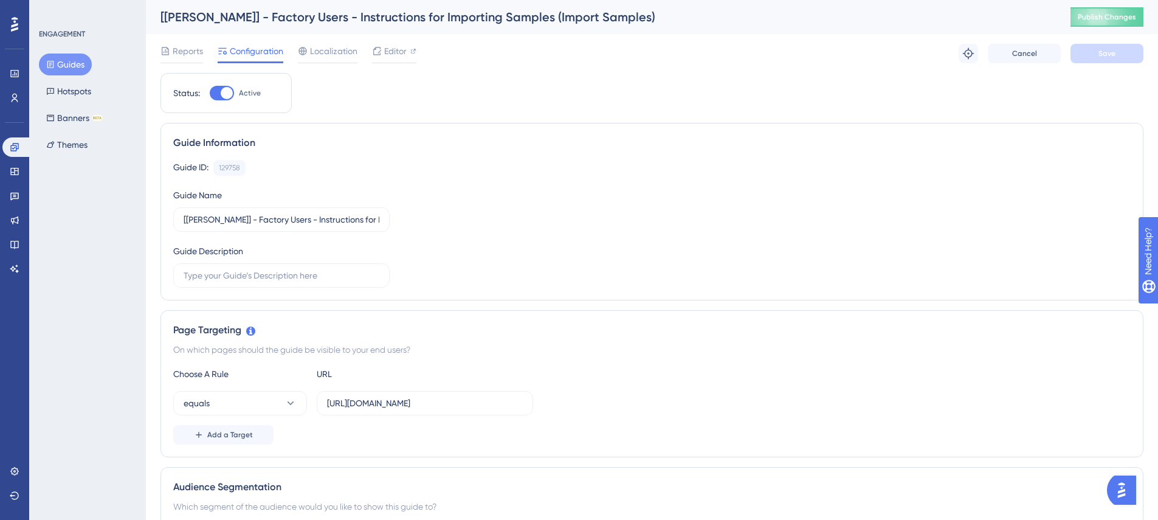
click at [331, 18] on div "[Vineyard Vines] - Factory Users - Instructions for Importing Samples (Import S…" at bounding box center [599, 17] width 879 height 17
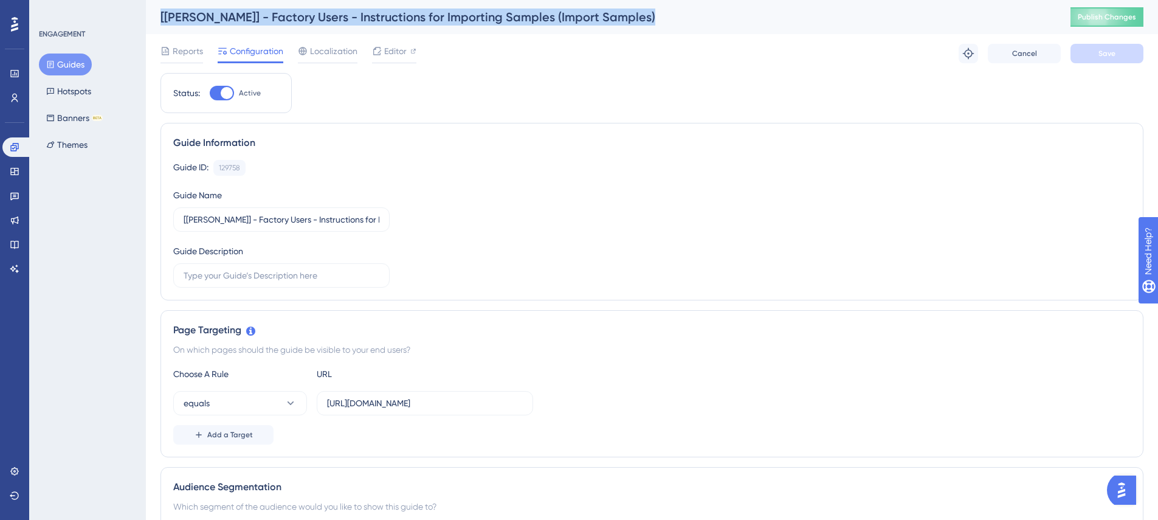
click at [331, 18] on div "[Vineyard Vines] - Factory Users - Instructions for Importing Samples (Import S…" at bounding box center [599, 17] width 879 height 17
copy div "[Vineyard Vines] - Factory Users - Instructions for Importing Samples (Import S…"
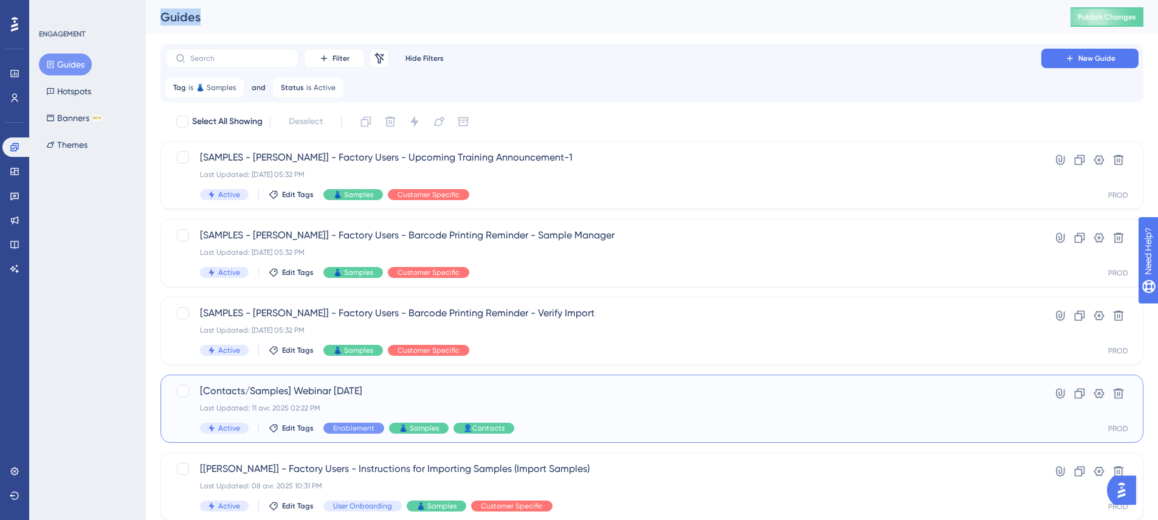
click at [297, 392] on span "[Contacts/Samples] Webinar Apr 10th" at bounding box center [603, 391] width 807 height 15
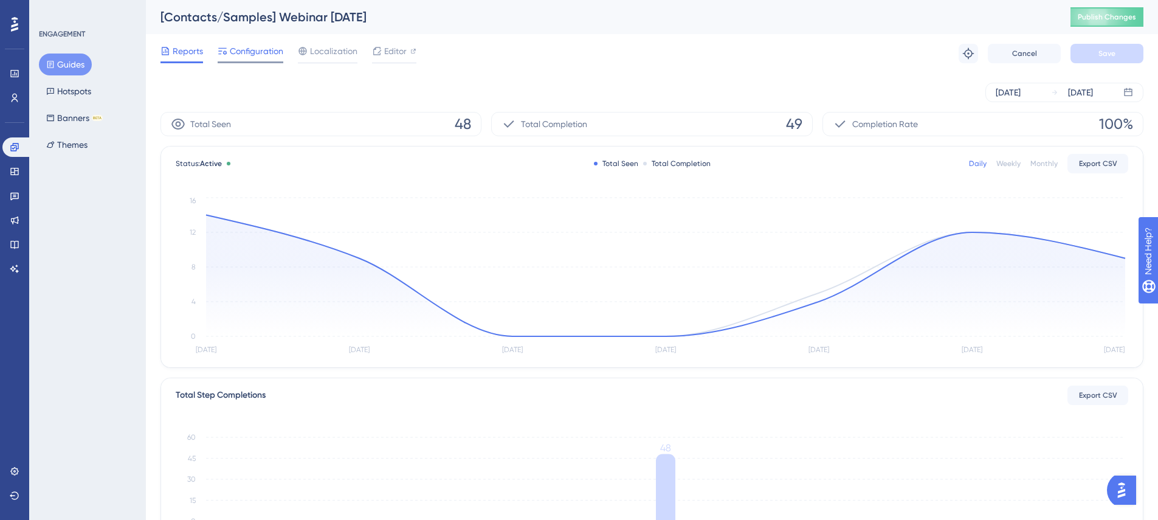
click at [252, 55] on span "Configuration" at bounding box center [256, 51] width 53 height 15
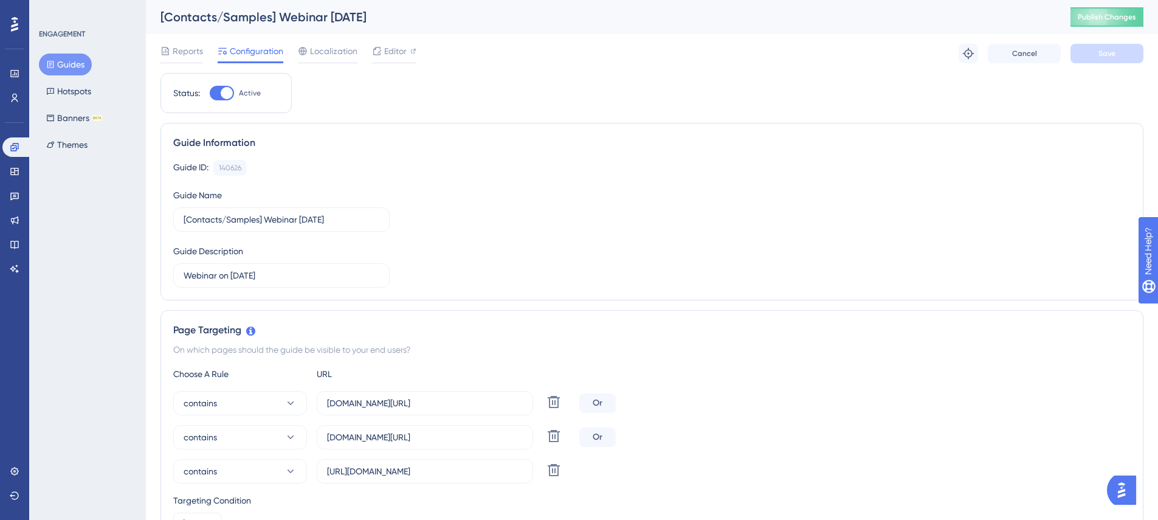
click at [212, 97] on div at bounding box center [222, 93] width 24 height 15
click at [210, 94] on input "Active" at bounding box center [209, 93] width 1 height 1
checkbox input "false"
click at [1095, 61] on button "Save" at bounding box center [1106, 53] width 73 height 19
click at [1123, 22] on button "Publish Changes" at bounding box center [1106, 16] width 73 height 19
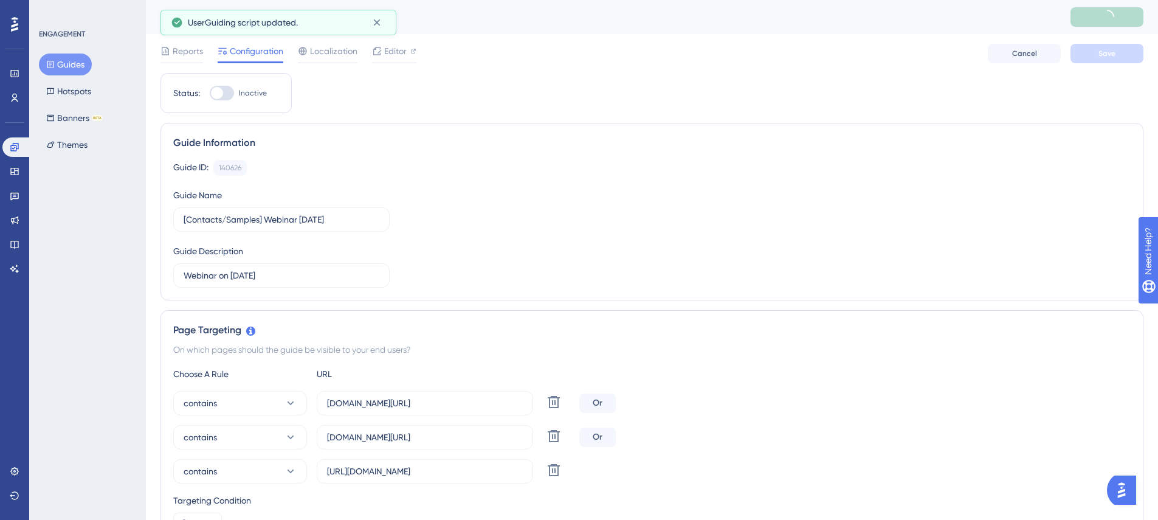
click at [74, 69] on button "Guides" at bounding box center [65, 64] width 53 height 22
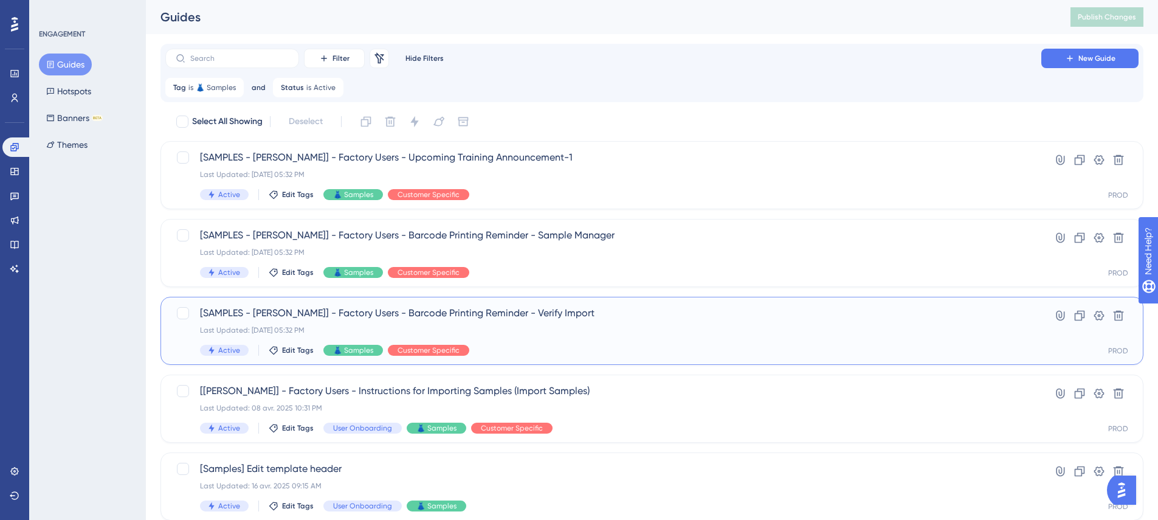
click at [521, 318] on span "[SAMPLES - [PERSON_NAME]] - Factory Users - Barcode Printing Reminder - Verify …" at bounding box center [603, 313] width 807 height 15
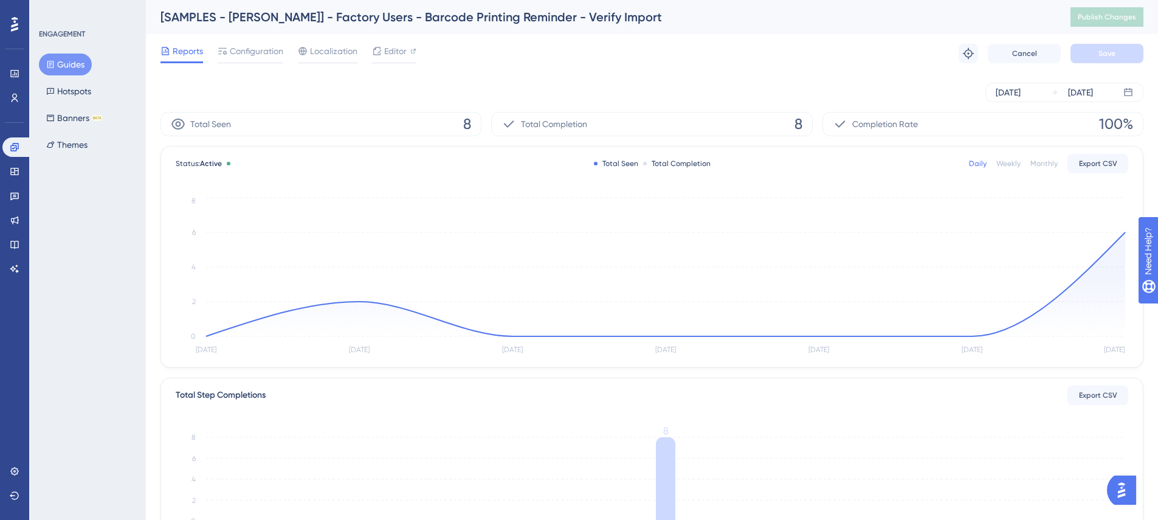
click at [60, 66] on button "Guides" at bounding box center [65, 64] width 53 height 22
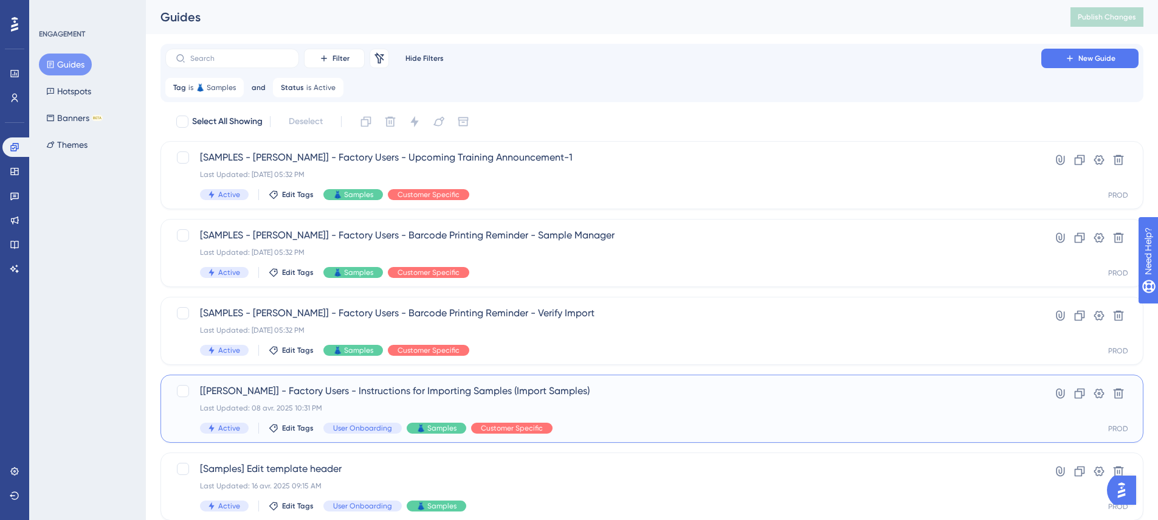
click at [281, 390] on span "[Vineyard Vines] - Factory Users - Instructions for Importing Samples (Import S…" at bounding box center [603, 391] width 807 height 15
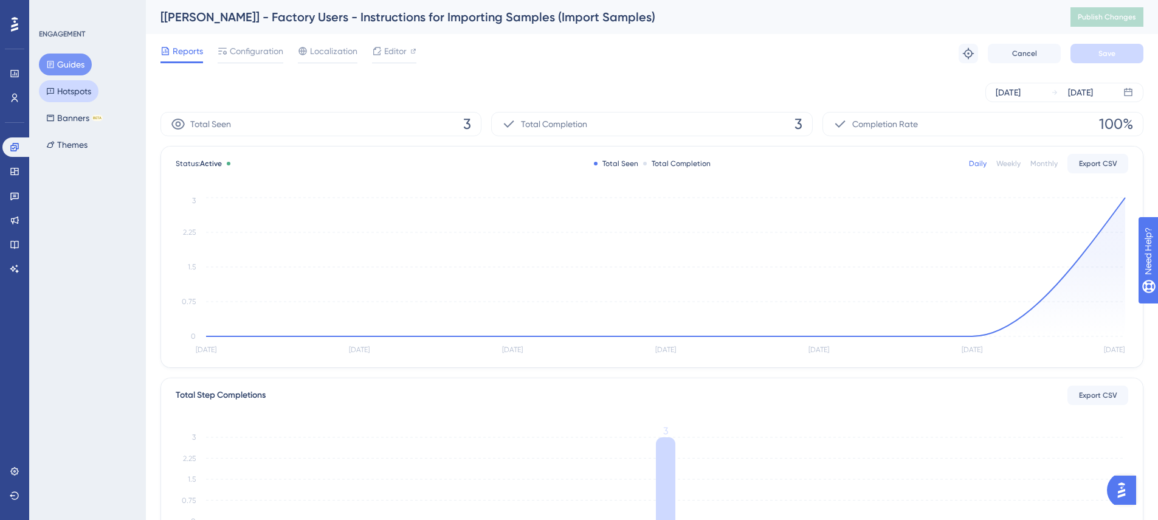
click at [62, 89] on button "Hotspots" at bounding box center [69, 91] width 60 height 22
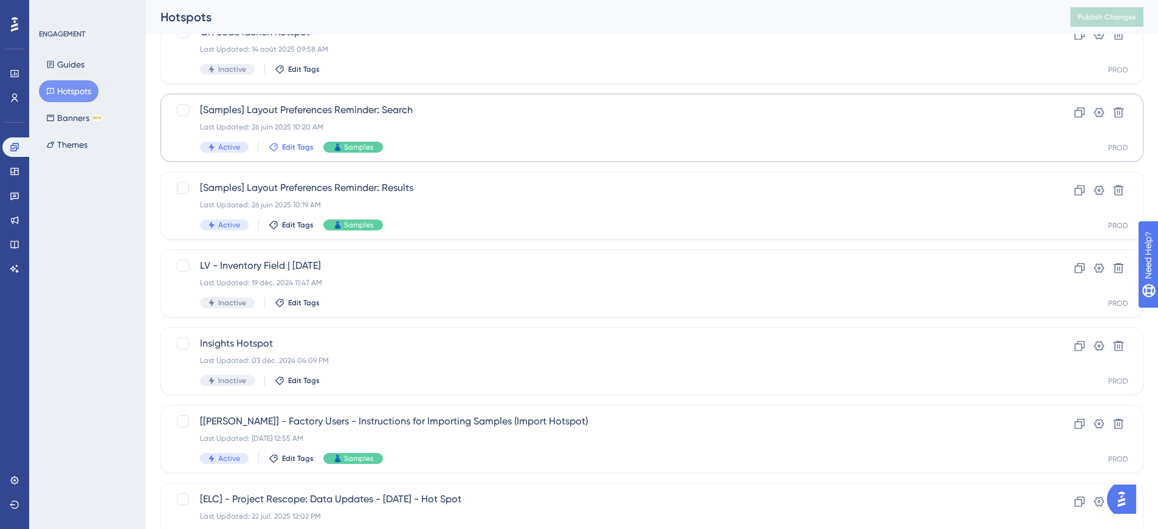
scroll to position [159, 0]
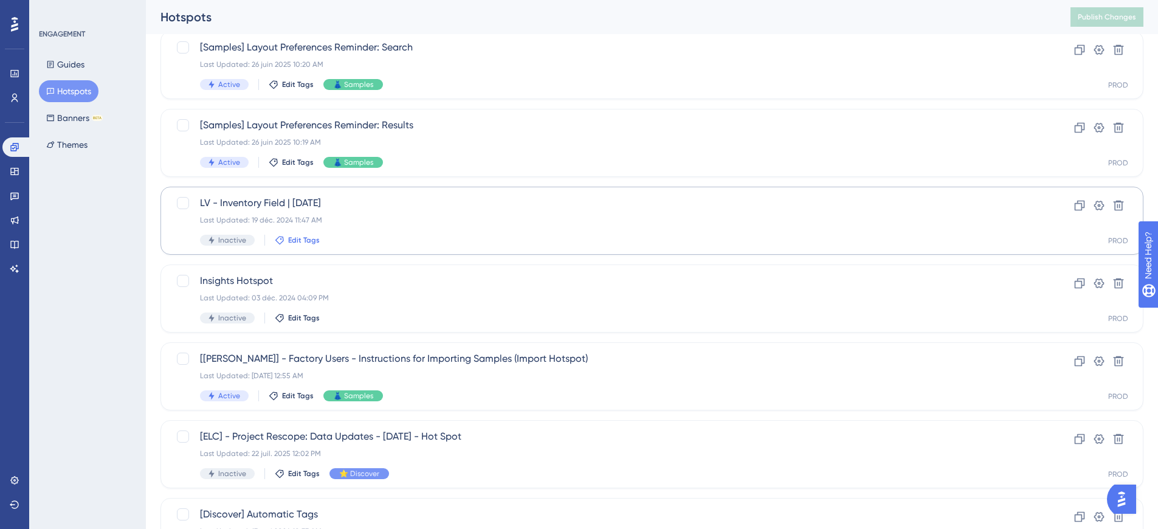
click at [304, 243] on span "Edit Tags" at bounding box center [304, 240] width 32 height 10
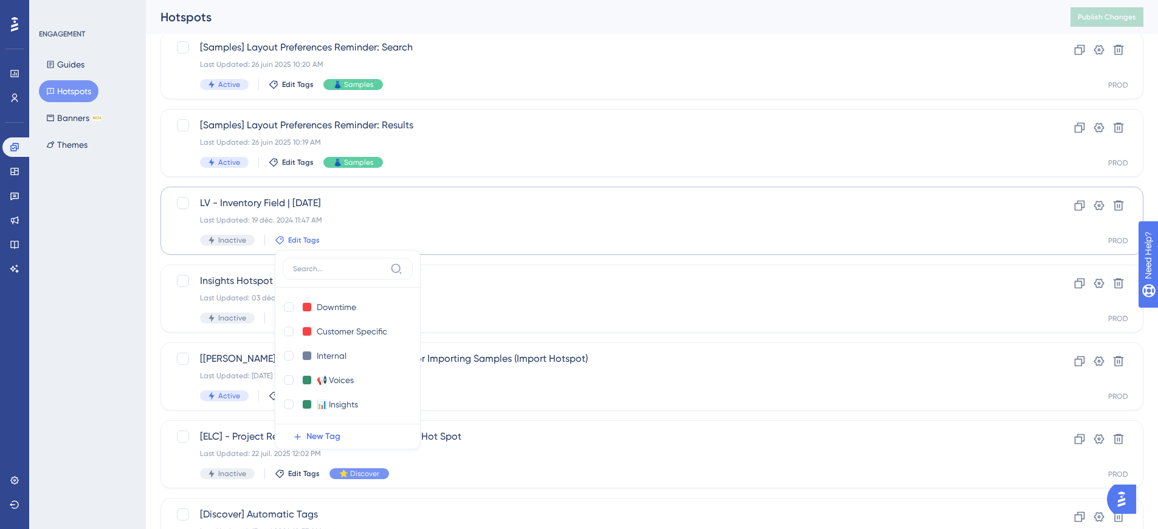
scroll to position [244, 0]
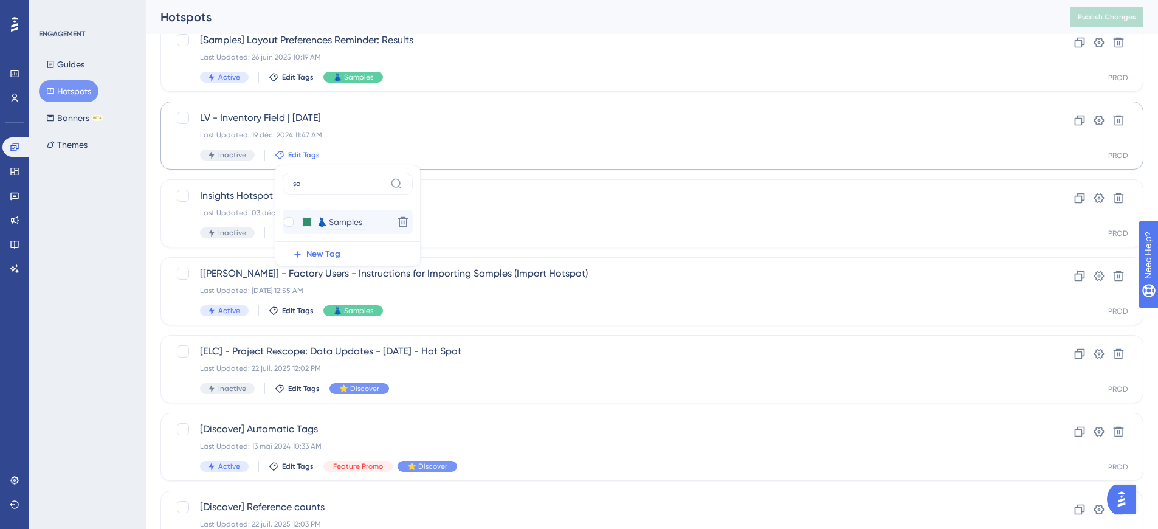
type input "sa"
click at [340, 225] on input "👗 Samples" at bounding box center [341, 222] width 49 height 15
click at [284, 219] on div at bounding box center [289, 222] width 10 height 10
checkbox input "true"
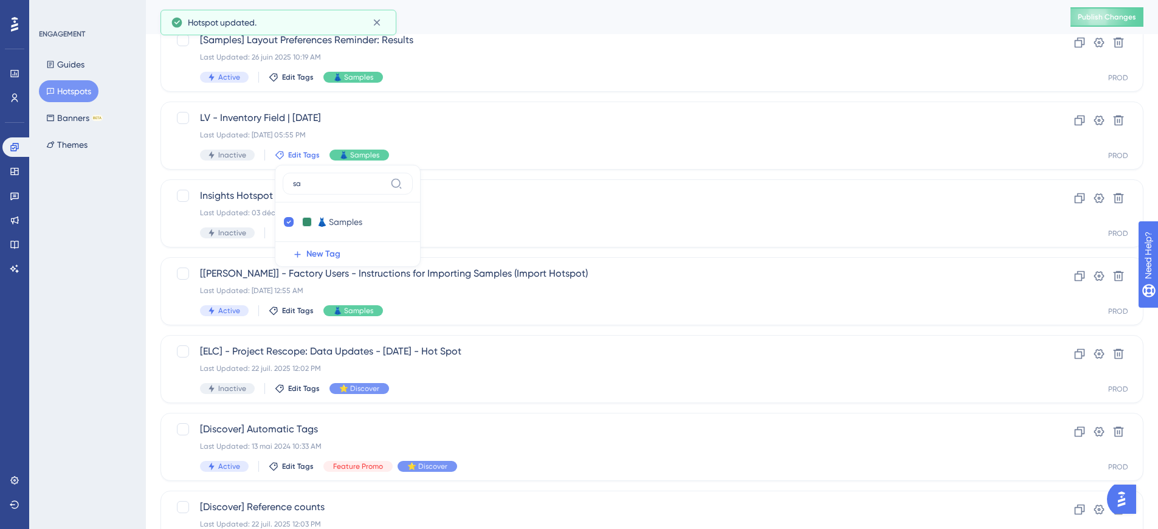
click at [133, 248] on div "ENGAGEMENT Guides Hotspots Banners BETA Themes" at bounding box center [87, 264] width 117 height 529
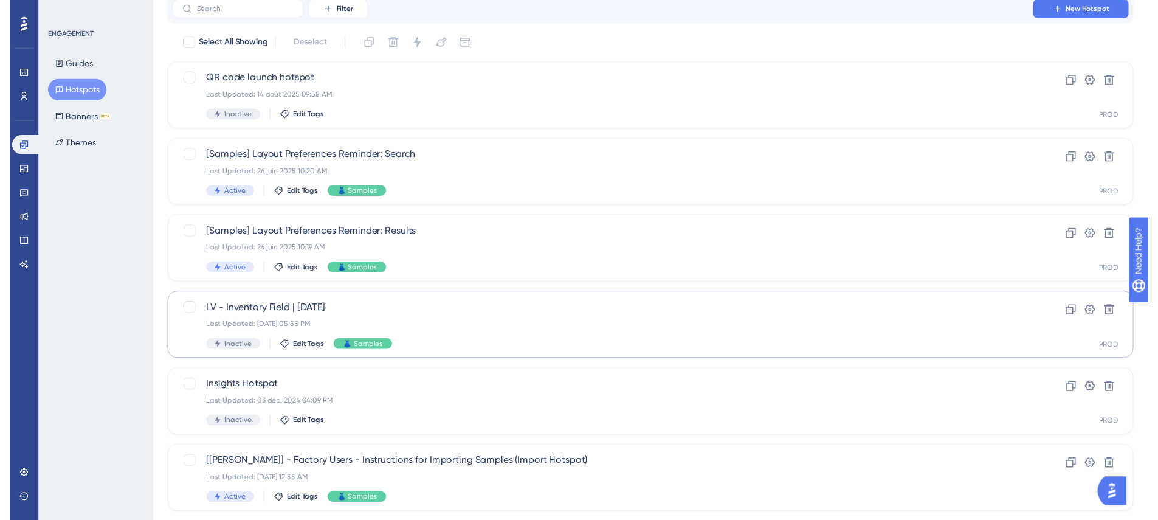
scroll to position [0, 0]
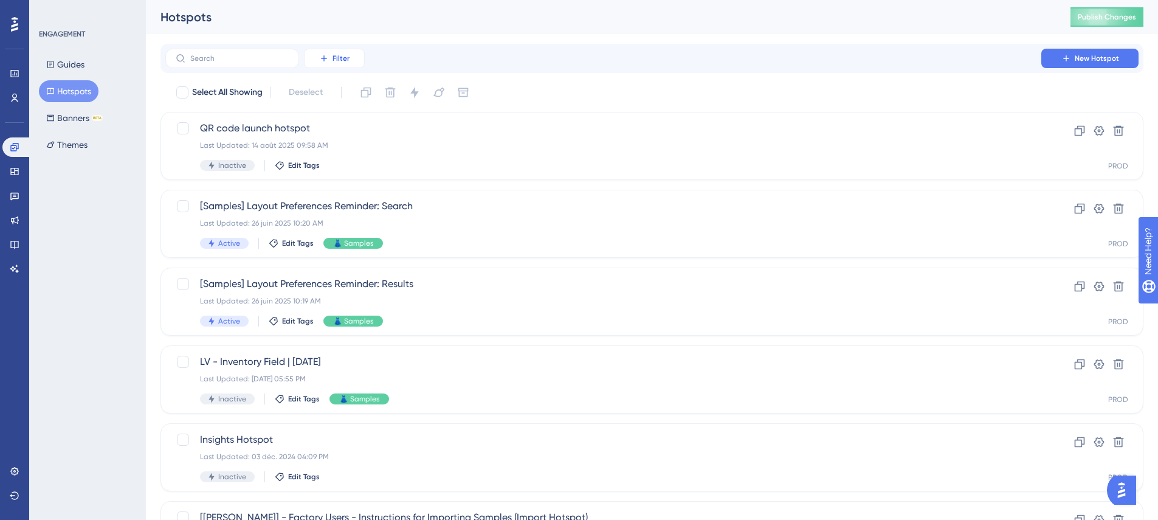
click at [346, 62] on span "Filter" at bounding box center [340, 58] width 17 height 10
click at [339, 168] on span "Status" at bounding box center [334, 166] width 25 height 15
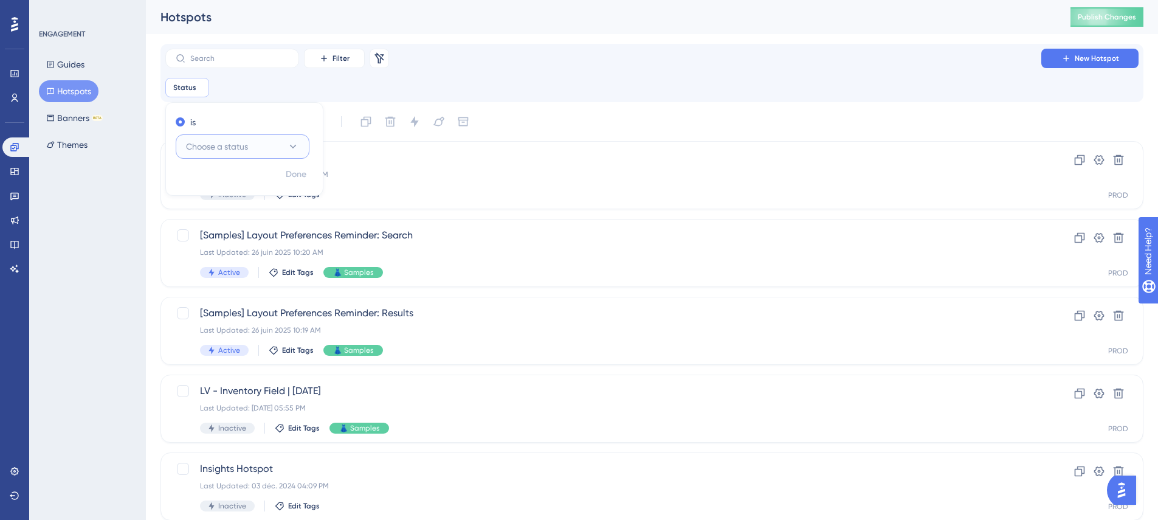
click at [202, 135] on button "Choose a status" at bounding box center [243, 146] width 134 height 24
click at [218, 177] on div "Active Active" at bounding box center [242, 183] width 98 height 24
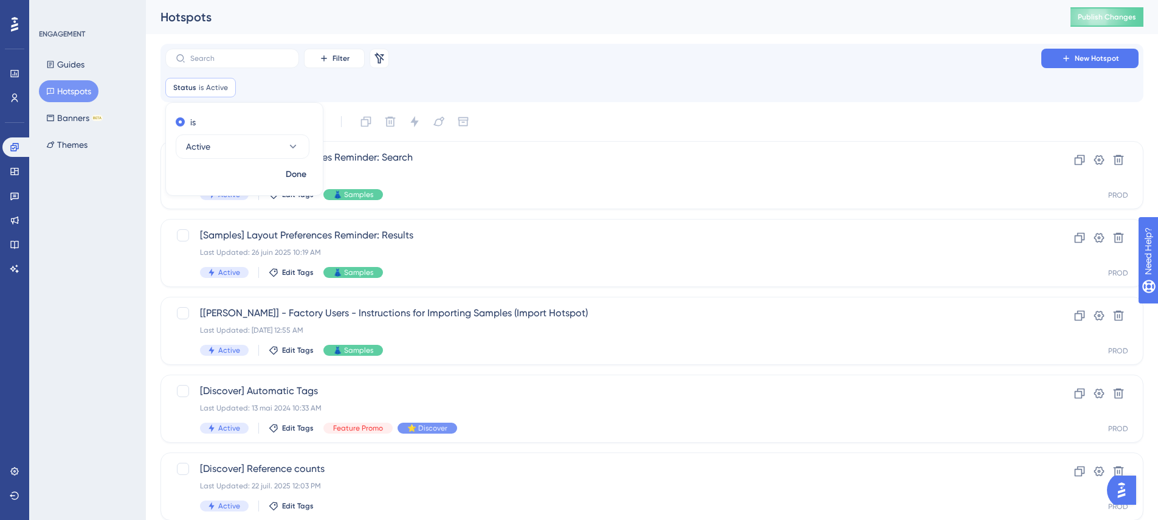
click at [406, 68] on div "Filter Remove Filters New Hotspot Status is Active Active Remove is Active Done" at bounding box center [651, 73] width 973 height 49
click at [343, 50] on button "Filter" at bounding box center [334, 58] width 61 height 19
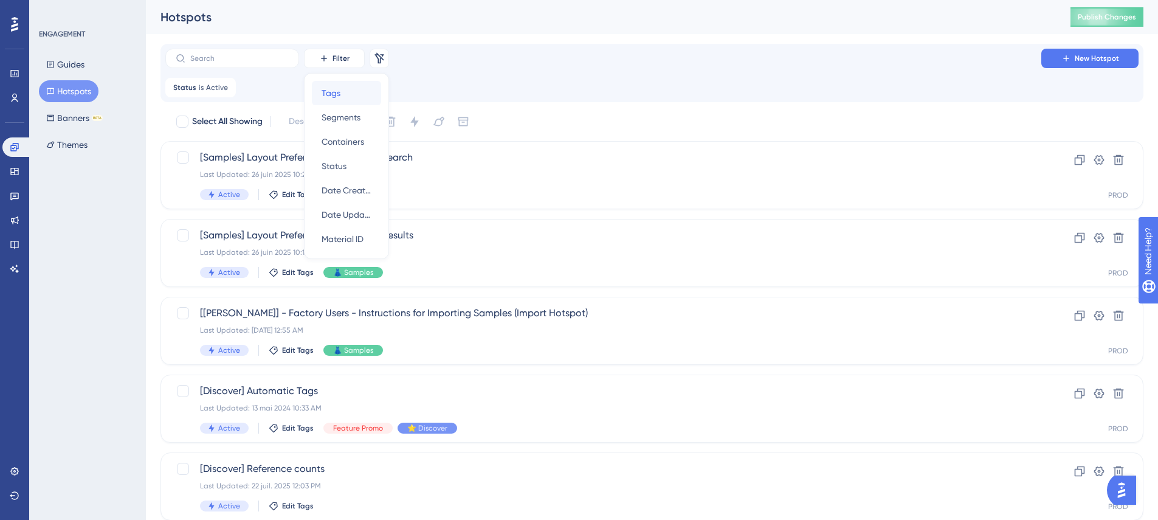
click at [356, 97] on div "Tags Tags" at bounding box center [347, 93] width 50 height 24
click at [376, 148] on button "Choose a tag" at bounding box center [342, 146] width 134 height 24
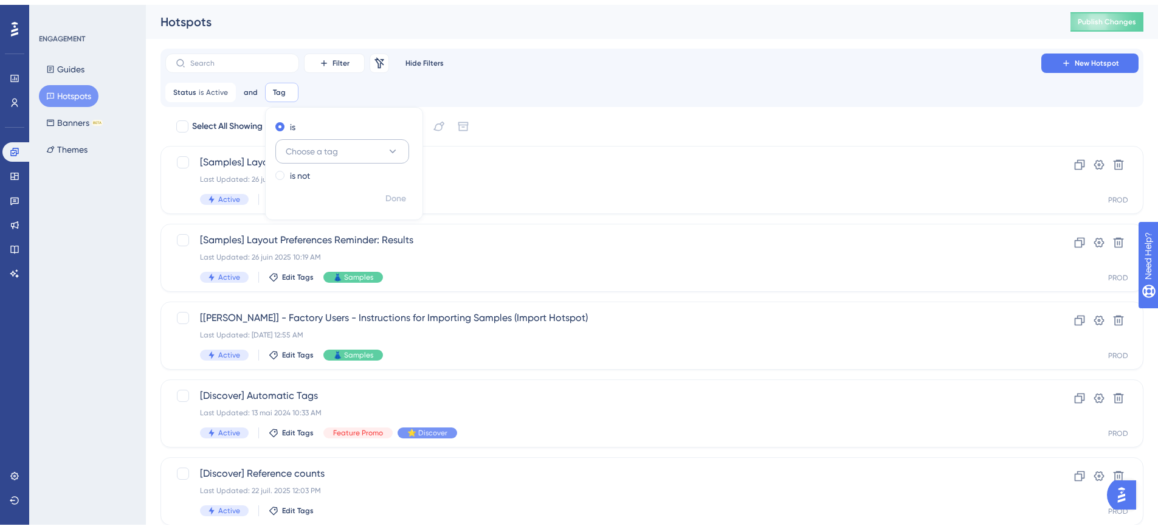
scroll to position [81, 0]
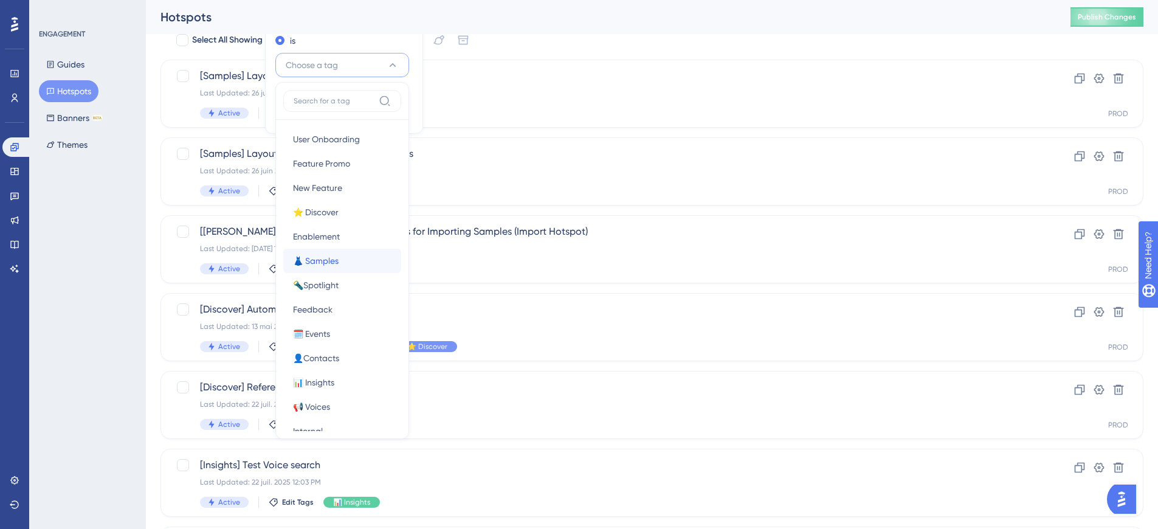
click at [312, 256] on span "👗 Samples" at bounding box center [316, 260] width 46 height 15
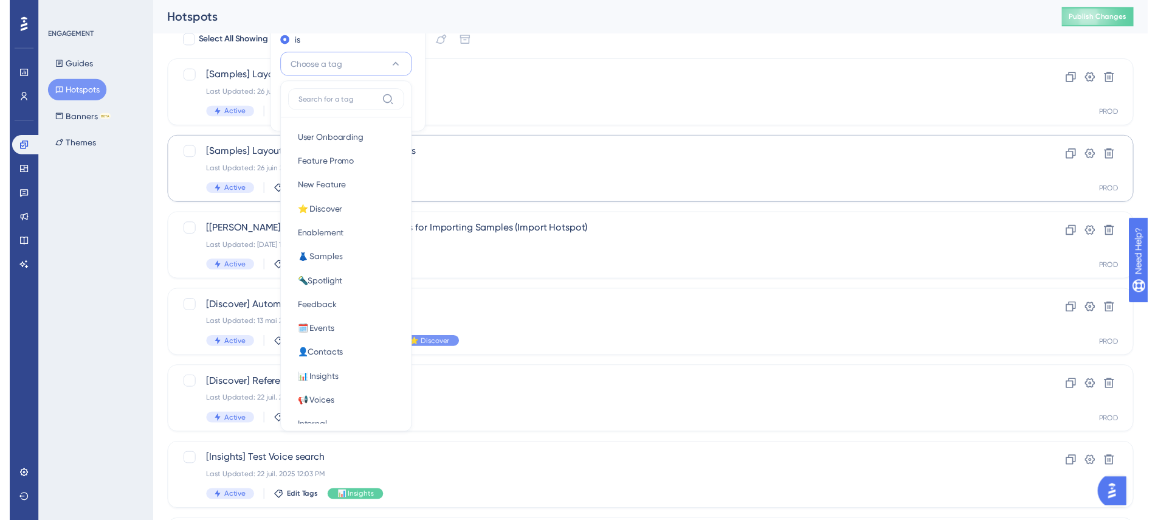
scroll to position [0, 0]
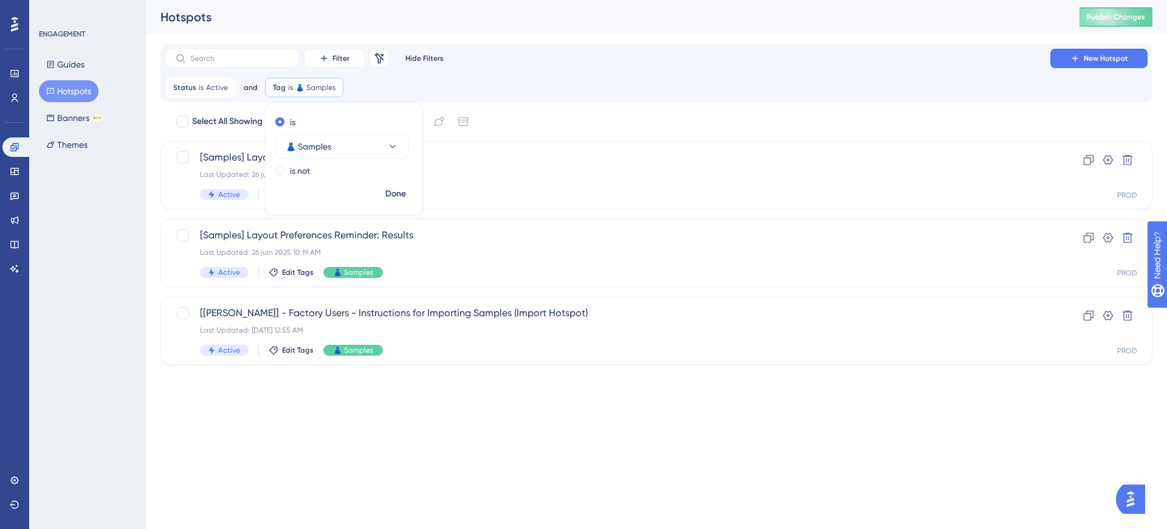
click at [537, 55] on div "Filter Remove Filters Hide Filters New Hotspot" at bounding box center [656, 58] width 982 height 19
click at [320, 157] on span "[Samples] Layout Preferences Reminder: Search" at bounding box center [608, 157] width 816 height 15
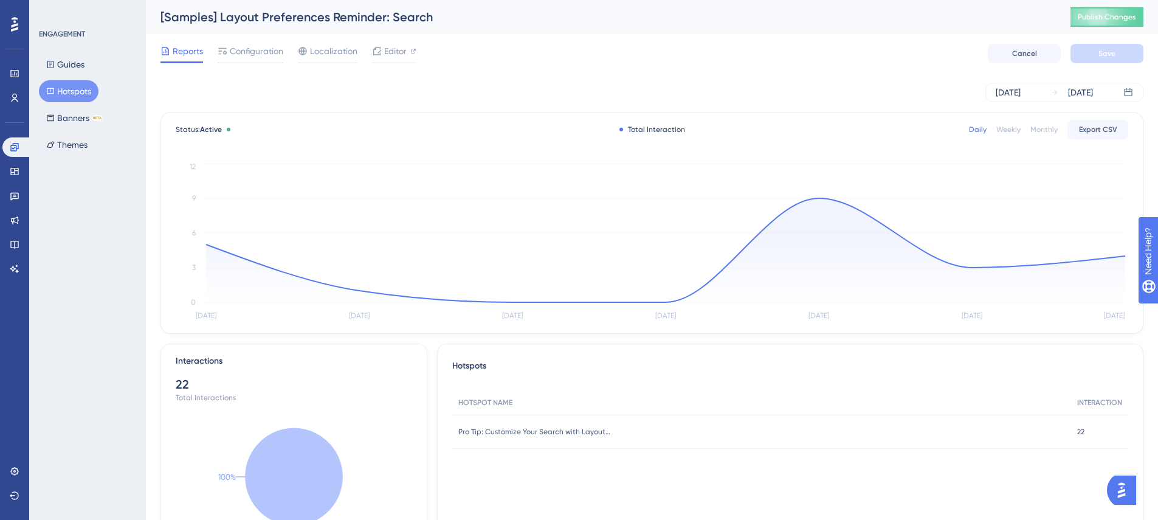
click at [385, 26] on div "[Samples] Layout Preferences Reminder: Search Publish Changes" at bounding box center [652, 17] width 1012 height 34
click at [385, 20] on div "[Samples] Layout Preferences Reminder: Search" at bounding box center [599, 17] width 879 height 17
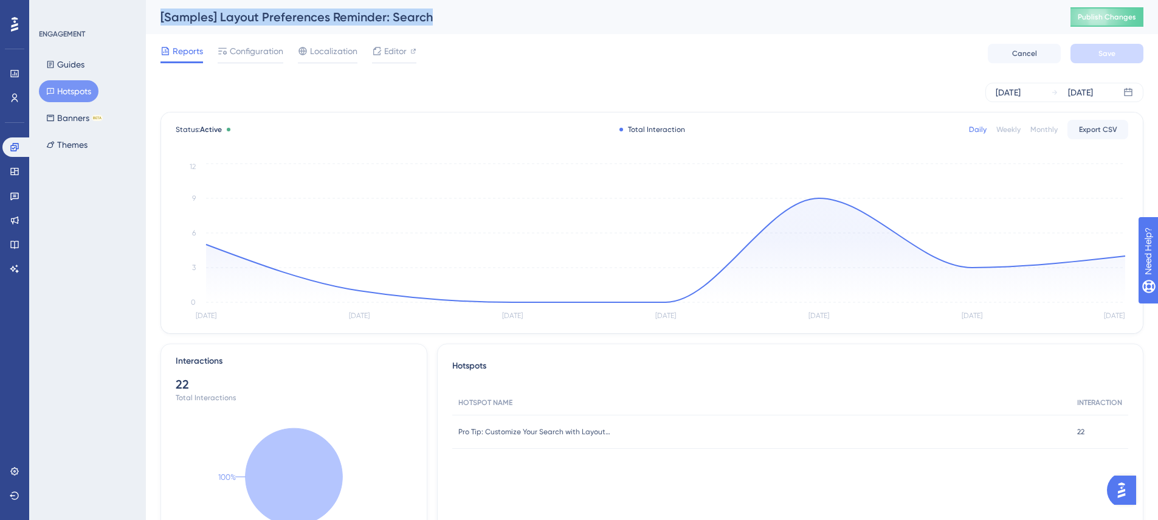
click at [385, 20] on div "[Samples] Layout Preferences Reminder: Search" at bounding box center [599, 17] width 879 height 17
copy div "[Samples] Layout Preferences Reminder: Search"
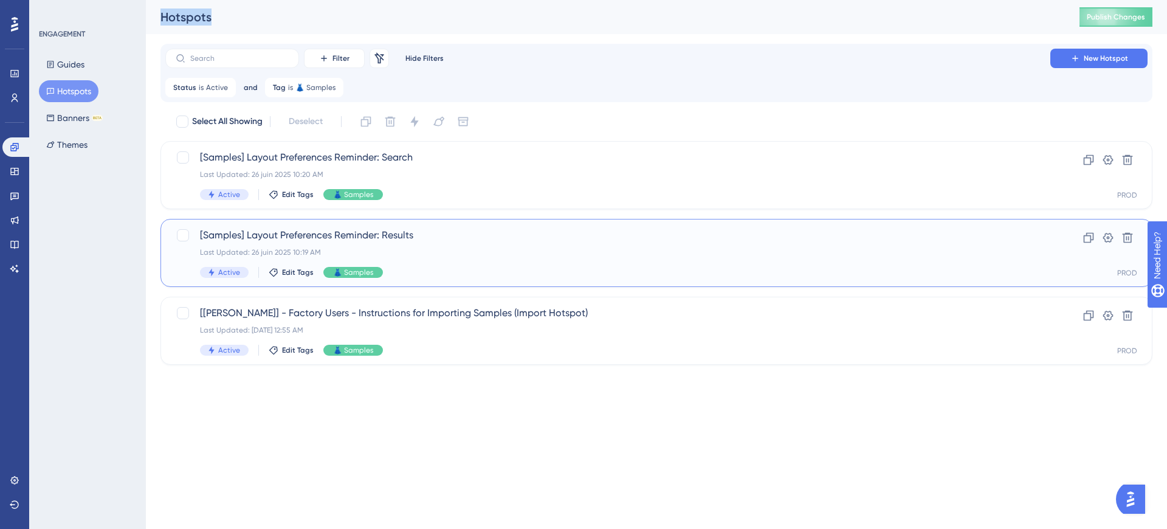
click at [409, 241] on span "[Samples] Layout Preferences Reminder: Results" at bounding box center [608, 235] width 816 height 15
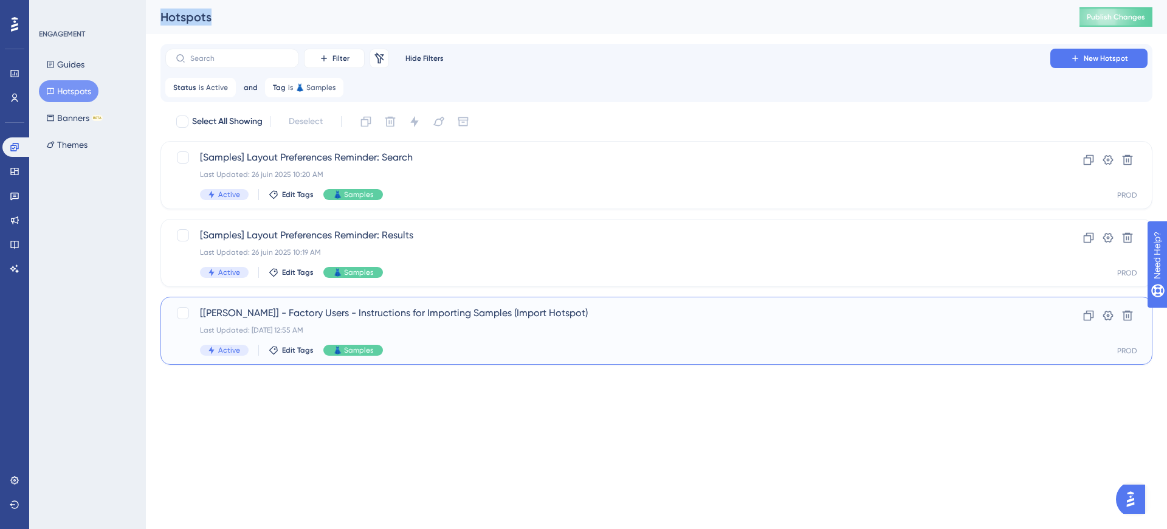
click at [304, 318] on span "[Vineyard Vines] - Factory Users - Instructions for Importing Samples (Import H…" at bounding box center [608, 313] width 816 height 15
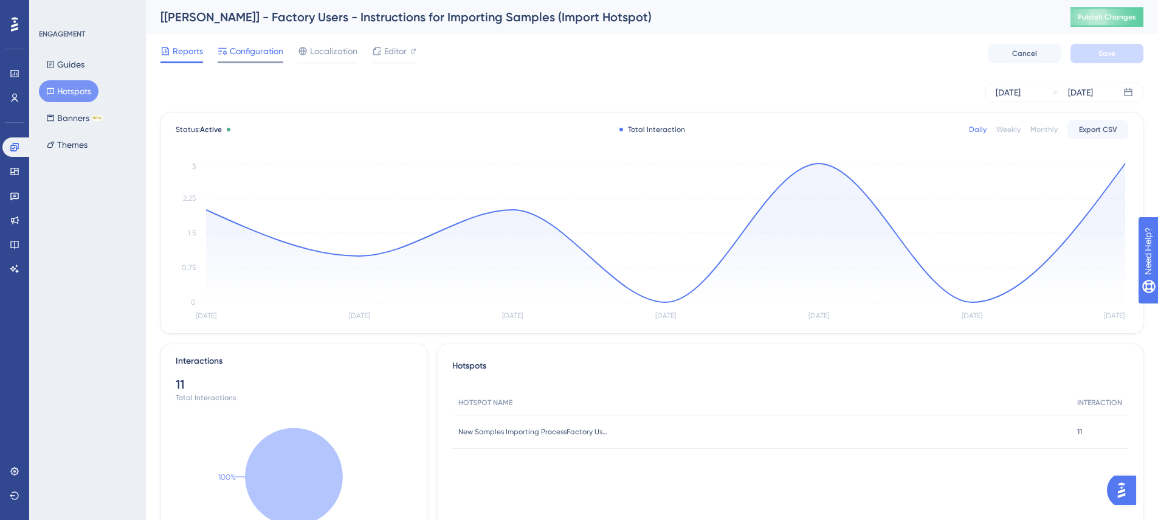
click at [275, 53] on span "Configuration" at bounding box center [256, 51] width 53 height 15
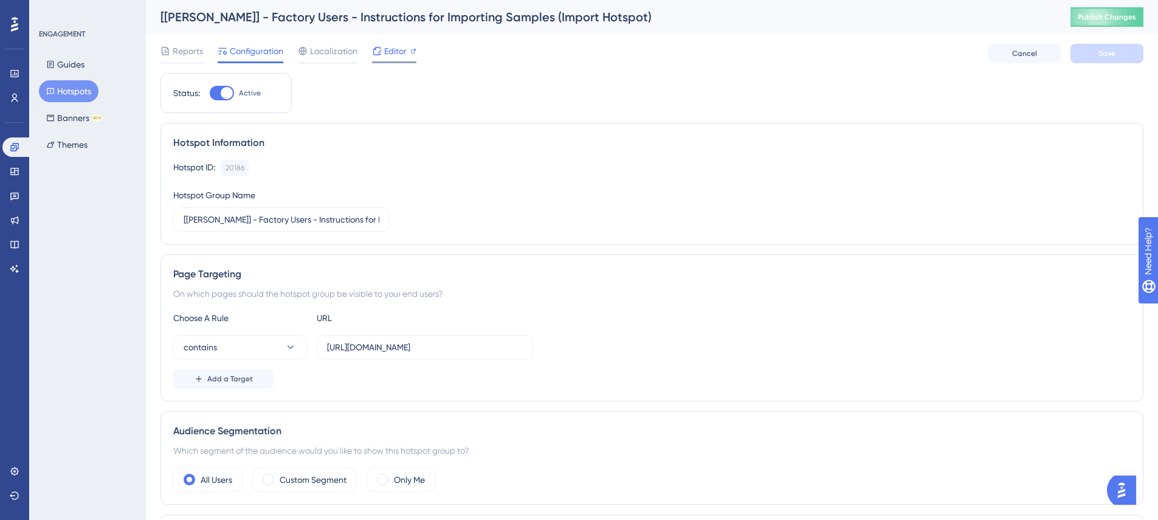
click at [388, 52] on span "Editor" at bounding box center [395, 51] width 22 height 15
click at [443, 19] on div "[Vineyard Vines] - Factory Users - Instructions for Importing Samples (Import H…" at bounding box center [599, 17] width 879 height 17
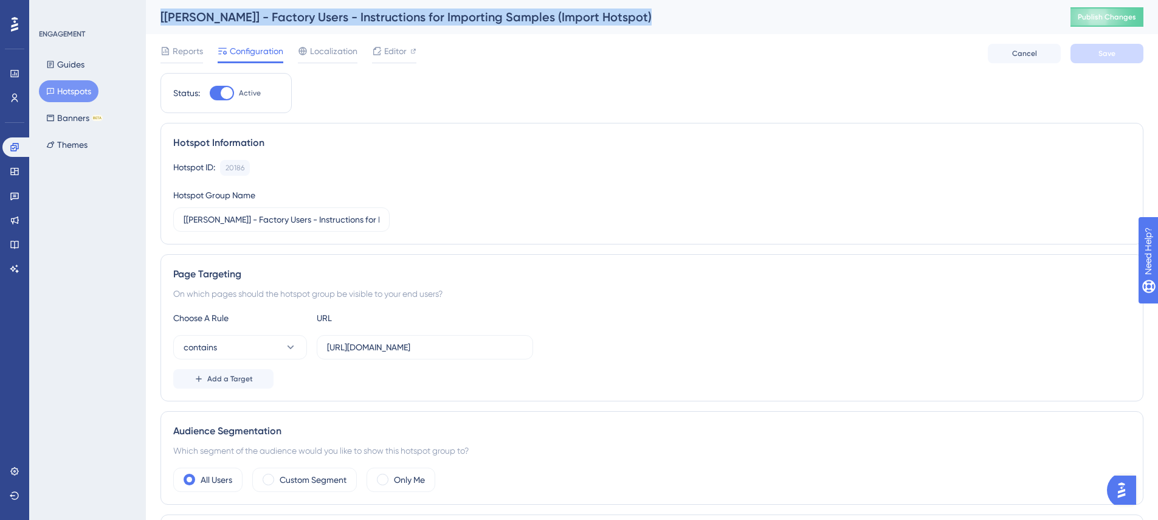
click at [443, 19] on div "[Vineyard Vines] - Factory Users - Instructions for Importing Samples (Import H…" at bounding box center [599, 17] width 879 height 17
copy div "[Vineyard Vines] - Factory Users - Instructions for Importing Samples (Import H…"
click at [69, 95] on button "Hotspots" at bounding box center [69, 91] width 60 height 22
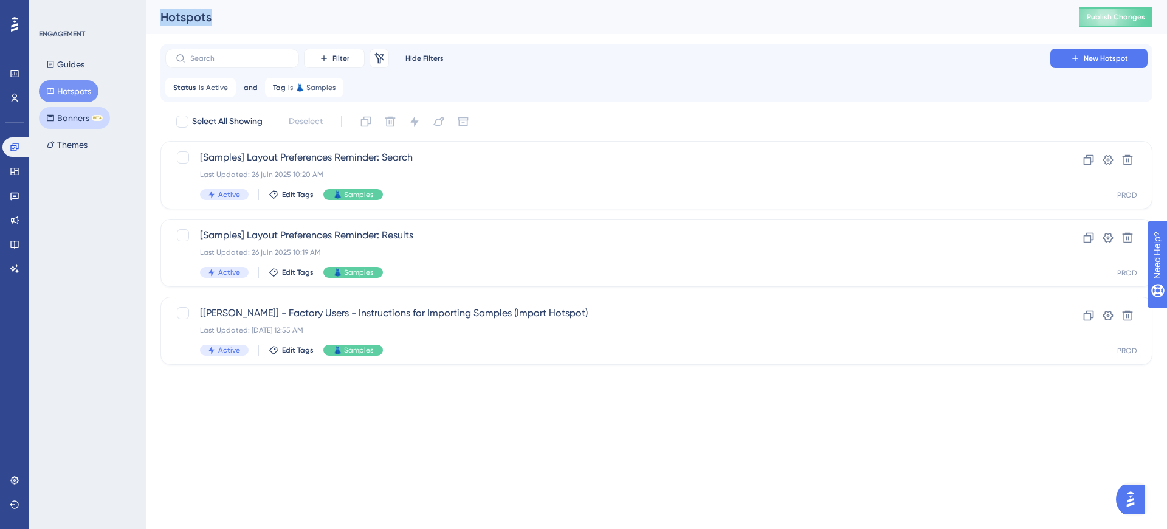
click at [71, 116] on button "Banners BETA" at bounding box center [74, 118] width 71 height 22
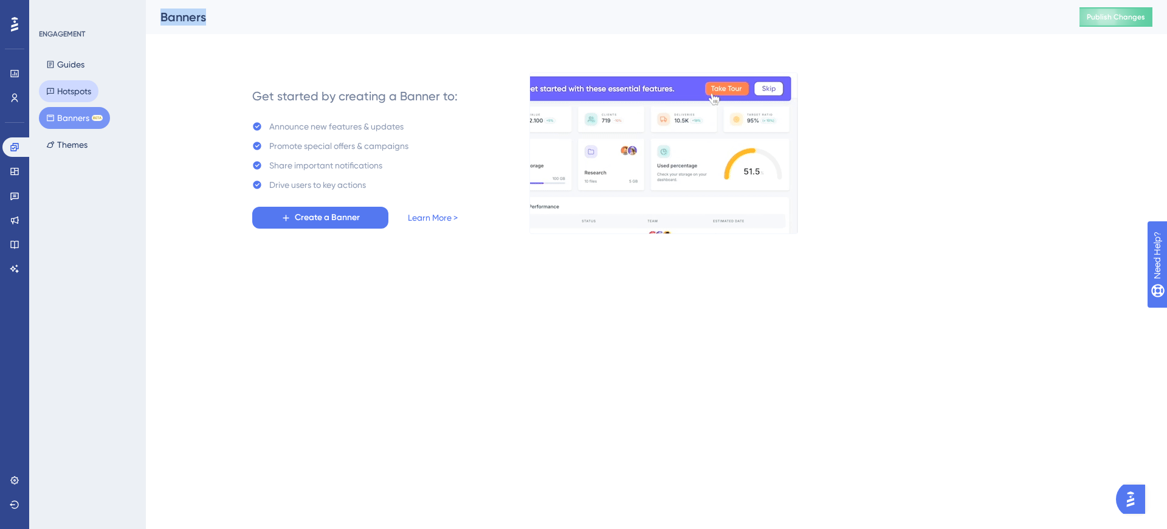
click at [66, 91] on button "Hotspots" at bounding box center [69, 91] width 60 height 22
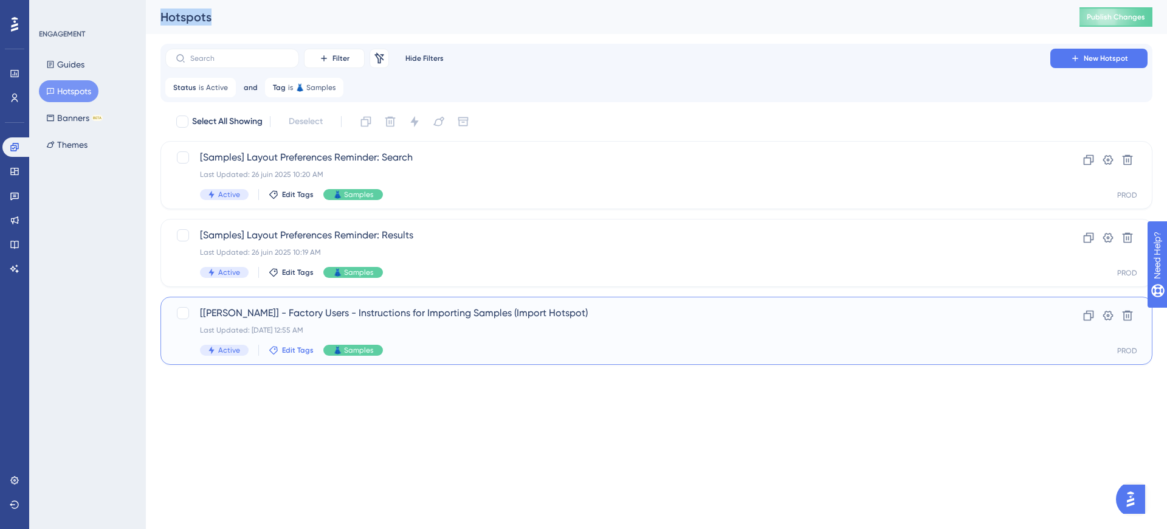
click at [286, 353] on span "Edit Tags" at bounding box center [298, 350] width 32 height 10
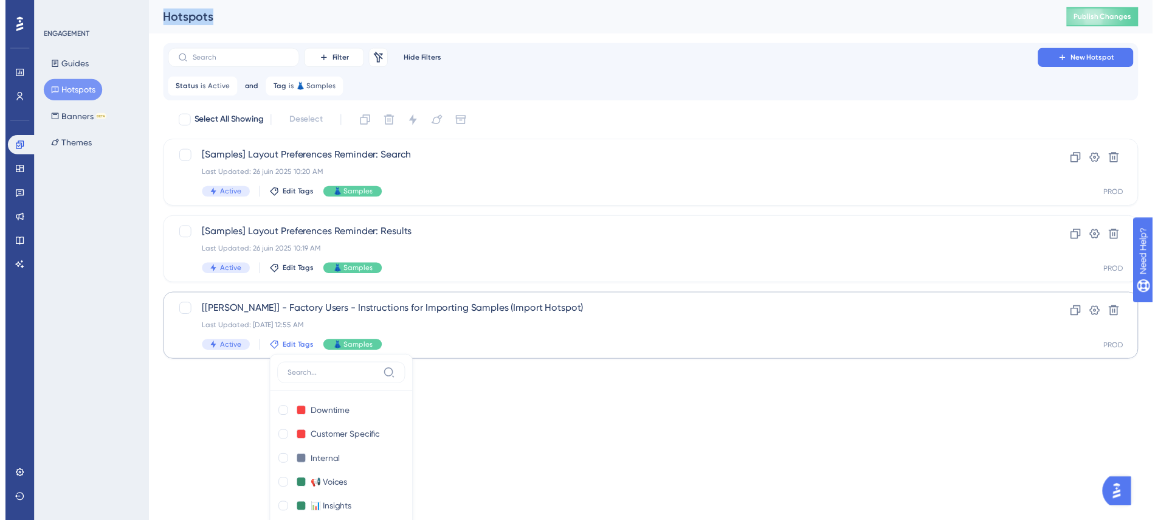
scroll to position [200, 0]
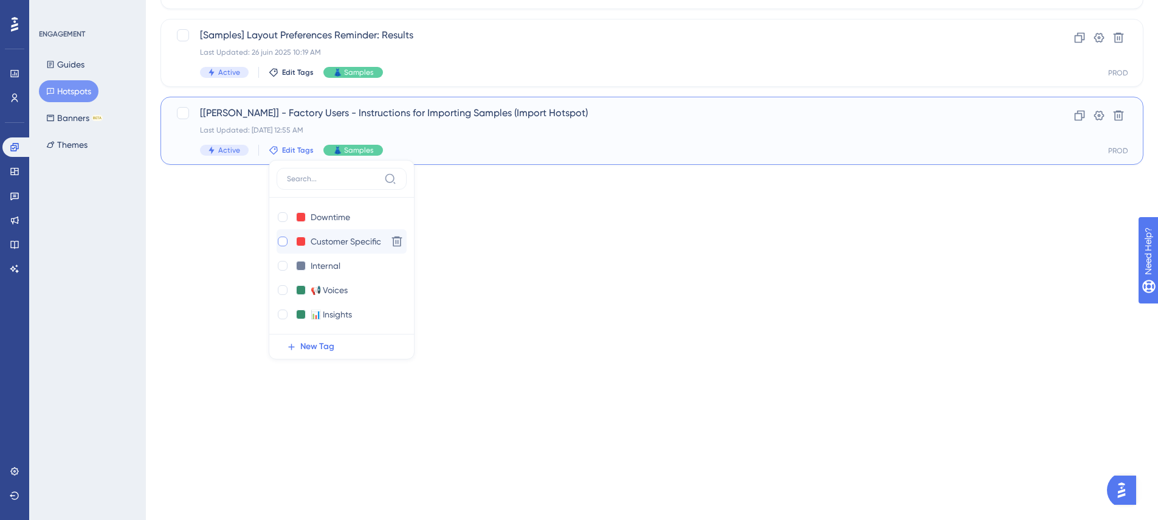
click at [286, 242] on div at bounding box center [283, 241] width 12 height 12
checkbox input "true"
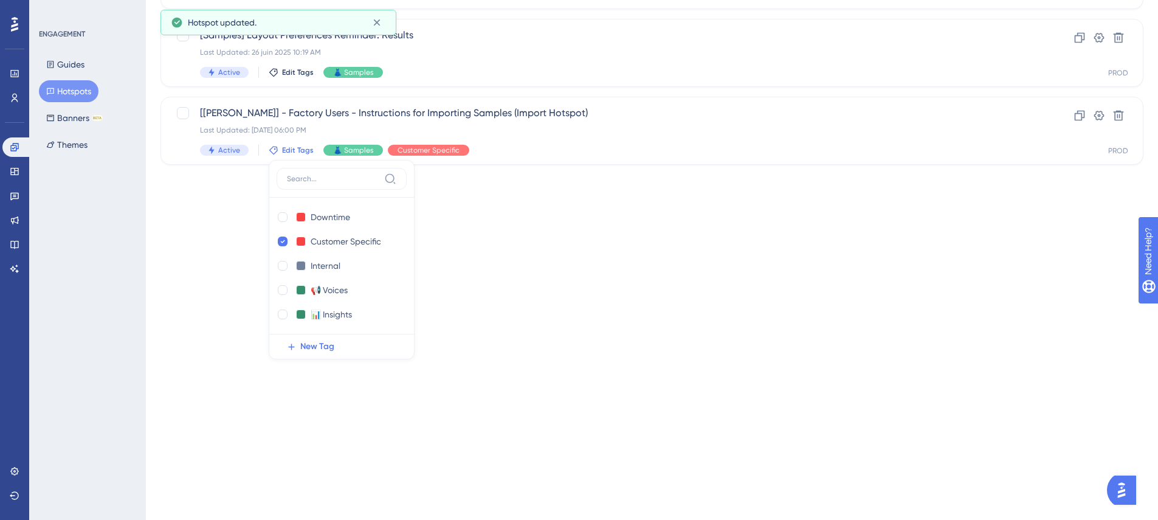
click at [489, 204] on html "Performance Users Engagement Widgets Feedback Product Updates Knowledge Base AI…" at bounding box center [579, 2] width 1158 height 404
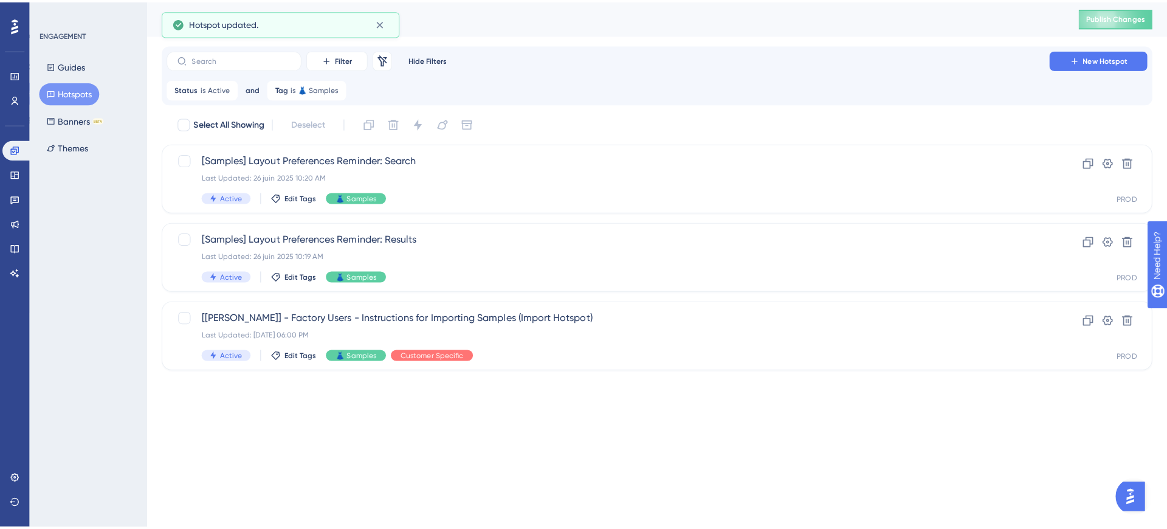
scroll to position [0, 0]
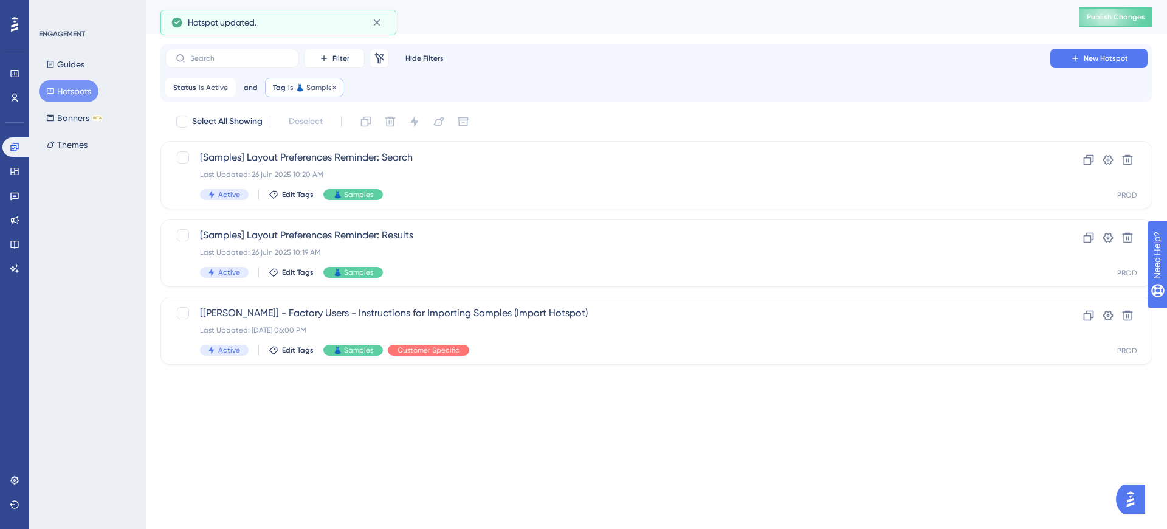
click at [288, 88] on span "is" at bounding box center [290, 88] width 5 height 10
click at [341, 142] on button "👗 Samples" at bounding box center [342, 146] width 134 height 24
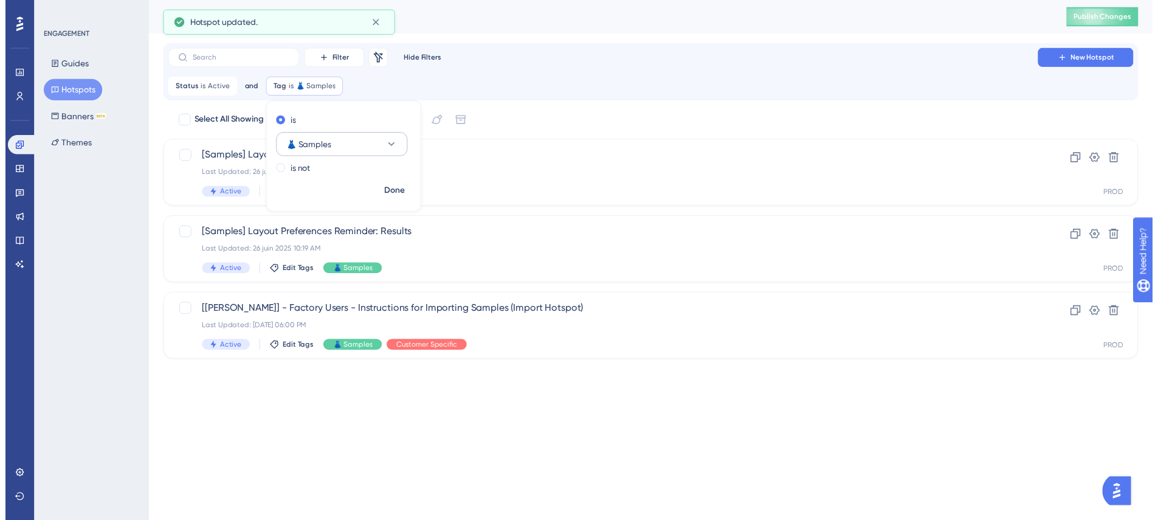
scroll to position [42, 0]
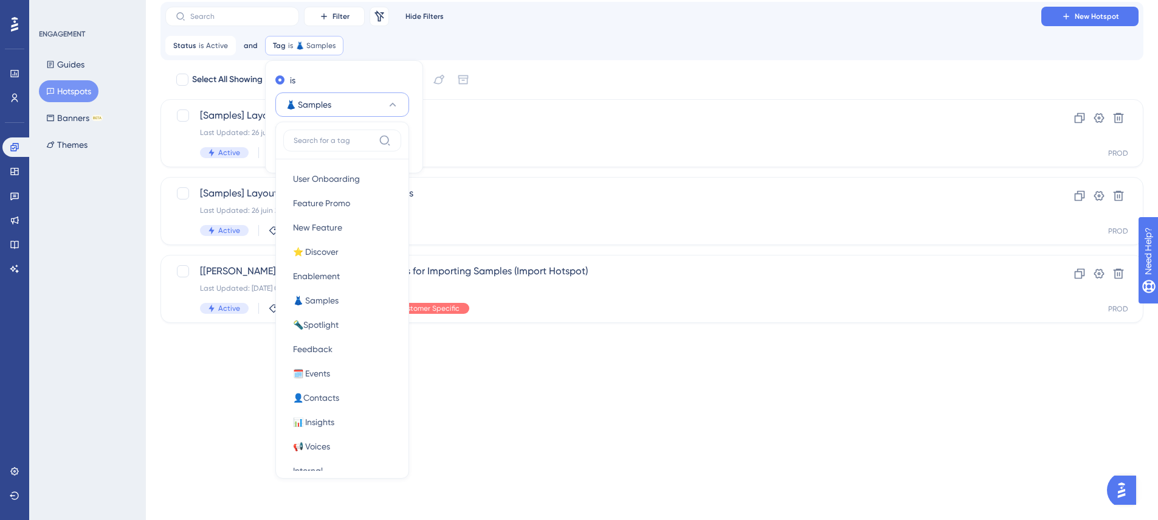
click at [313, 138] on input at bounding box center [334, 141] width 80 height 10
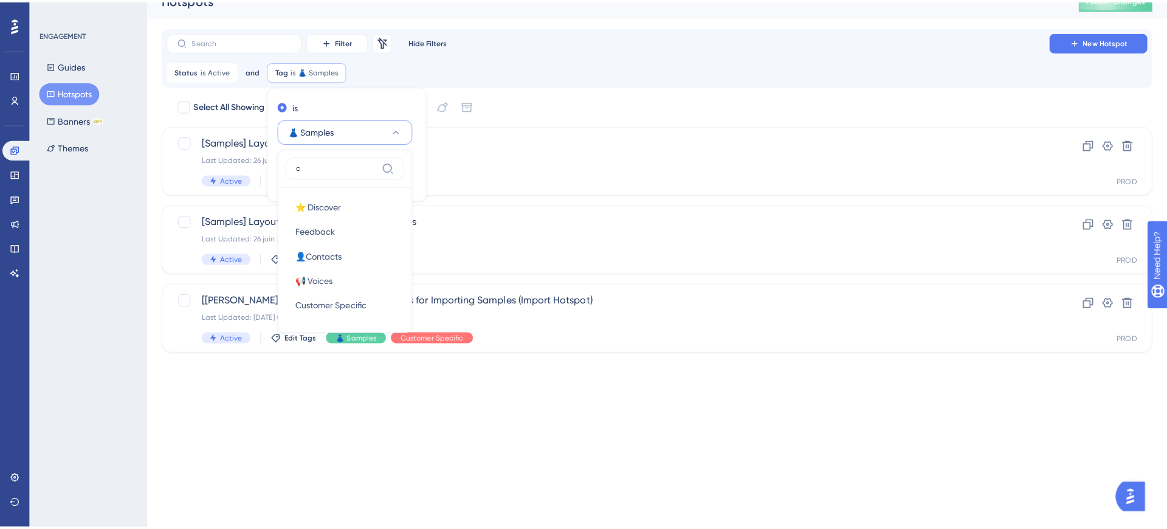
scroll to position [0, 0]
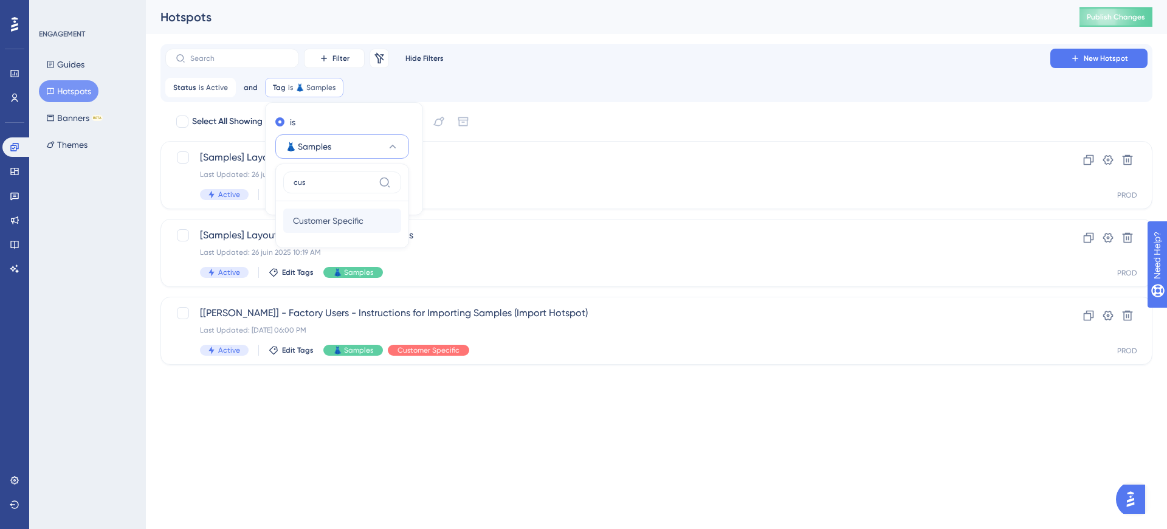
type input "cus"
click at [322, 222] on span "Customer Specific" at bounding box center [328, 220] width 71 height 15
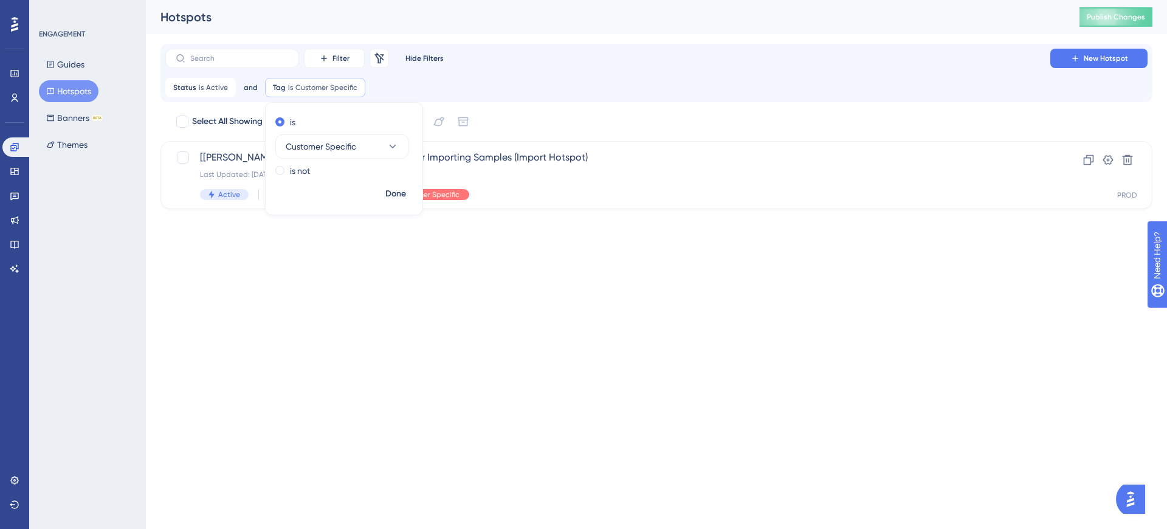
click at [371, 248] on html "Performance Users Engagement Widgets Feedback Product Updates Knowledge Base AI…" at bounding box center [583, 124] width 1167 height 248
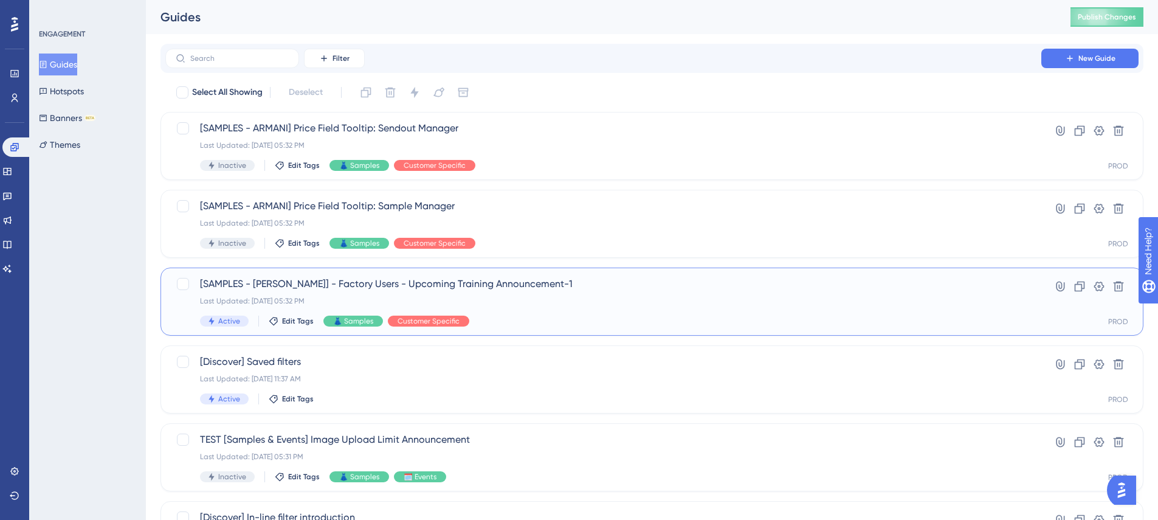
click at [238, 323] on span "Active" at bounding box center [229, 321] width 22 height 10
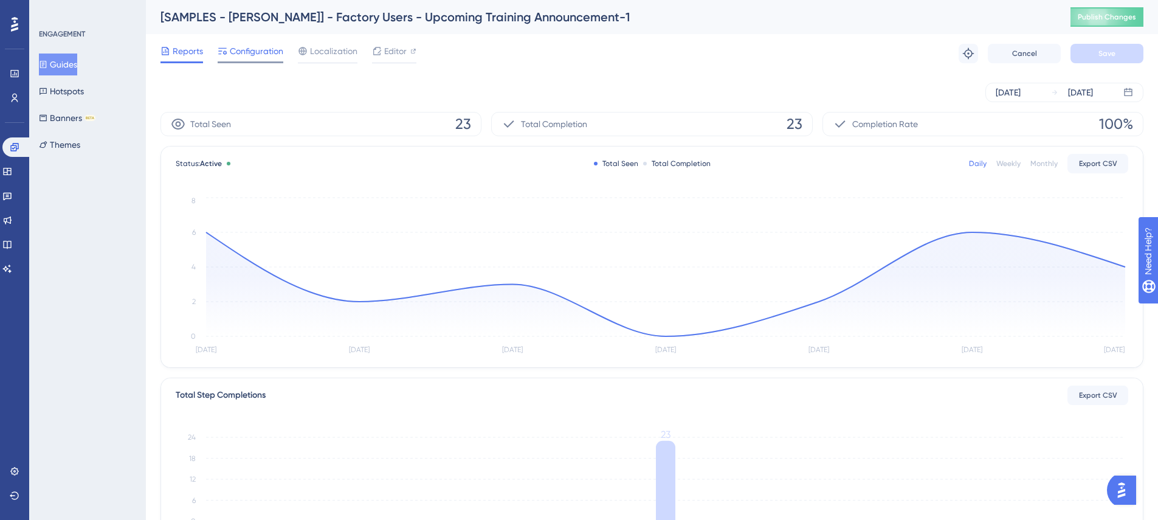
click at [218, 50] on icon at bounding box center [223, 51] width 10 height 10
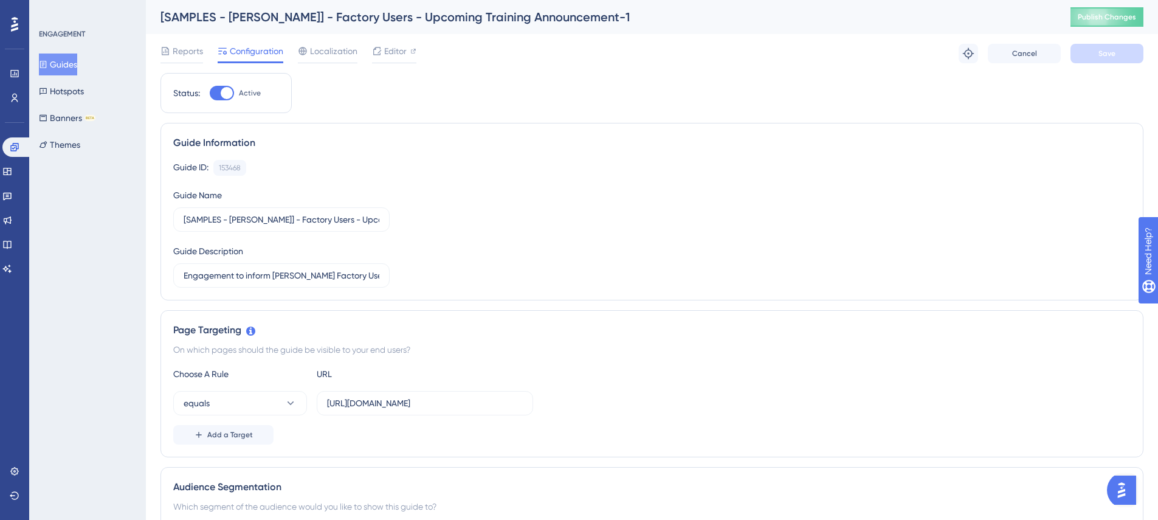
click at [220, 98] on div at bounding box center [222, 93] width 24 height 15
click at [210, 94] on input "Active" at bounding box center [209, 93] width 1 height 1
checkbox input "false"
click at [1111, 57] on span "Save" at bounding box center [1106, 54] width 17 height 10
click at [47, 68] on icon at bounding box center [43, 64] width 9 height 9
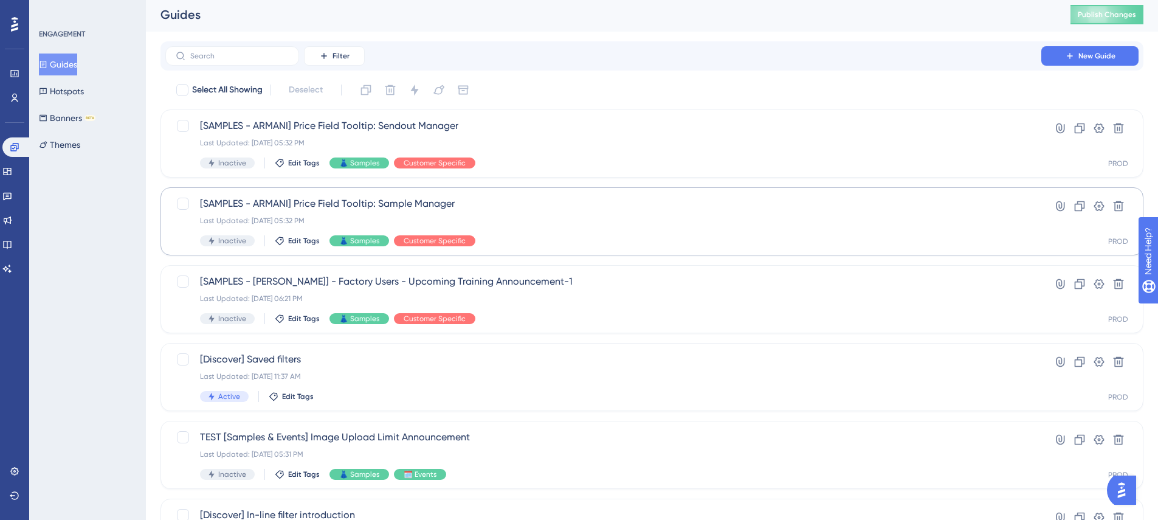
scroll to position [19, 0]
